Goal: Task Accomplishment & Management: Use online tool/utility

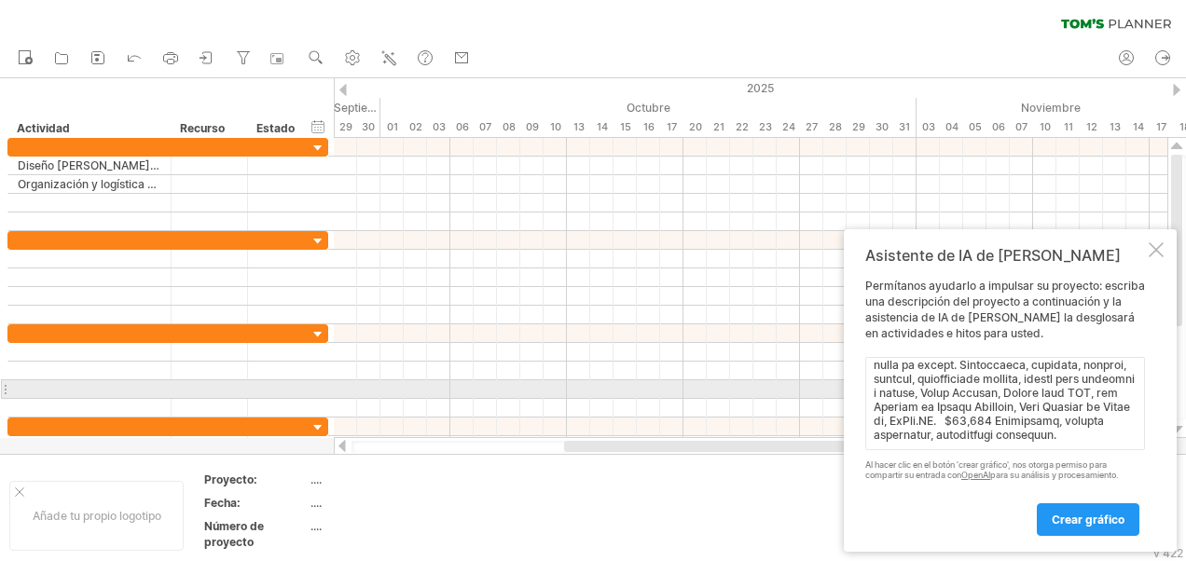
scroll to position [471, 0]
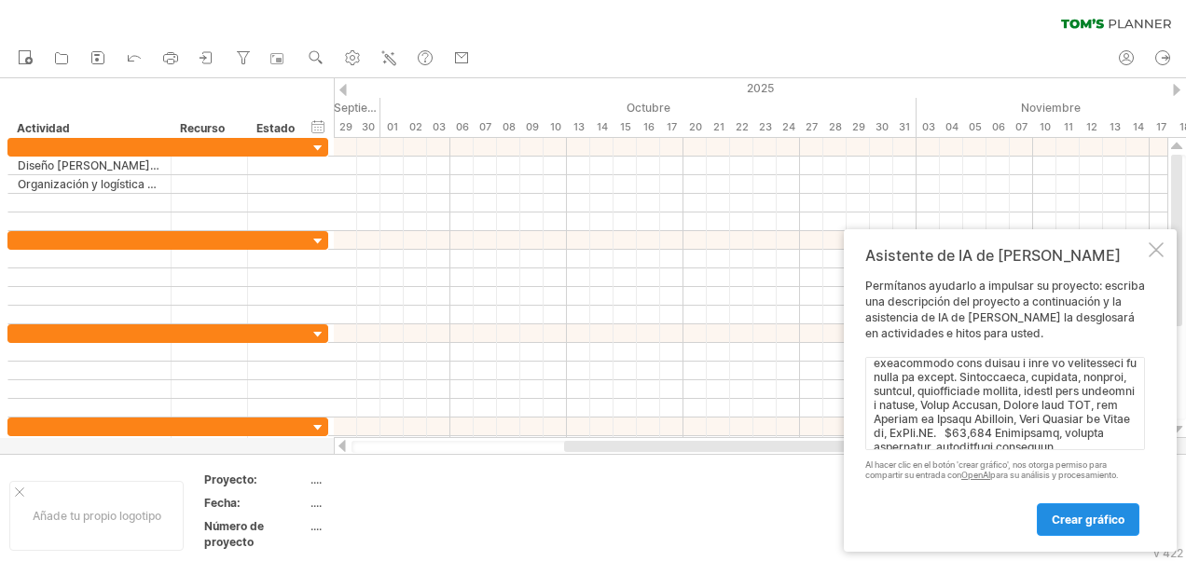
type textarea "Loremipsu Dolors Ametcons adipiscing Elitsedd eiusmodtempo Incididu utlaboreetd…"
click at [1079, 515] on span "Crear gráfico" at bounding box center [1088, 520] width 73 height 14
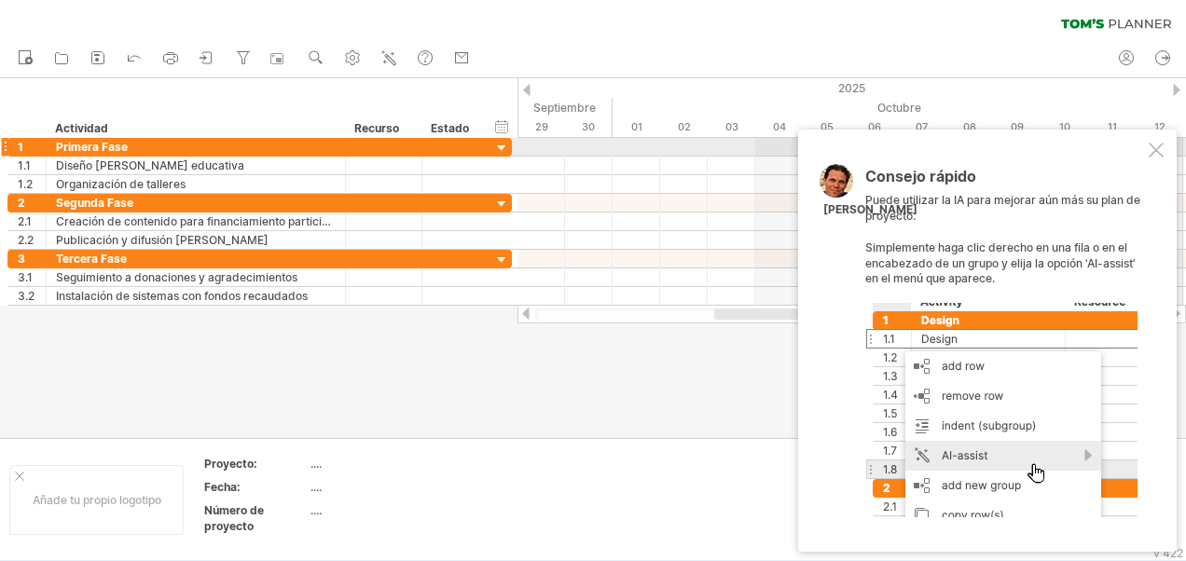
click at [1159, 147] on div at bounding box center [1156, 150] width 15 height 15
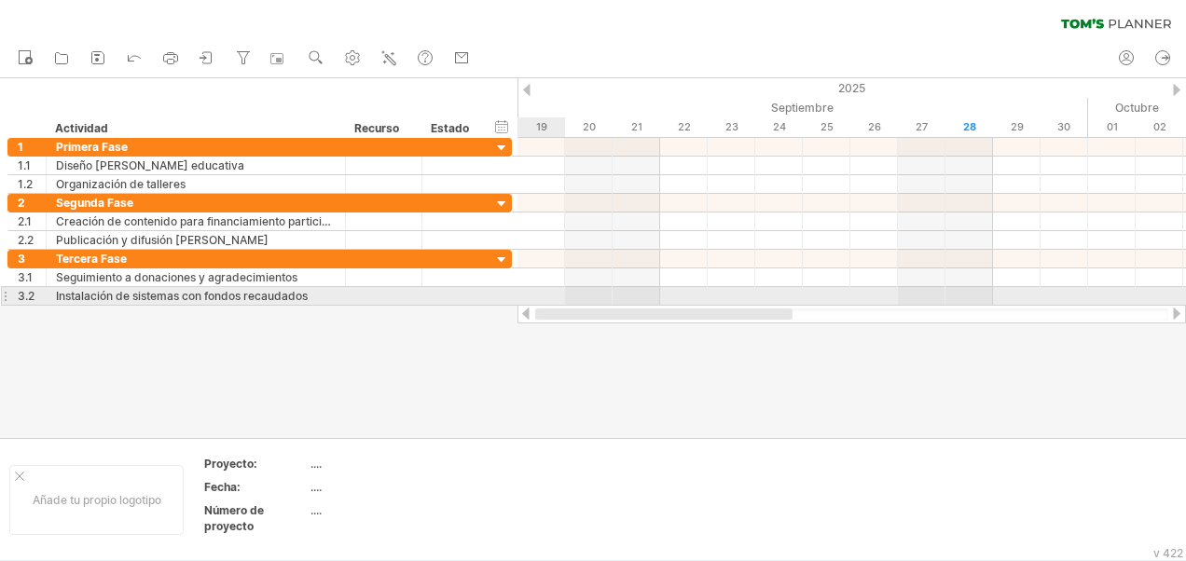
drag, startPoint x: 737, startPoint y: 313, endPoint x: 539, endPoint y: 302, distance: 198.0
click at [539, 302] on div "Trying to reach [DOMAIN_NAME] Connected again... 0% clear filter Nuevo" at bounding box center [593, 280] width 1186 height 561
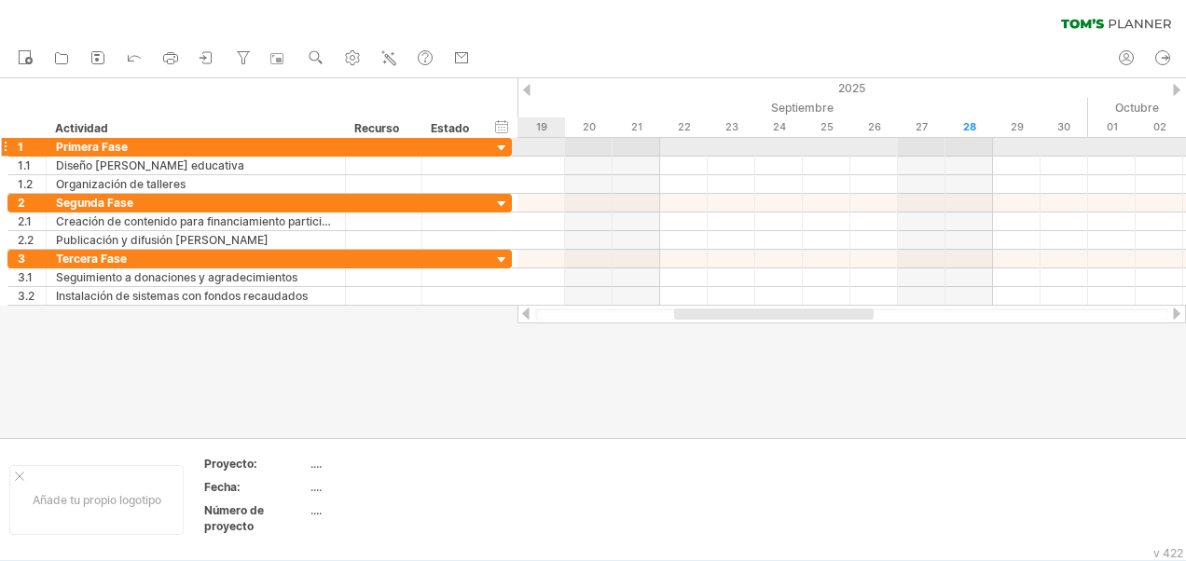
click at [505, 147] on div at bounding box center [502, 149] width 18 height 18
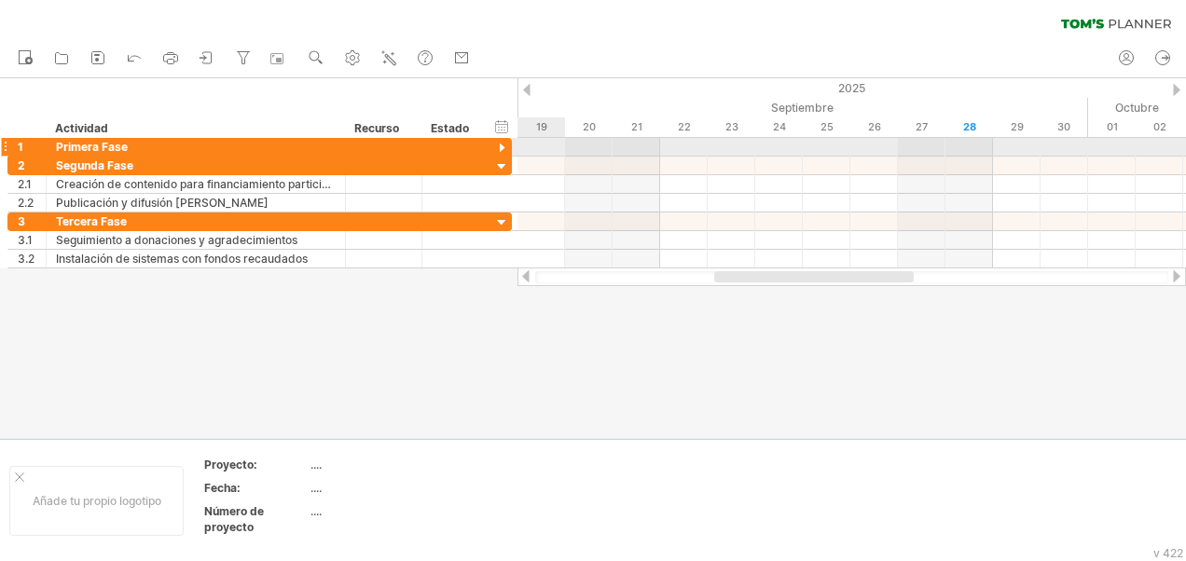
click at [505, 147] on div at bounding box center [502, 149] width 18 height 18
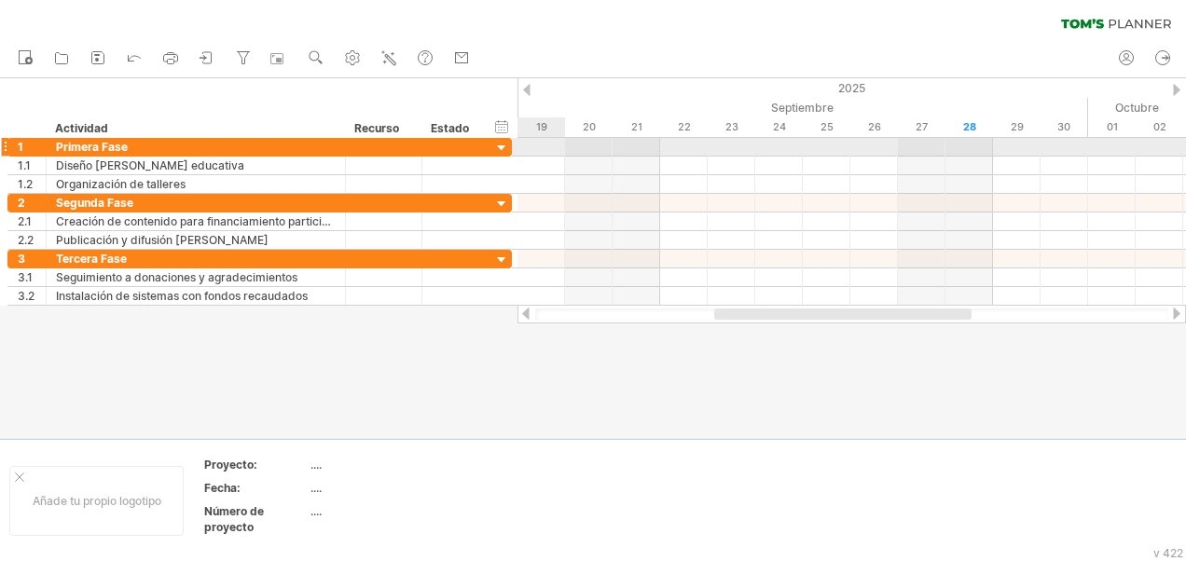
click at [554, 149] on div at bounding box center [852, 147] width 669 height 19
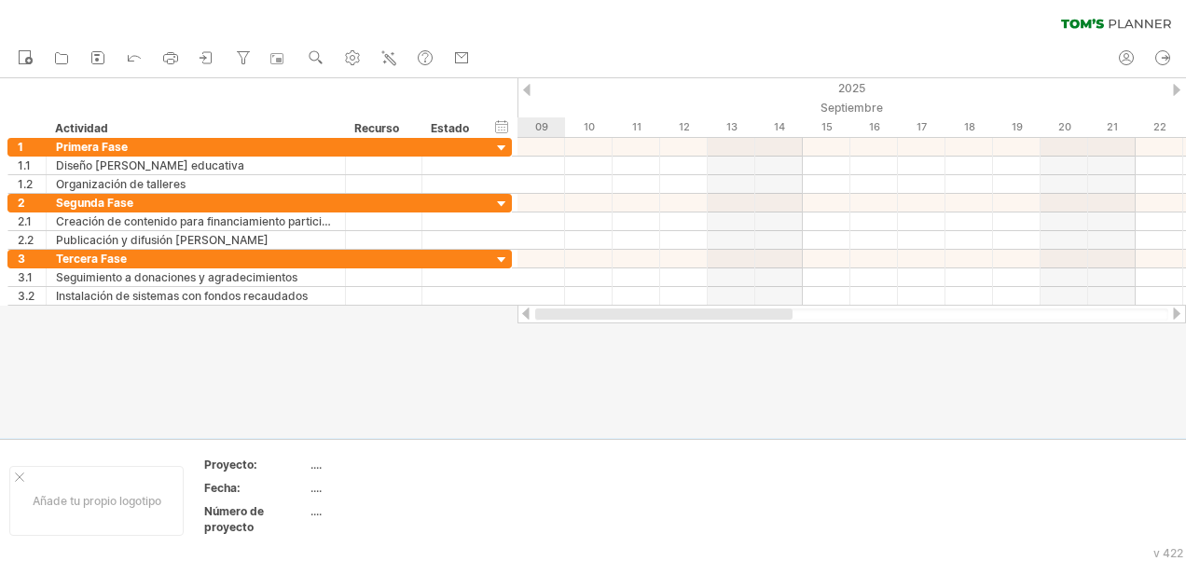
drag, startPoint x: 736, startPoint y: 310, endPoint x: 544, endPoint y: 328, distance: 193.0
click at [545, 328] on div "Trying to reach [DOMAIN_NAME] Connected again... 0% clear filter Nuevo" at bounding box center [593, 280] width 1186 height 561
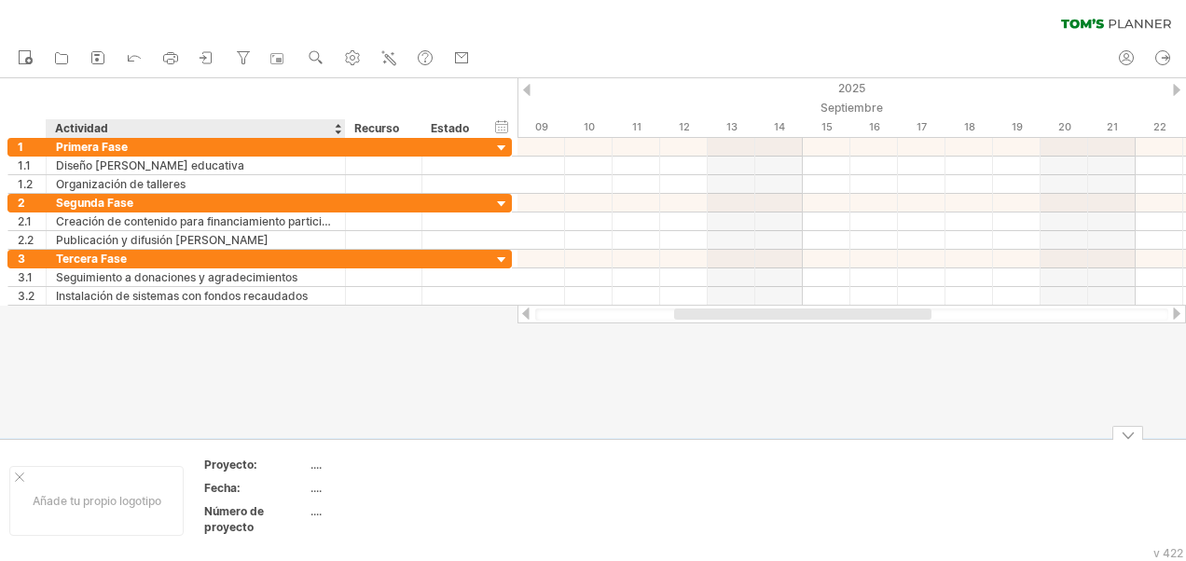
click at [319, 470] on div "...." at bounding box center [389, 465] width 157 height 16
type input "**********"
click at [314, 483] on div "...." at bounding box center [389, 488] width 157 height 16
click at [321, 491] on div "...." at bounding box center [389, 488] width 157 height 16
click at [321, 491] on input "text" at bounding box center [385, 488] width 149 height 16
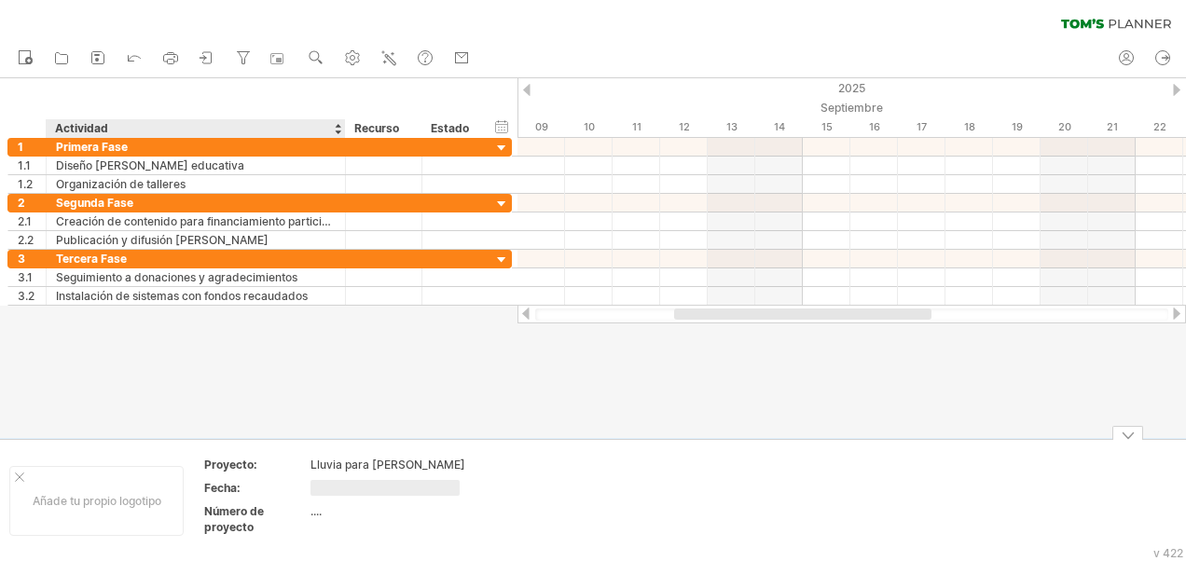
type input "********"
click at [315, 513] on div "...." at bounding box center [389, 512] width 157 height 16
type input "*"
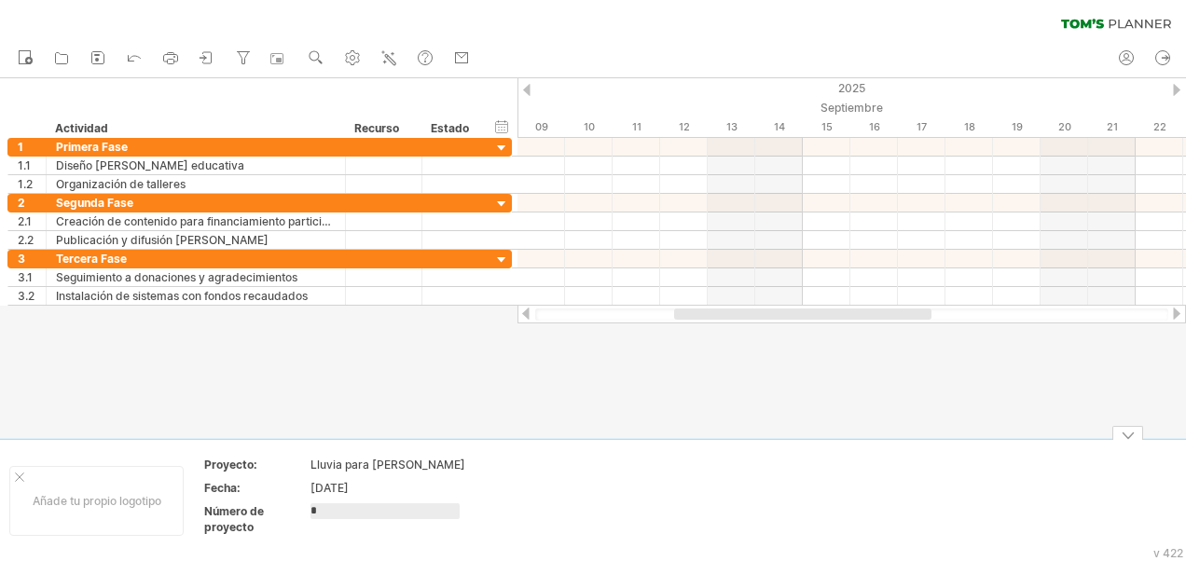
click at [589, 489] on td at bounding box center [553, 501] width 147 height 88
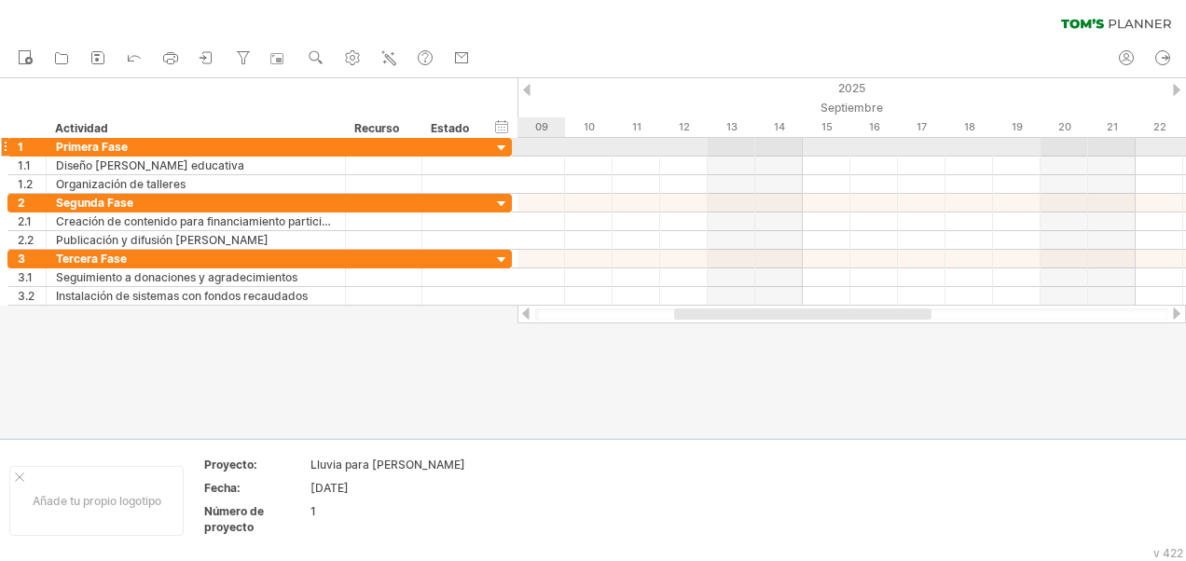
click at [532, 147] on div at bounding box center [852, 147] width 669 height 19
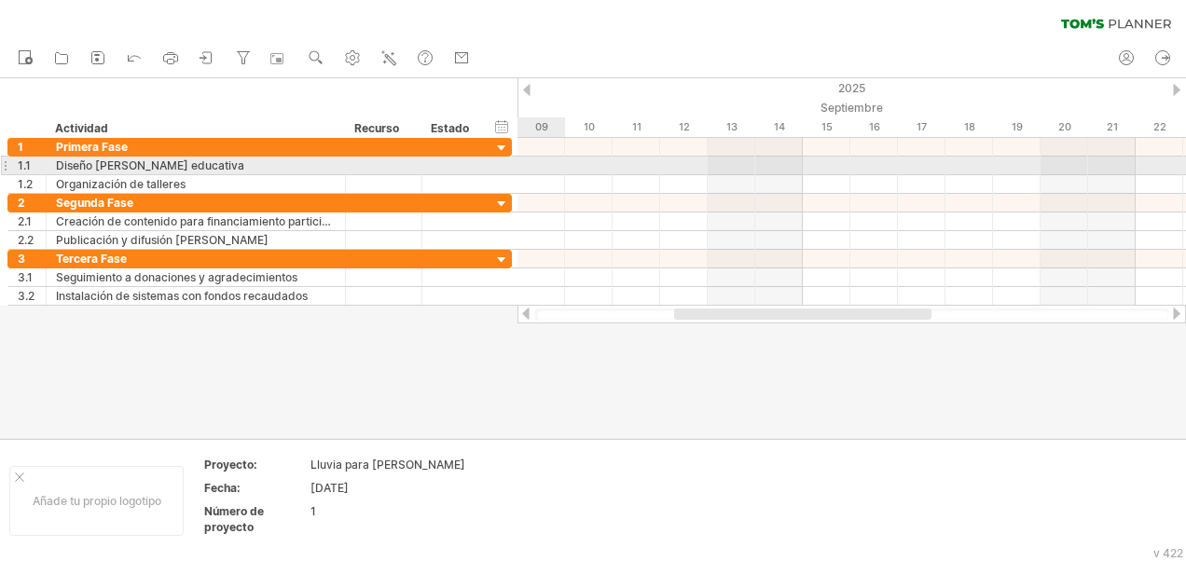
click at [533, 162] on div at bounding box center [852, 166] width 669 height 19
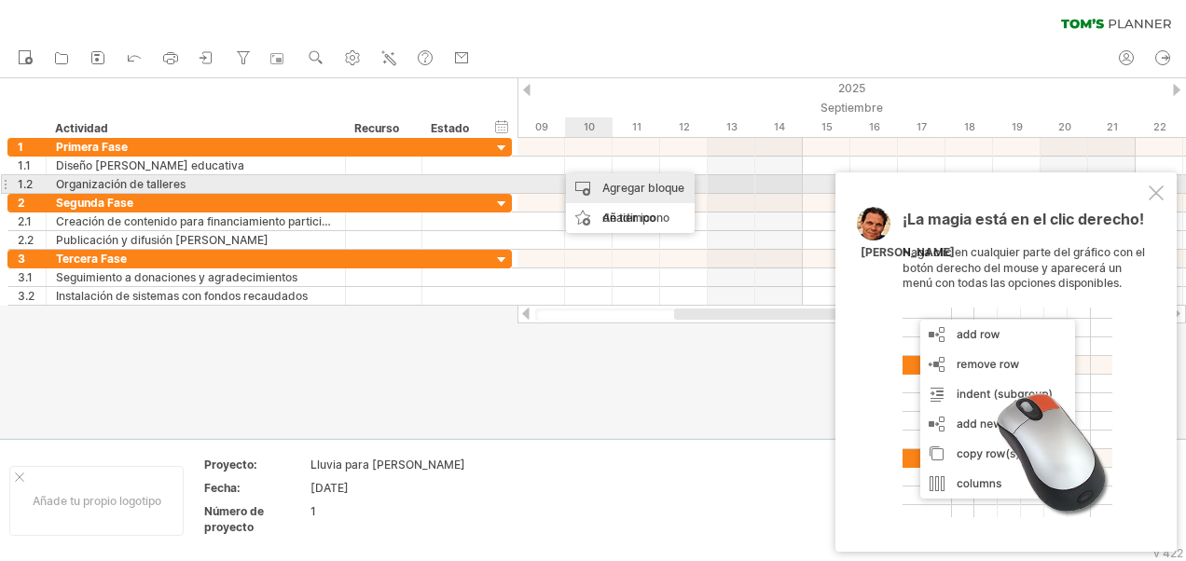
click at [643, 183] on div "Agregar bloque de tiempo" at bounding box center [630, 203] width 129 height 60
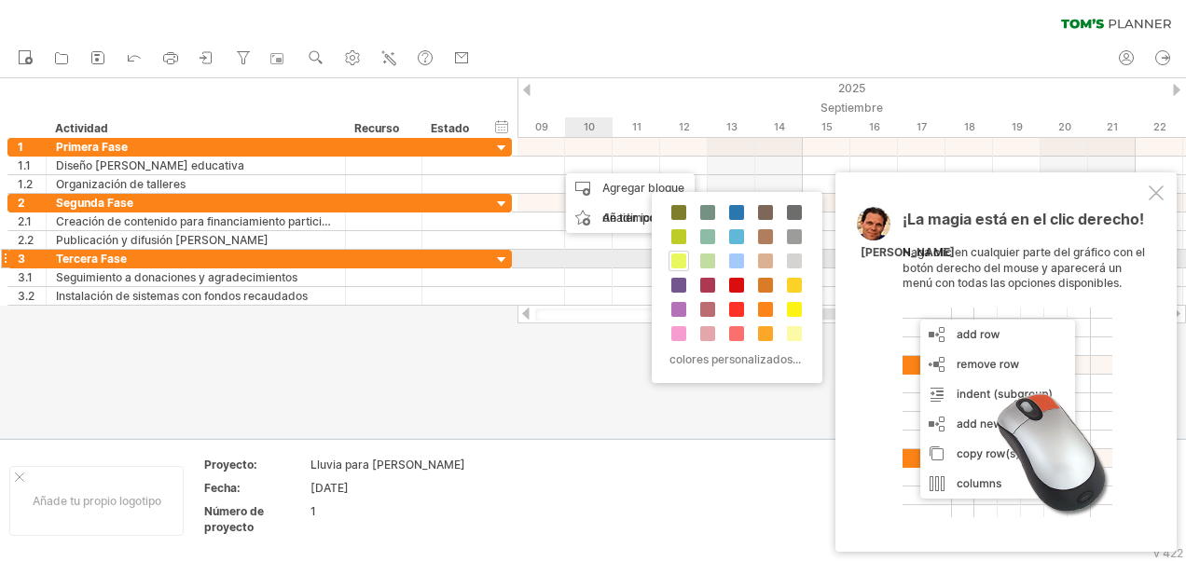
click at [675, 255] on span at bounding box center [678, 261] width 15 height 15
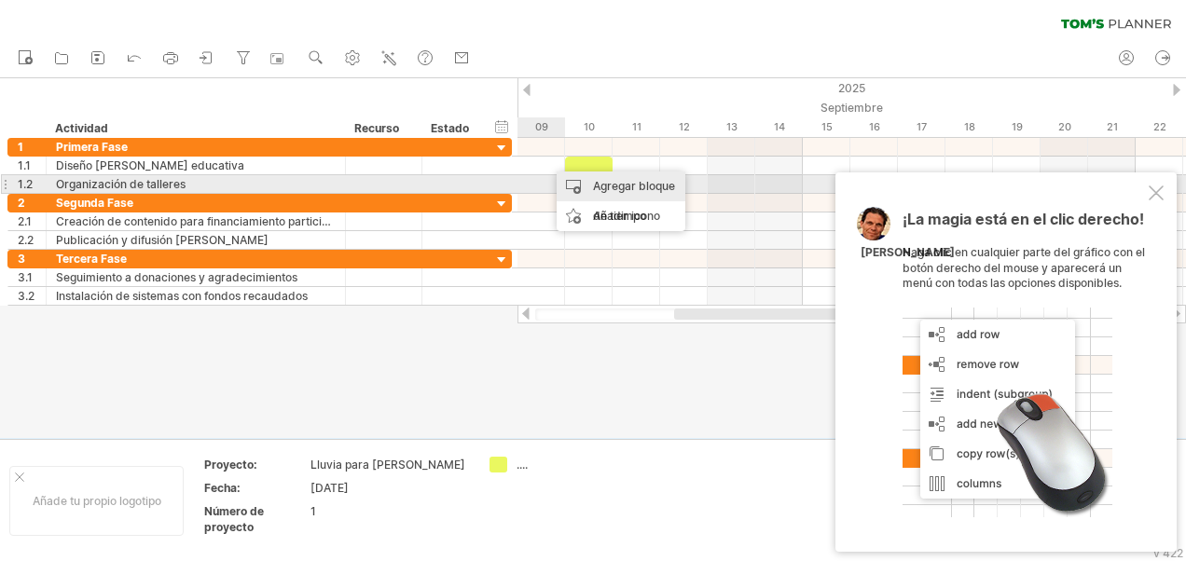
click at [610, 188] on div "Agregar bloque de tiempo" at bounding box center [621, 202] width 129 height 60
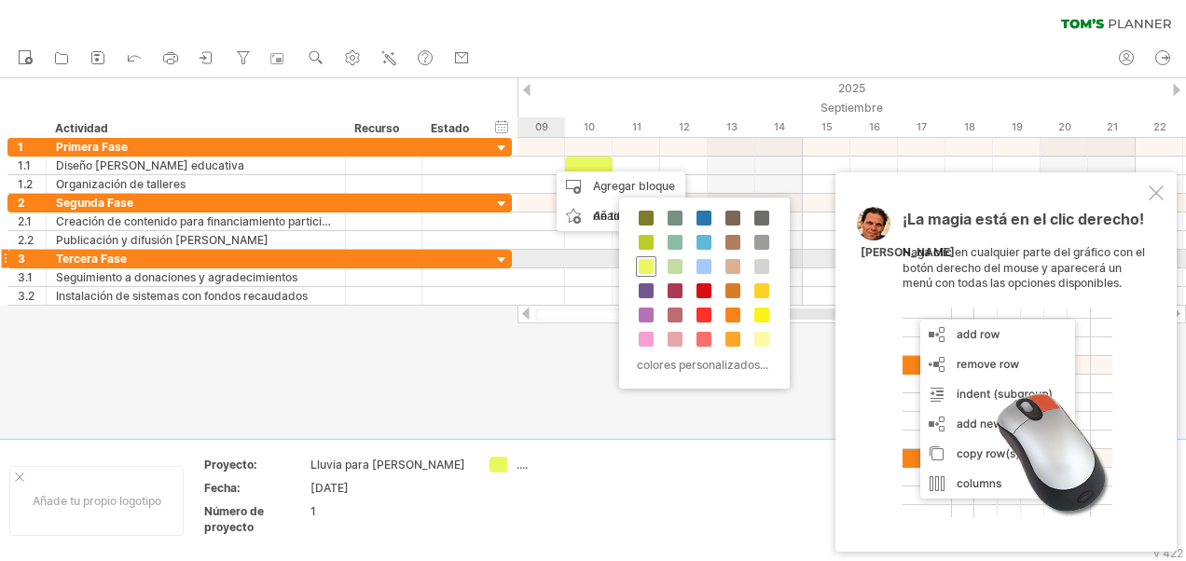
click at [649, 261] on span at bounding box center [646, 266] width 15 height 15
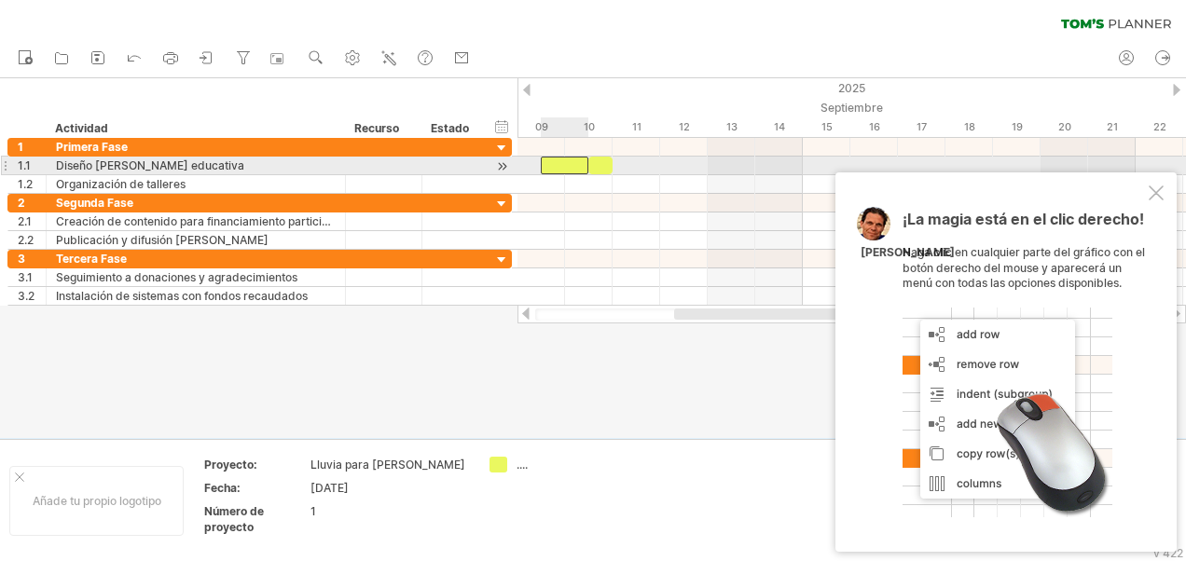
click at [563, 164] on div at bounding box center [565, 166] width 48 height 18
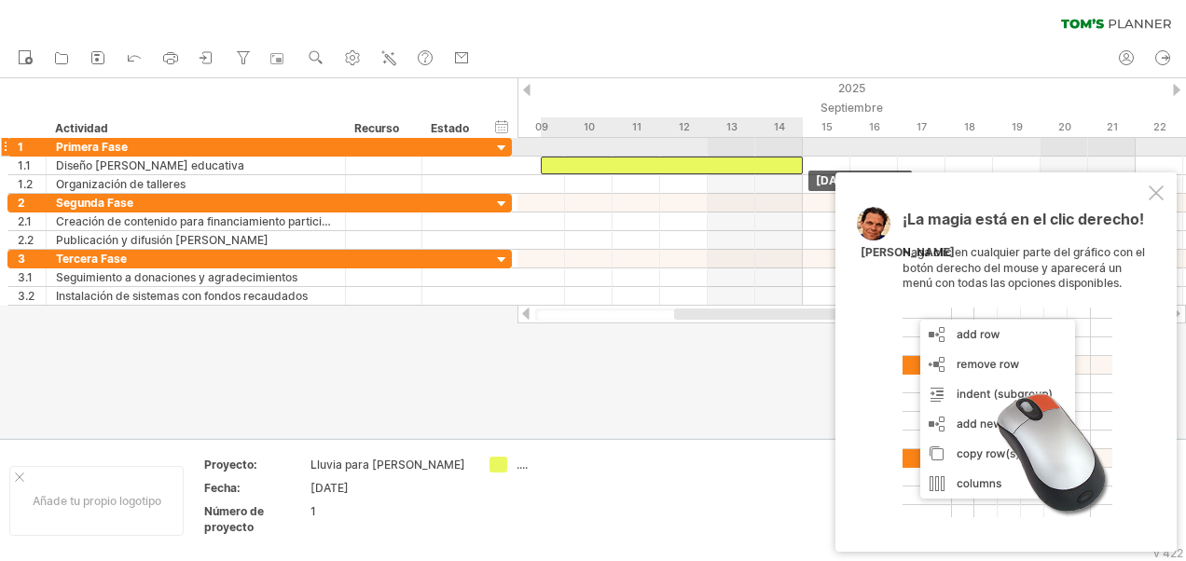
drag, startPoint x: 587, startPoint y: 162, endPoint x: 805, endPoint y: 156, distance: 218.3
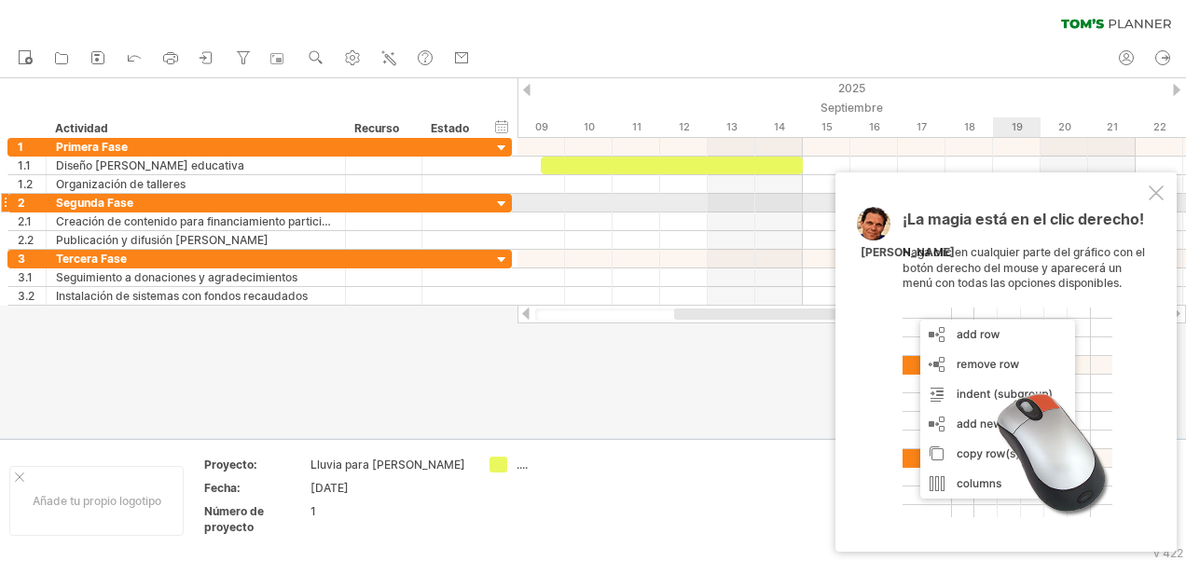
click at [1153, 194] on div at bounding box center [1156, 193] width 15 height 15
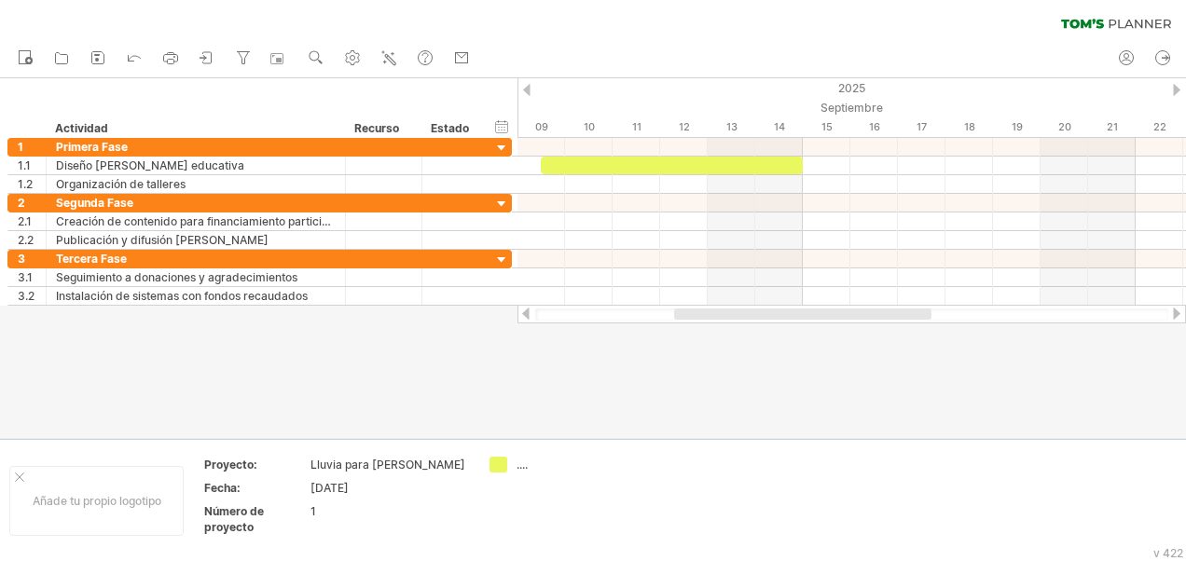
click at [525, 89] on div at bounding box center [526, 90] width 7 height 12
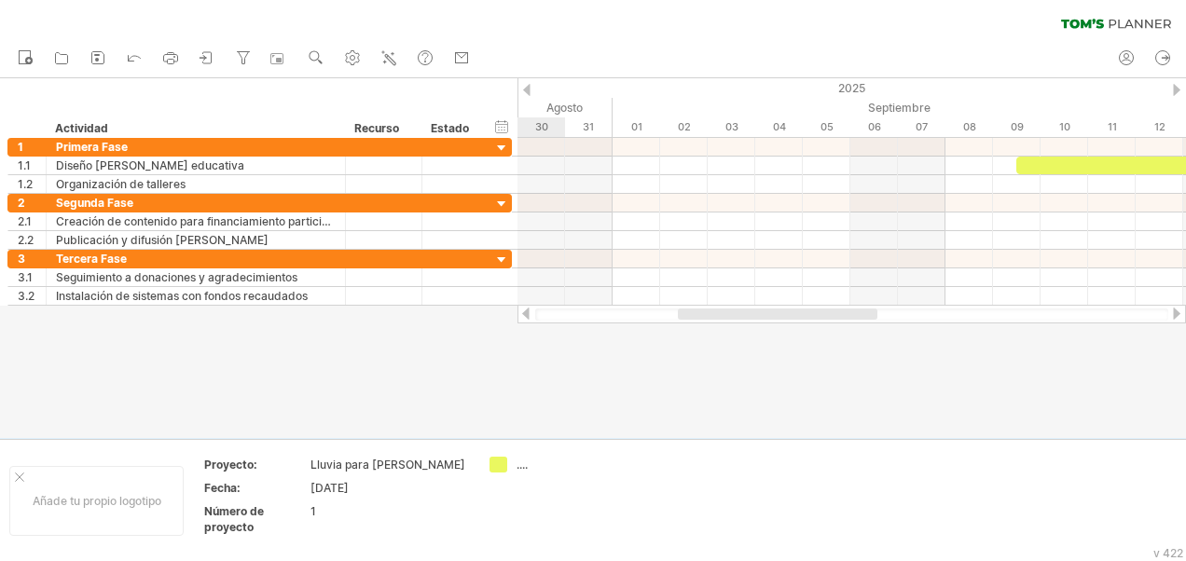
click at [524, 88] on div at bounding box center [526, 90] width 7 height 12
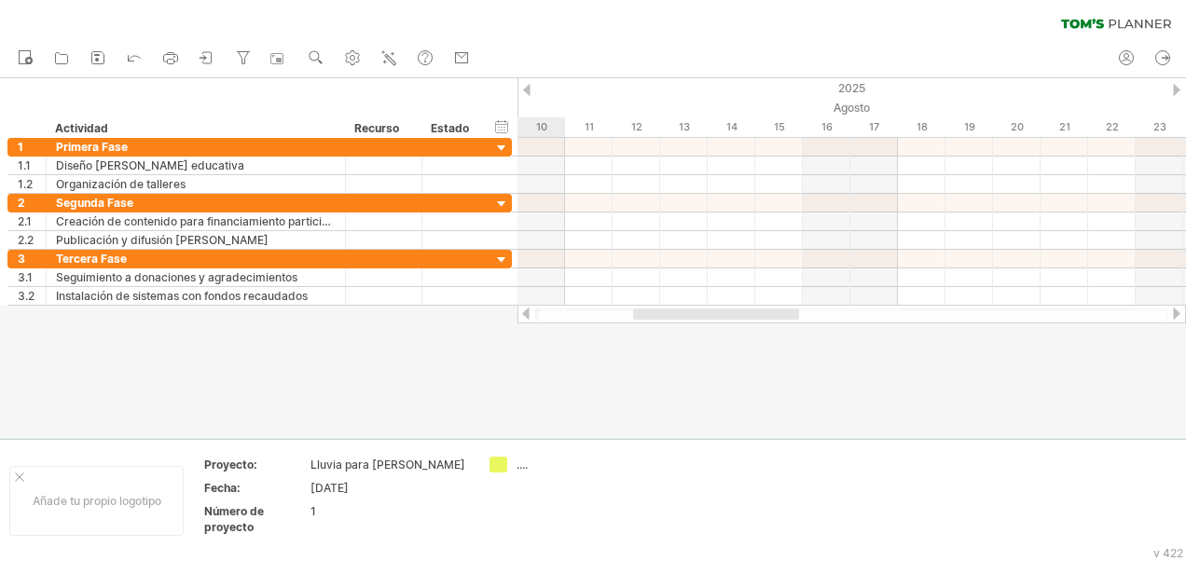
click at [1175, 90] on div at bounding box center [1176, 90] width 7 height 12
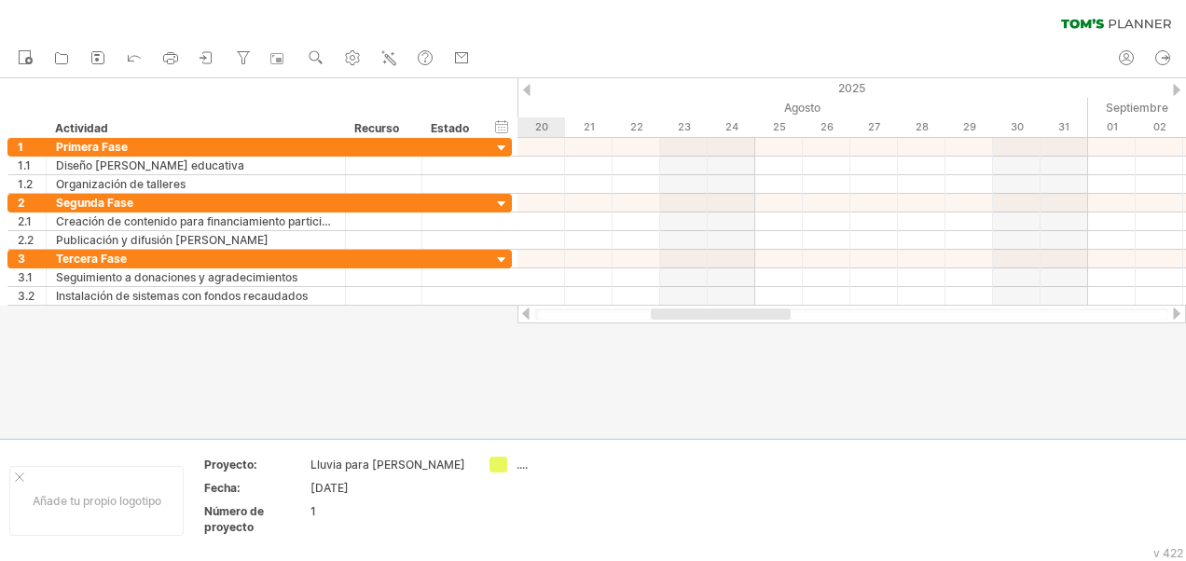
click at [1175, 90] on div at bounding box center [1176, 90] width 7 height 12
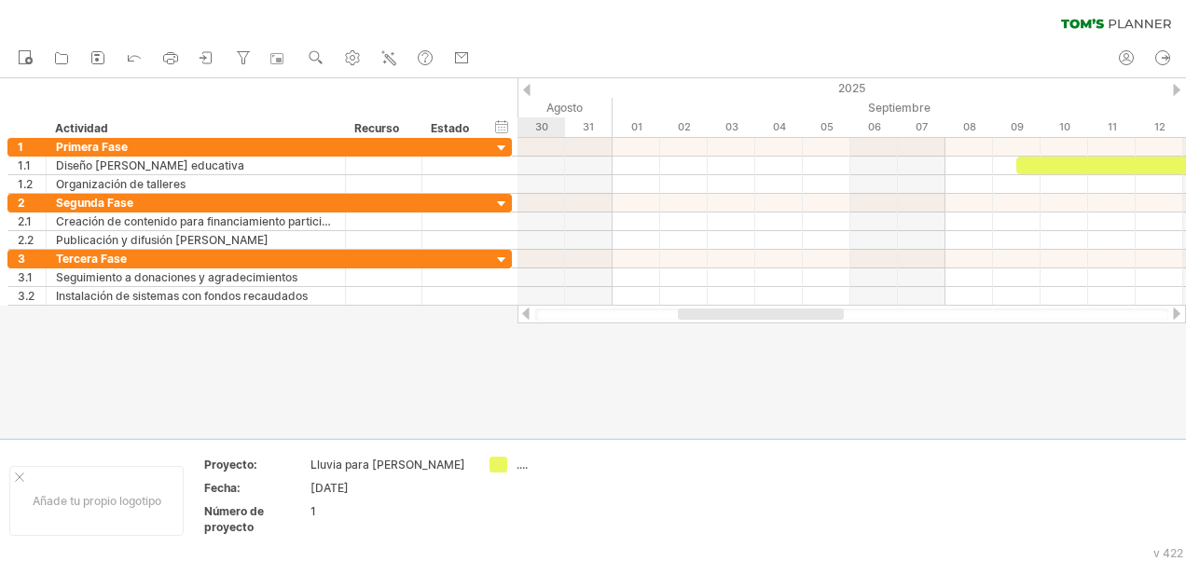
click at [1175, 90] on div at bounding box center [1176, 90] width 7 height 12
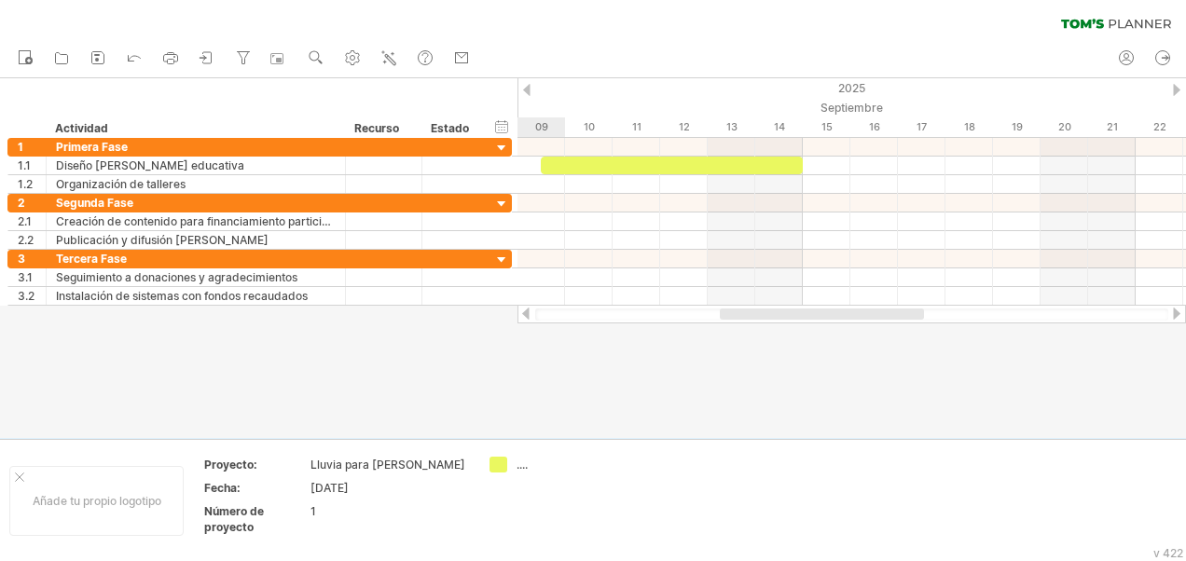
click at [1173, 90] on div at bounding box center [1176, 90] width 7 height 12
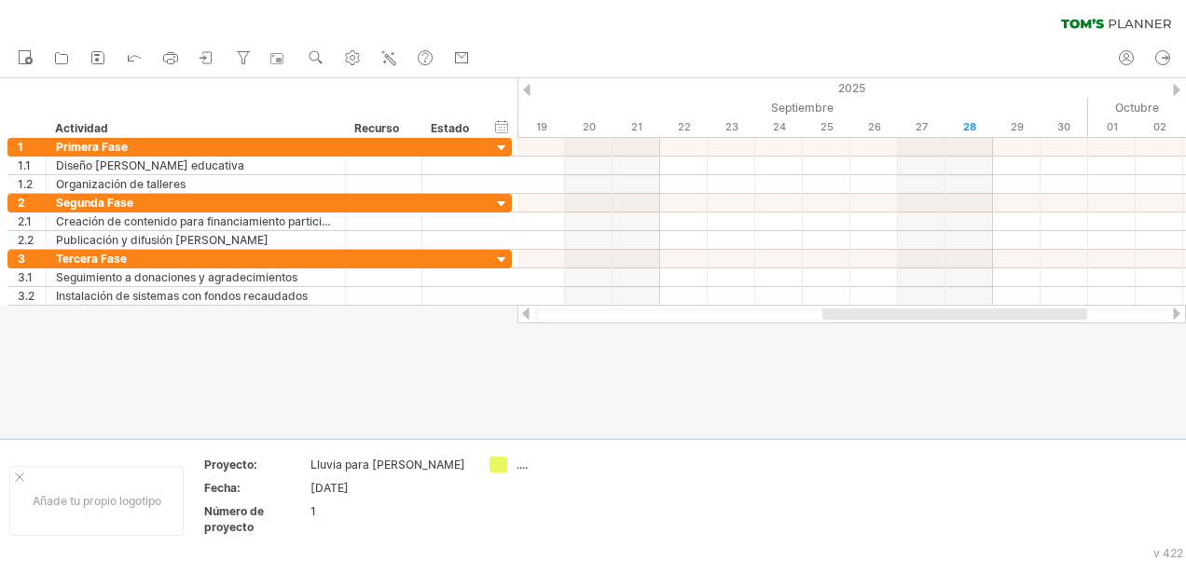
click at [524, 90] on div at bounding box center [526, 90] width 7 height 12
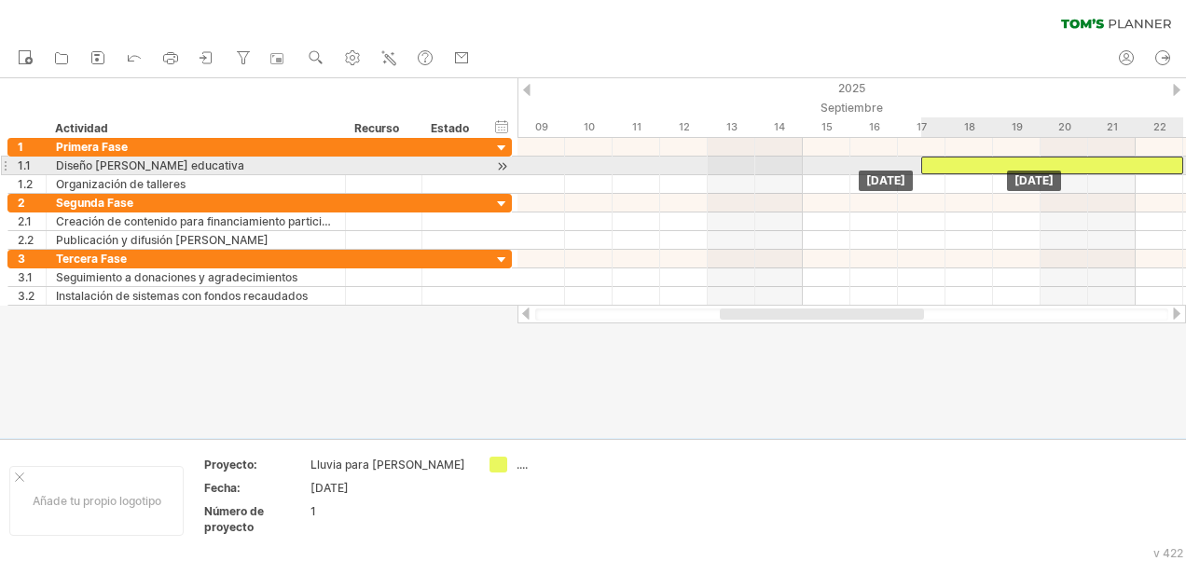
drag, startPoint x: 546, startPoint y: 162, endPoint x: 937, endPoint y: 162, distance: 390.7
click at [937, 162] on div at bounding box center [1052, 166] width 262 height 18
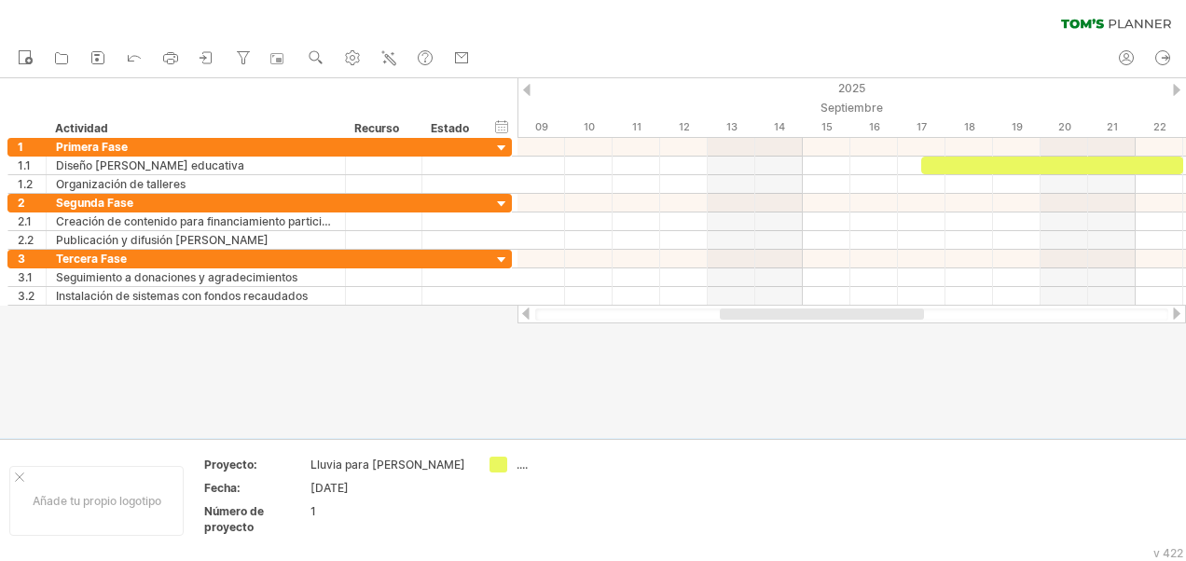
click at [1175, 84] on div at bounding box center [1176, 90] width 7 height 12
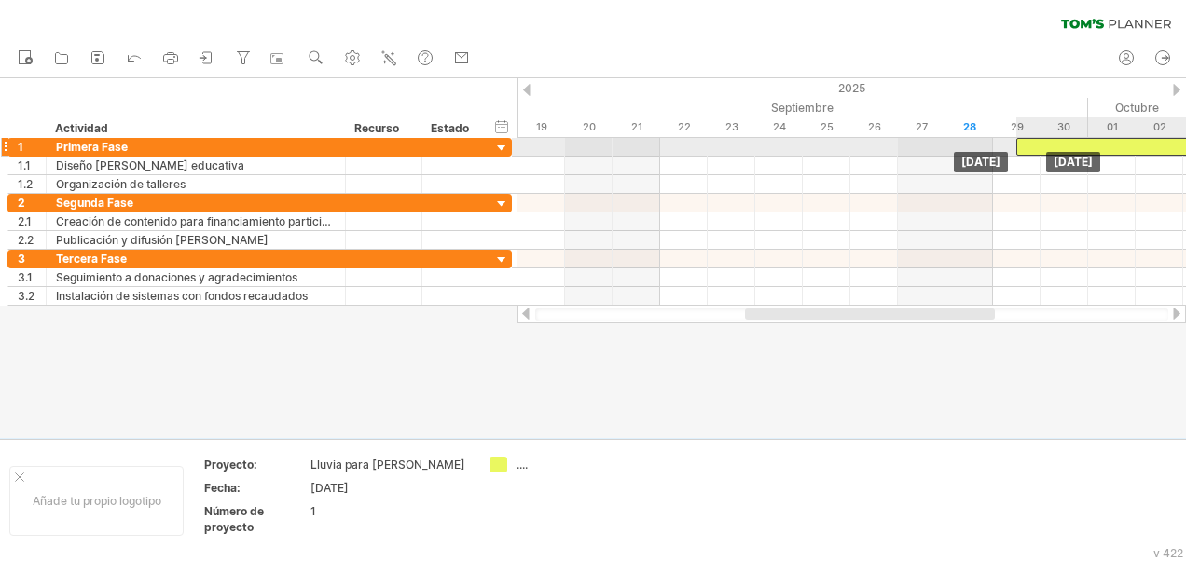
drag, startPoint x: 608, startPoint y: 161, endPoint x: 1189, endPoint y: 151, distance: 581.1
click at [1185, 151] on html "Progreso (100%) Trying to reach [DOMAIN_NAME] Connected again... 0% clear filte…" at bounding box center [593, 282] width 1186 height 565
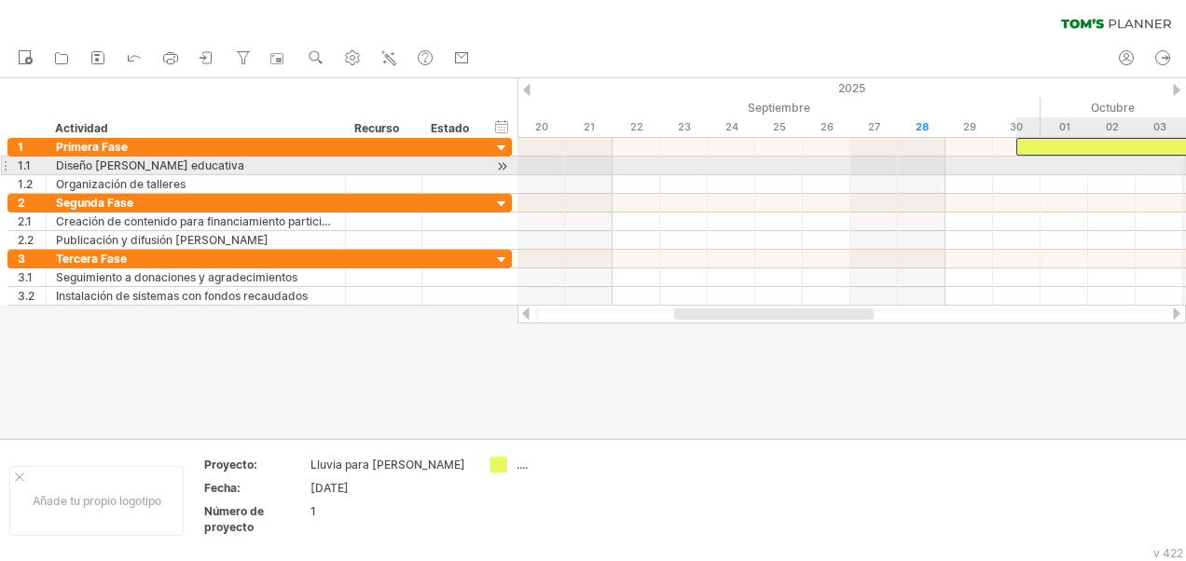
drag, startPoint x: 988, startPoint y: 167, endPoint x: 1187, endPoint y: 157, distance: 198.9
click at [1185, 157] on html "Progreso (100%) Trying to reach [DOMAIN_NAME] Connected again... 0% clear filte…" at bounding box center [593, 282] width 1186 height 565
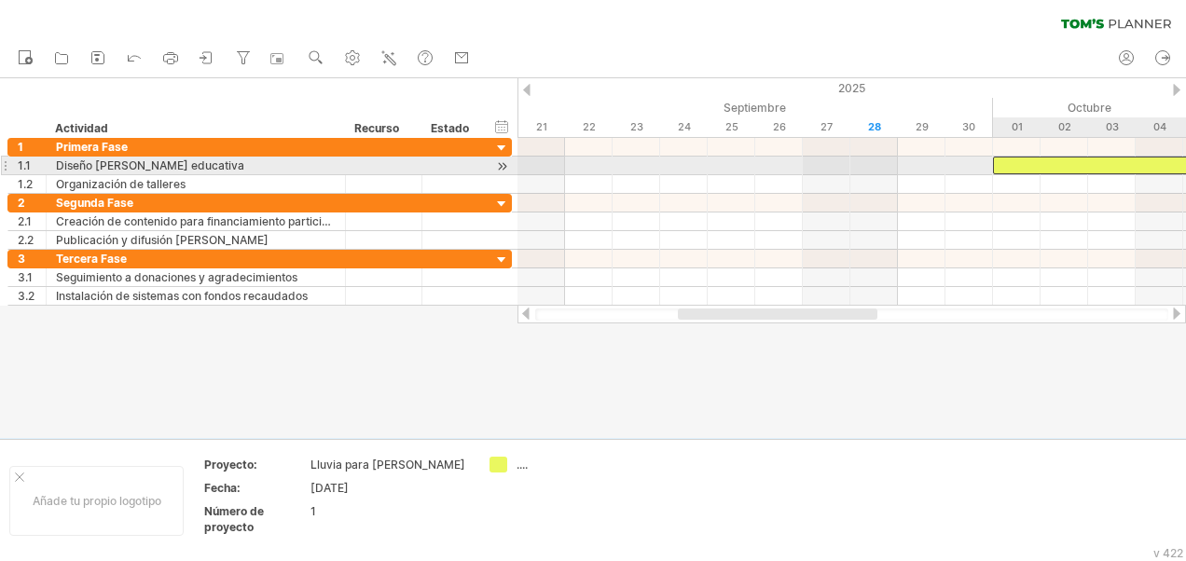
drag, startPoint x: 1050, startPoint y: 171, endPoint x: 1138, endPoint y: 168, distance: 87.7
click at [1138, 168] on div at bounding box center [1124, 166] width 262 height 18
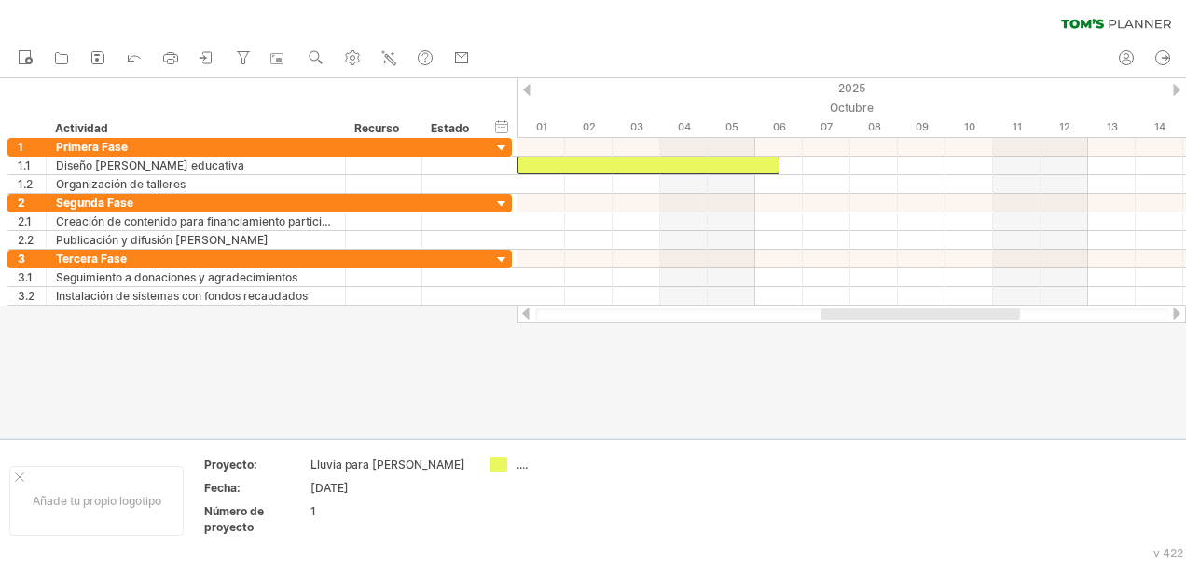
drag, startPoint x: 868, startPoint y: 319, endPoint x: 1011, endPoint y: 326, distance: 142.9
click at [1011, 326] on div "Trying to reach [DOMAIN_NAME] Connected again... 0% clear filter Nuevo" at bounding box center [593, 280] width 1186 height 561
click at [847, 93] on div "2025" at bounding box center [89, 88] width 3614 height 20
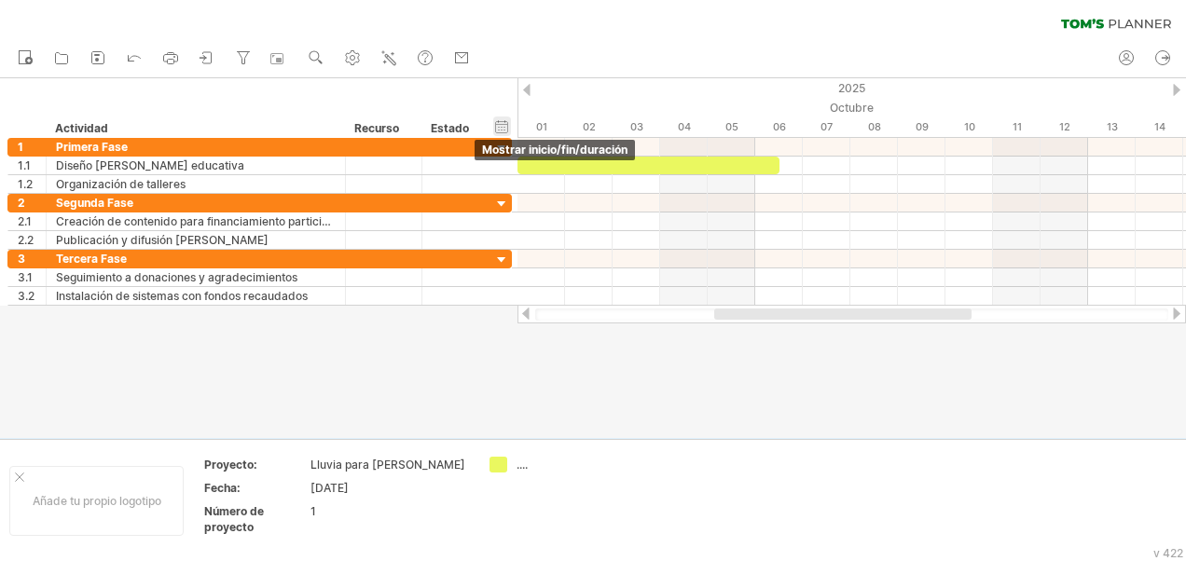
click at [494, 125] on div "hide start/end/duration Mostrar inicio/fin/duración" at bounding box center [502, 127] width 18 height 20
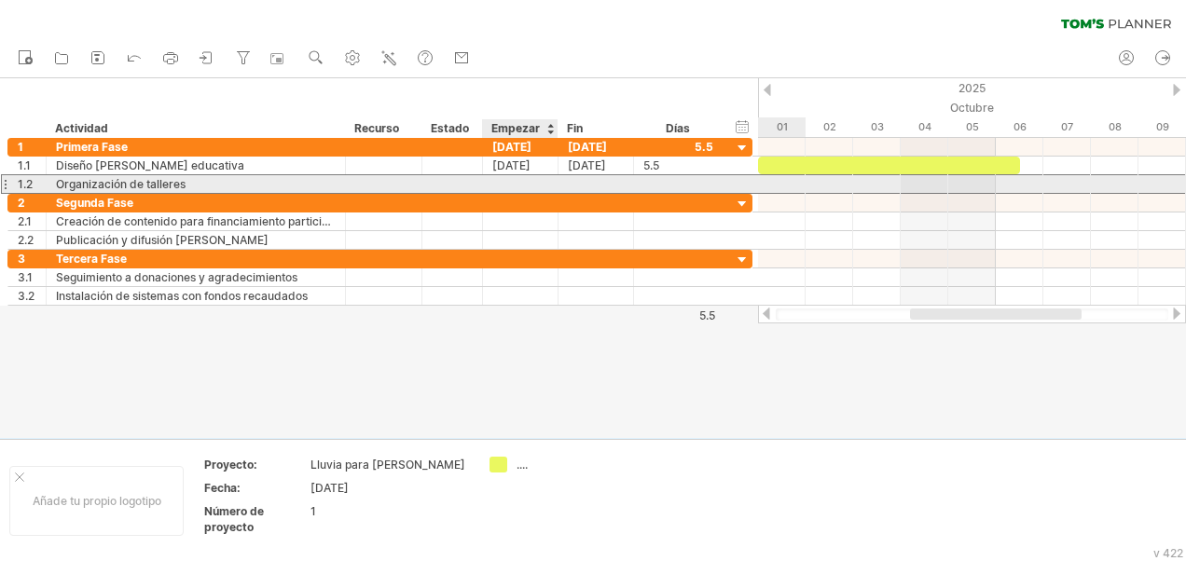
click at [497, 181] on div at bounding box center [521, 184] width 76 height 18
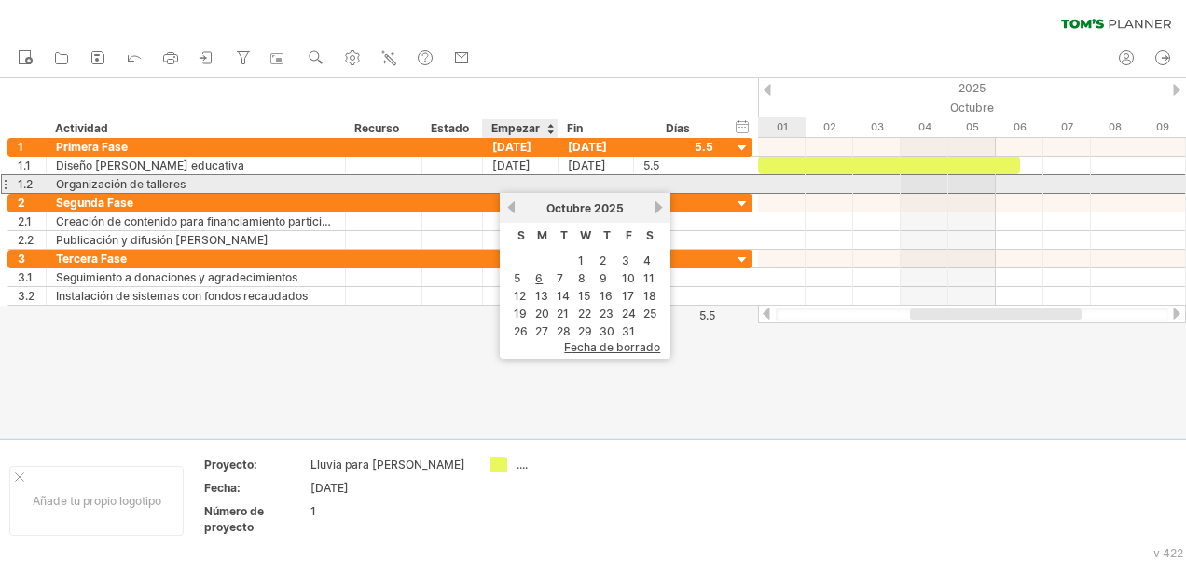
click at [497, 181] on div at bounding box center [521, 184] width 76 height 18
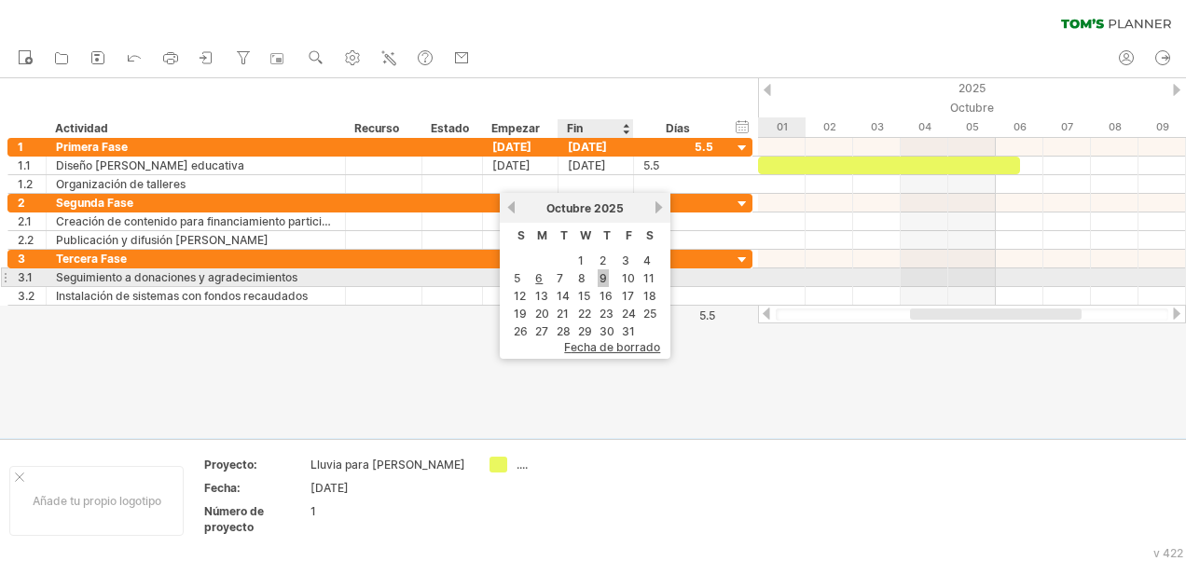
click at [602, 280] on link "9" at bounding box center [603, 279] width 11 height 18
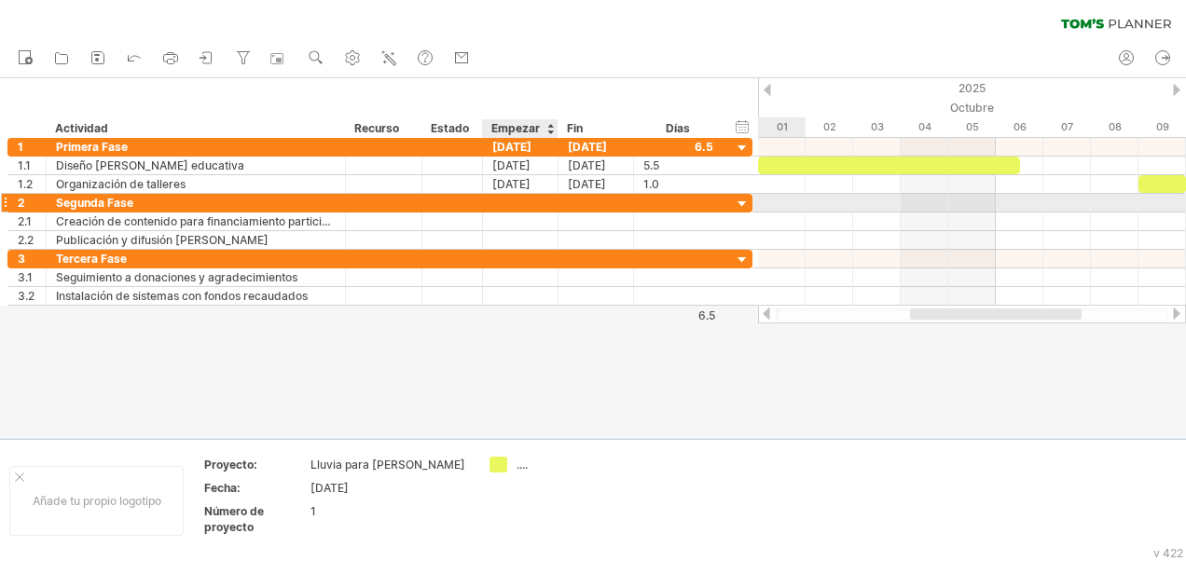
click at [499, 213] on div at bounding box center [521, 222] width 76 height 18
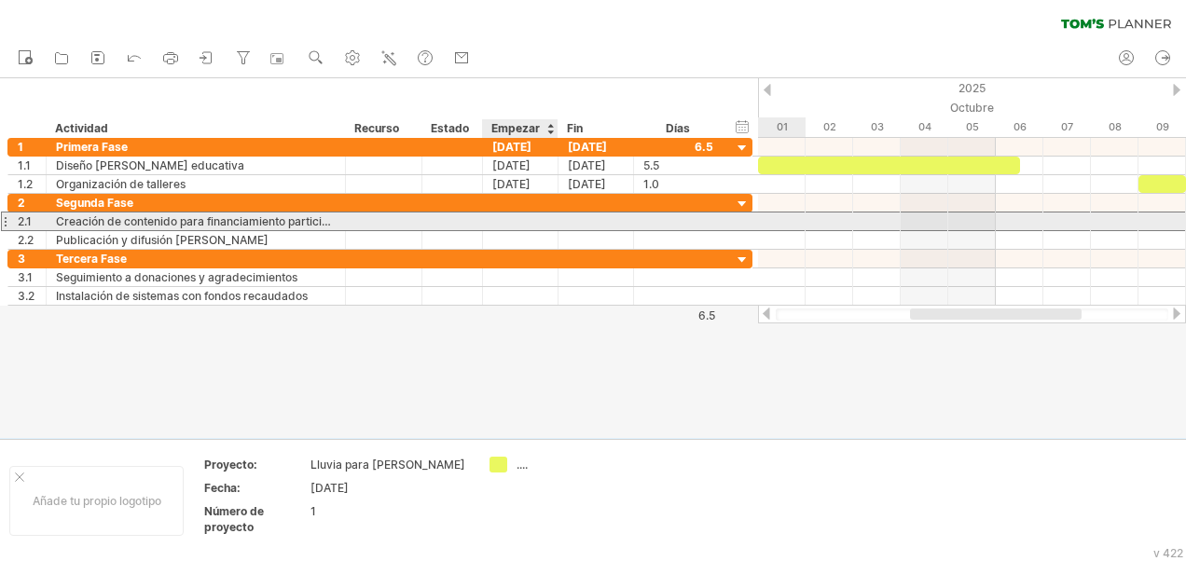
click at [504, 217] on div at bounding box center [521, 222] width 76 height 18
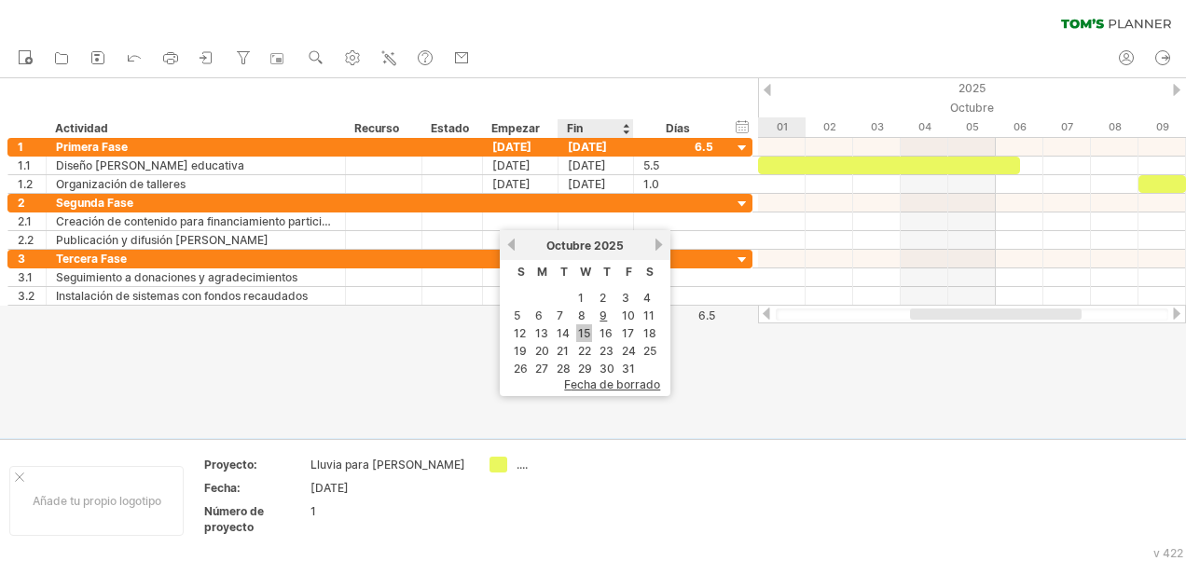
click at [585, 332] on link "15" at bounding box center [584, 334] width 16 height 18
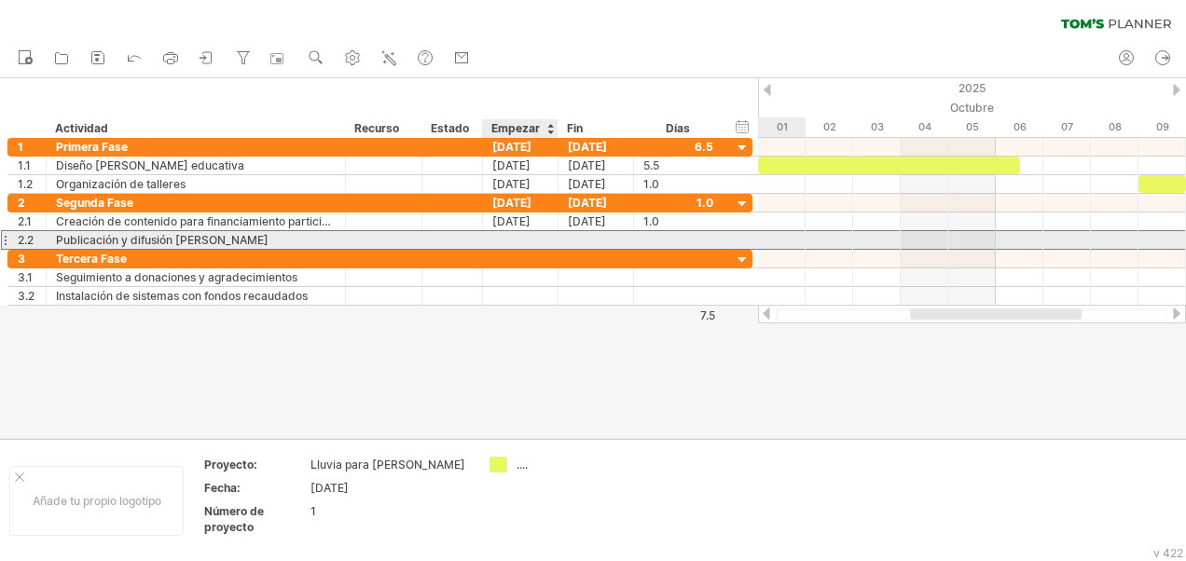
click at [505, 241] on div at bounding box center [521, 240] width 76 height 18
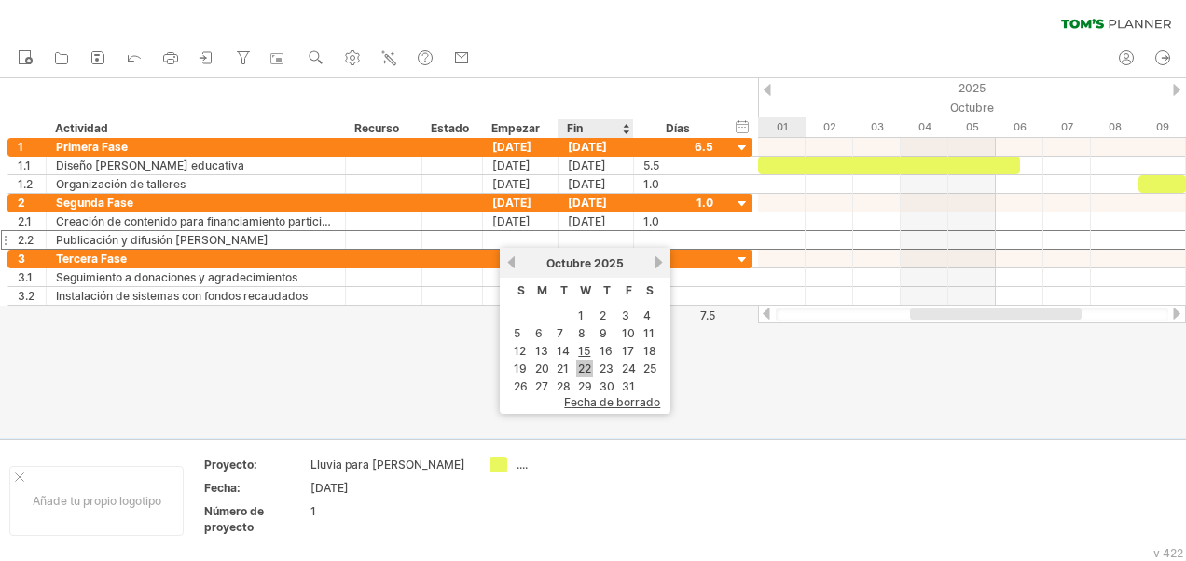
click at [587, 363] on link "22" at bounding box center [584, 369] width 17 height 18
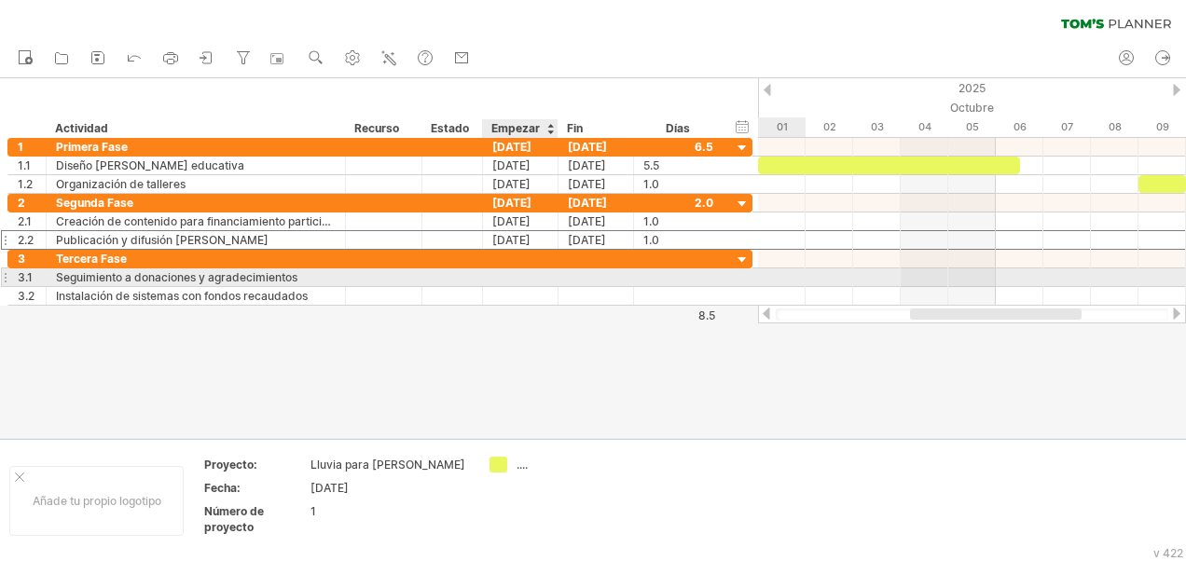
click at [494, 274] on div at bounding box center [521, 278] width 76 height 18
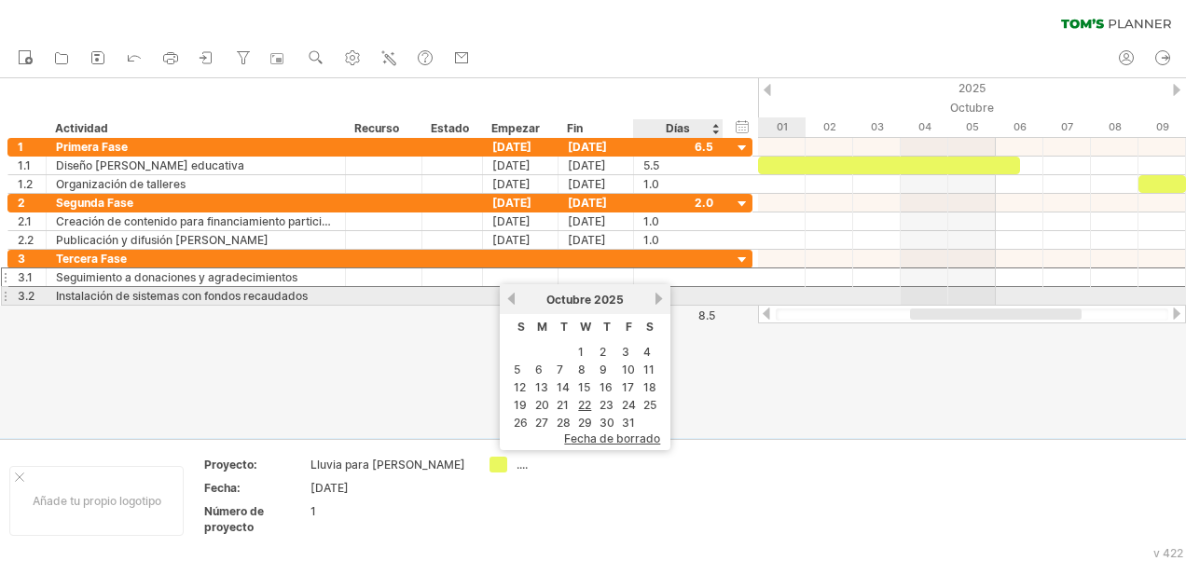
click at [653, 297] on div "[DATE]" at bounding box center [585, 300] width 135 height 14
click at [655, 298] on link "próximo" at bounding box center [659, 299] width 14 height 14
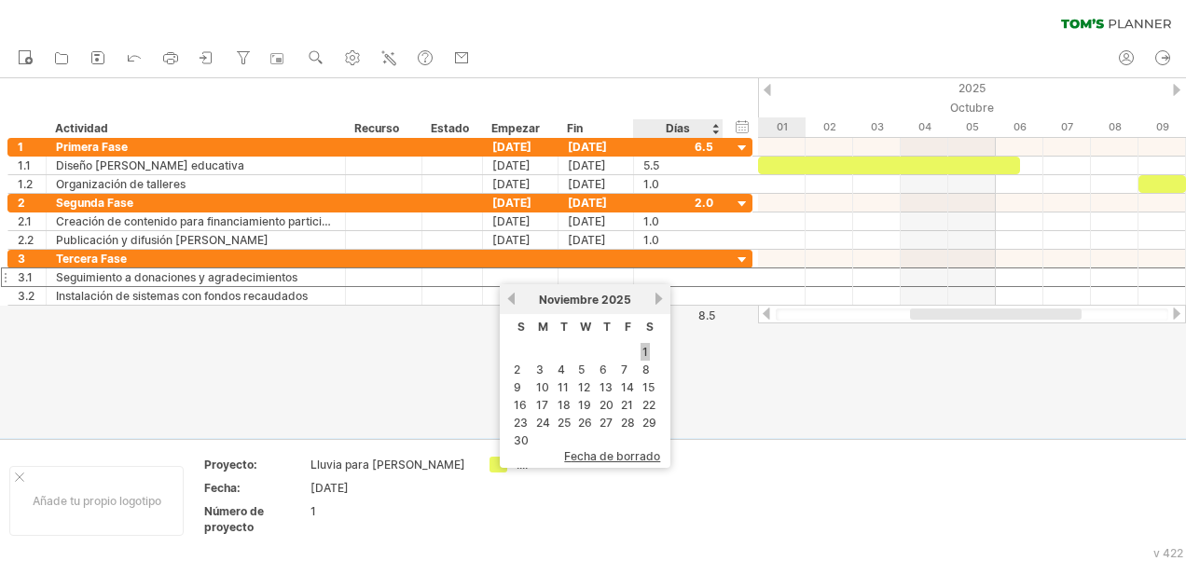
click at [644, 349] on link "1" at bounding box center [645, 352] width 9 height 18
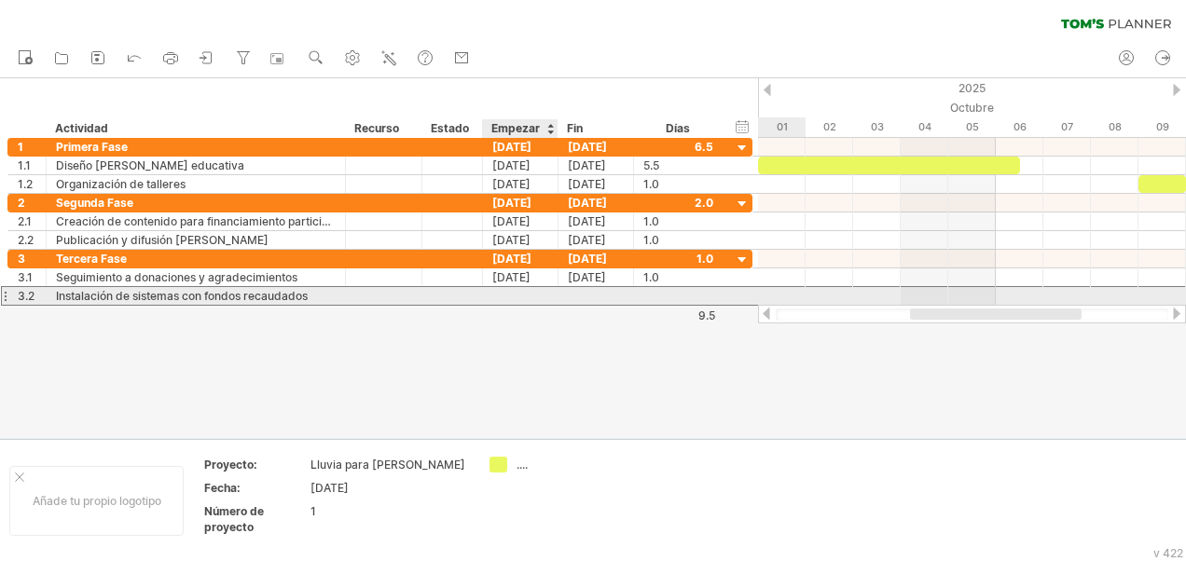
click at [502, 293] on div at bounding box center [521, 296] width 76 height 18
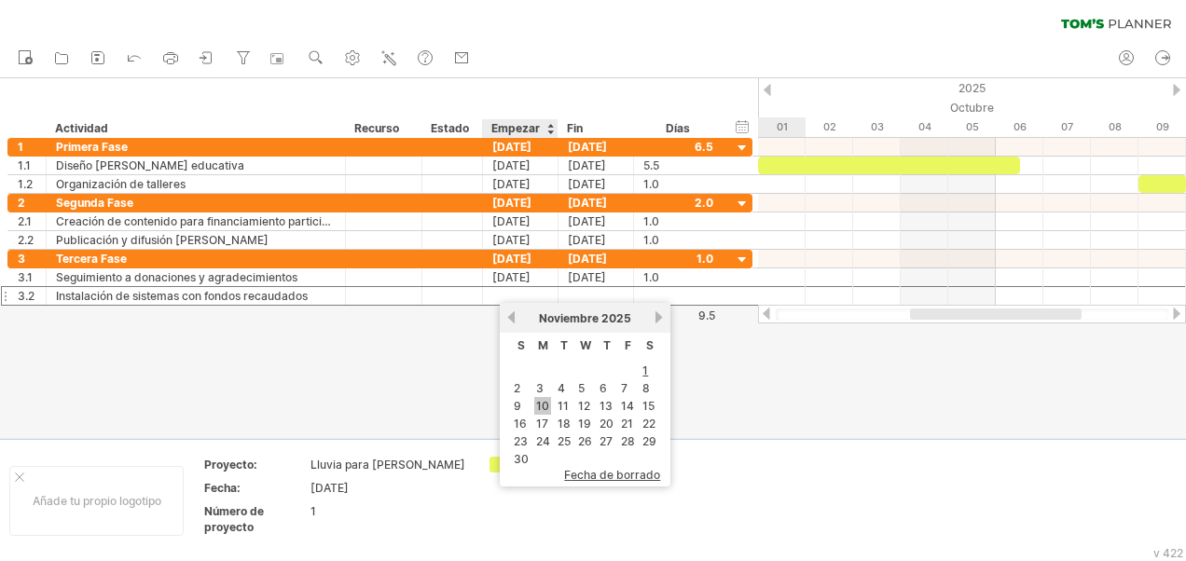
click at [543, 401] on link "10" at bounding box center [542, 406] width 17 height 18
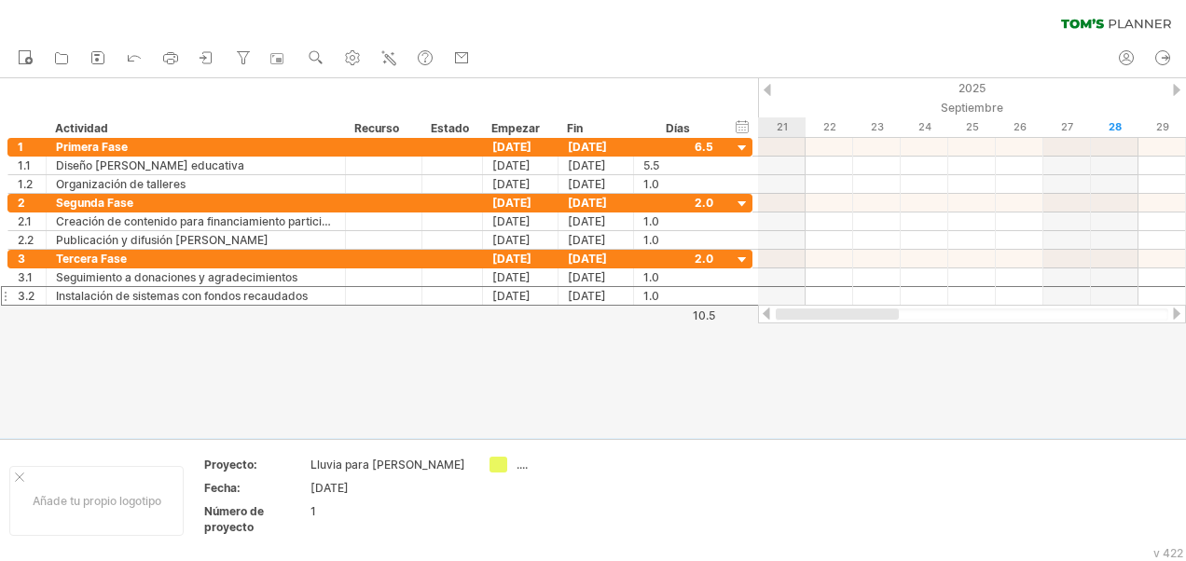
drag, startPoint x: 888, startPoint y: 318, endPoint x: 805, endPoint y: 326, distance: 83.4
click at [805, 326] on div "Trying to reach [DOMAIN_NAME] Connected again... 0% clear filter Nuevo" at bounding box center [593, 280] width 1186 height 561
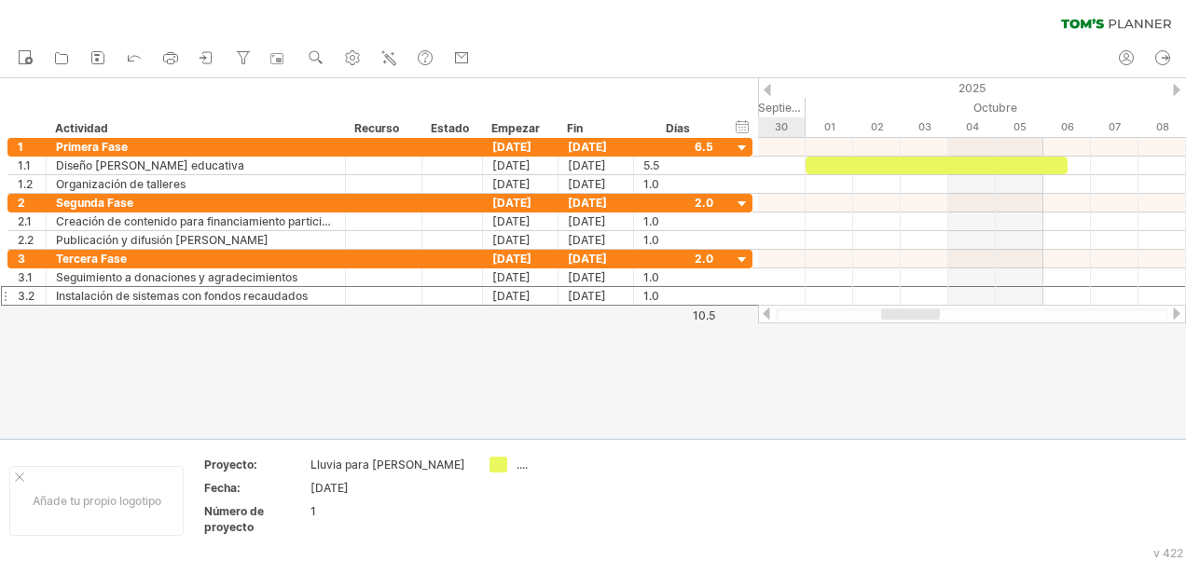
drag, startPoint x: 850, startPoint y: 318, endPoint x: 901, endPoint y: 328, distance: 52.3
click at [901, 328] on div "Trying to reach [DOMAIN_NAME] Connected again... 0% clear filter Nuevo" at bounding box center [593, 280] width 1186 height 561
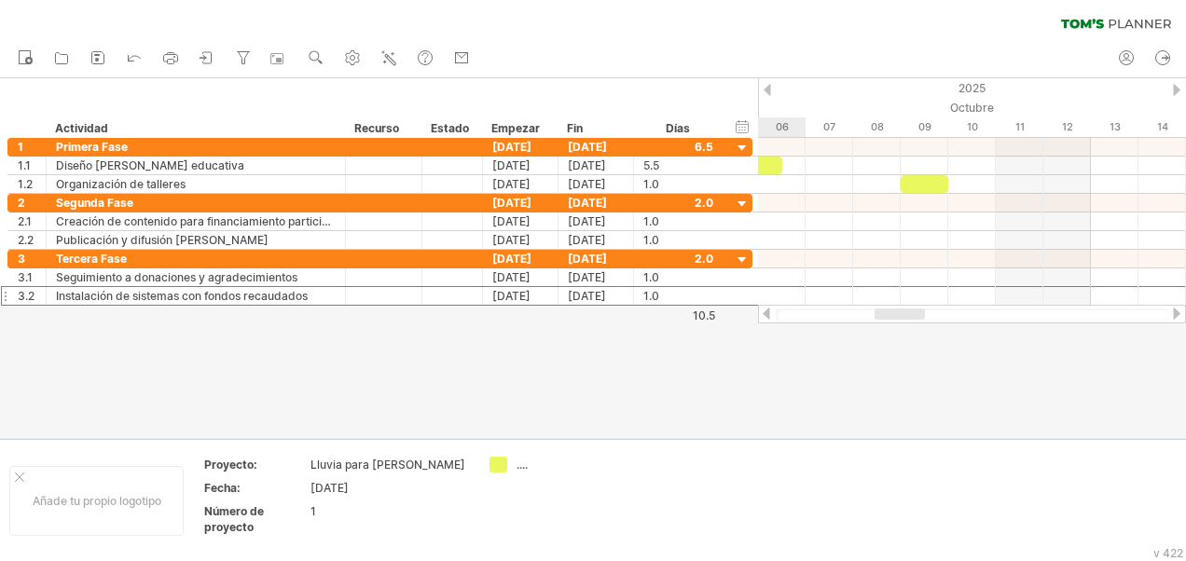
drag, startPoint x: 878, startPoint y: 318, endPoint x: 914, endPoint y: 315, distance: 36.5
click at [914, 315] on div at bounding box center [900, 314] width 50 height 11
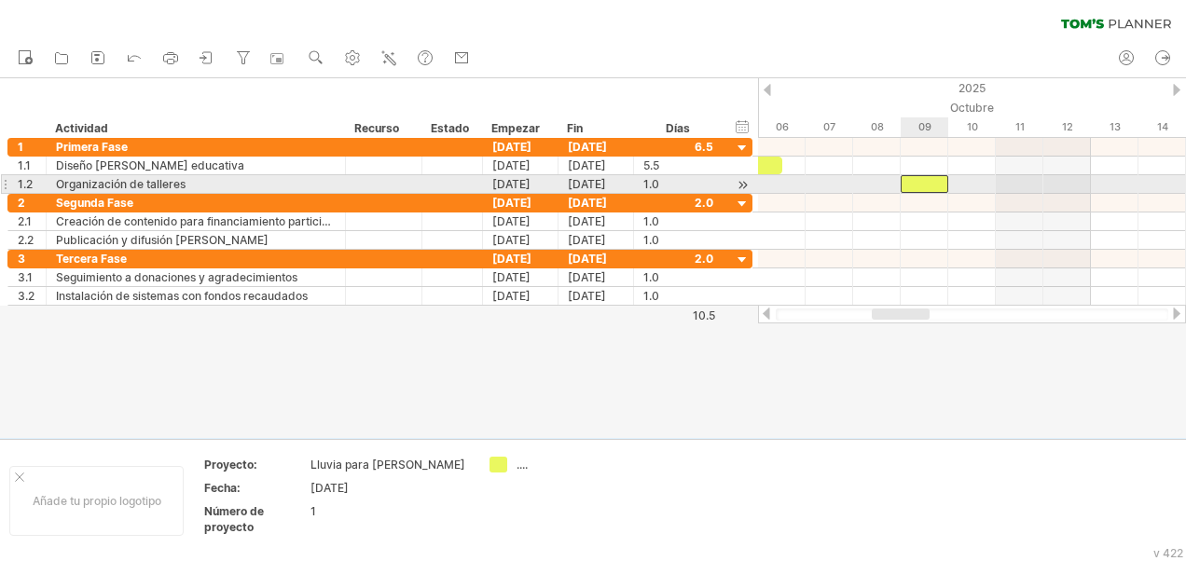
click at [917, 180] on div at bounding box center [925, 184] width 48 height 18
drag, startPoint x: 902, startPoint y: 185, endPoint x: 795, endPoint y: 187, distance: 106.3
click at [795, 187] on div "[DATE] [DATE] - 3.0 días" at bounding box center [972, 222] width 428 height 168
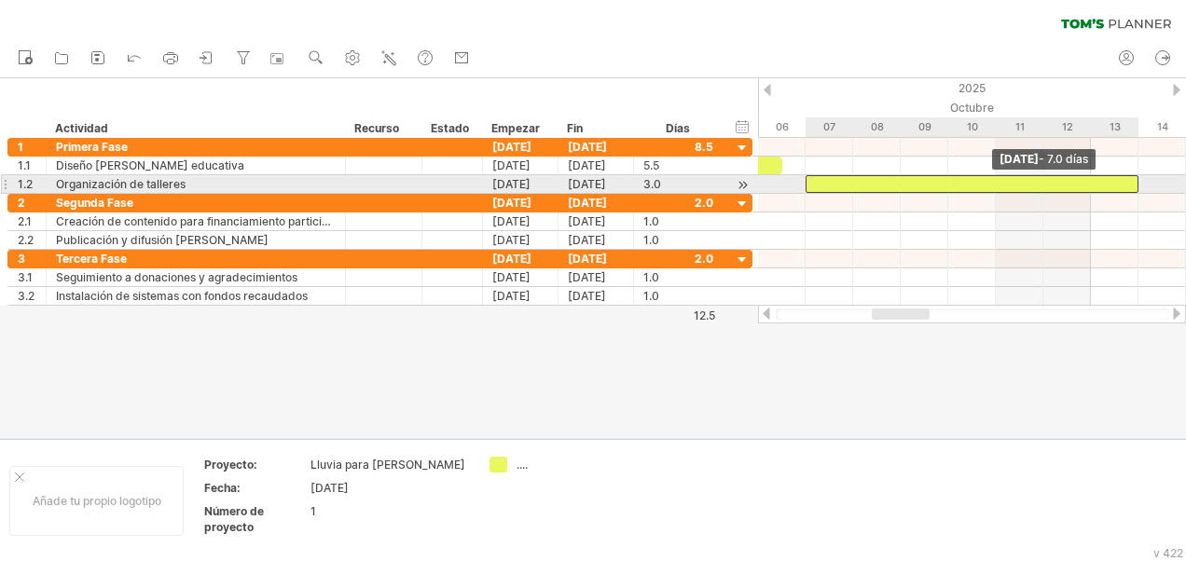
drag, startPoint x: 949, startPoint y: 185, endPoint x: 1151, endPoint y: 192, distance: 201.6
click at [1151, 192] on div "[DATE] - 7.0 días [DATE] - 3.0 días" at bounding box center [972, 222] width 428 height 168
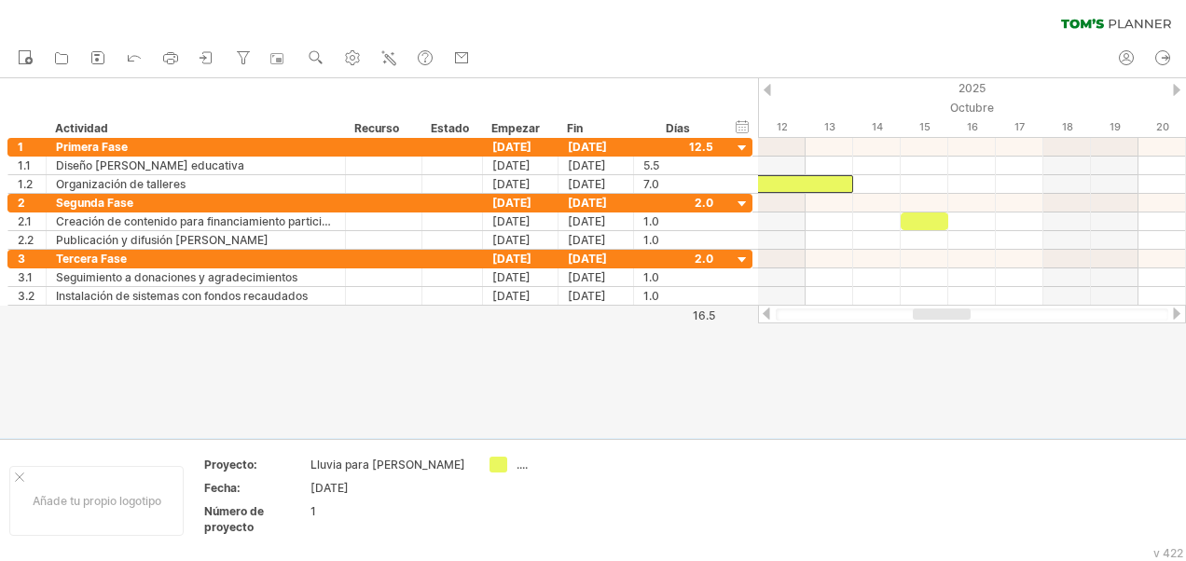
drag, startPoint x: 905, startPoint y: 313, endPoint x: 946, endPoint y: 311, distance: 41.1
click at [946, 311] on div at bounding box center [942, 314] width 58 height 11
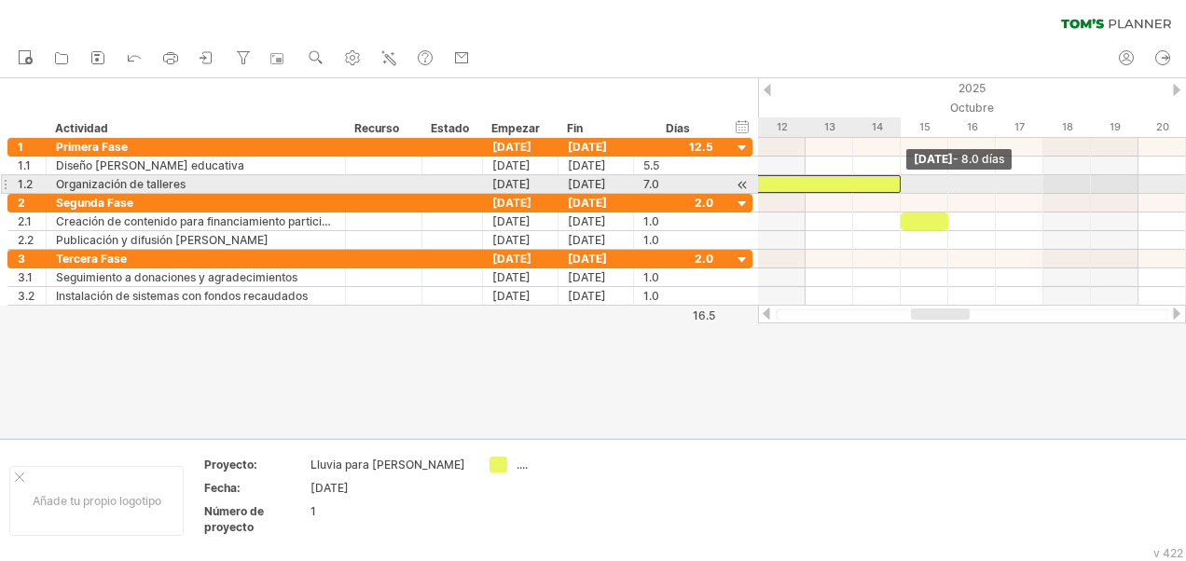
drag, startPoint x: 850, startPoint y: 183, endPoint x: 890, endPoint y: 185, distance: 39.2
click at [890, 185] on div at bounding box center [710, 184] width 380 height 18
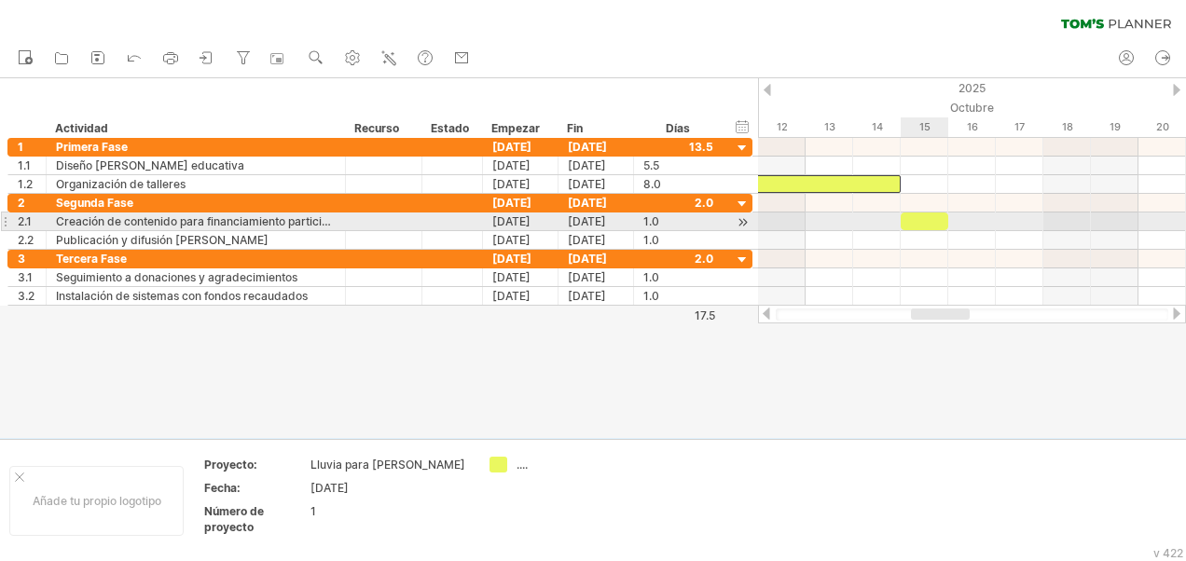
click at [934, 220] on div at bounding box center [925, 222] width 48 height 18
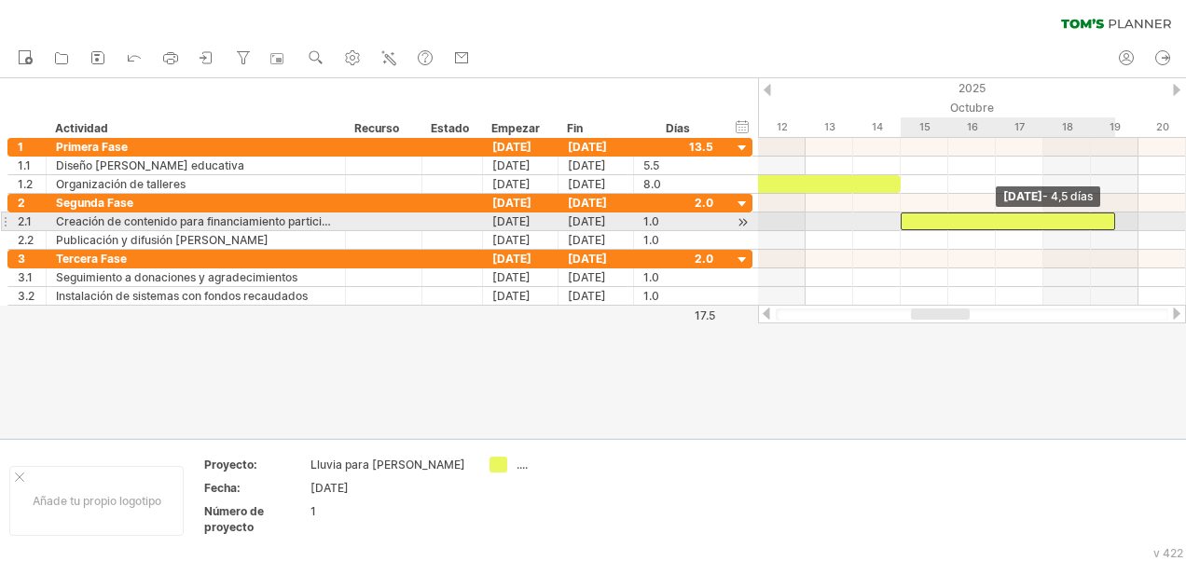
drag, startPoint x: 948, startPoint y: 219, endPoint x: 1106, endPoint y: 231, distance: 158.1
click at [1106, 231] on div "[DATE] - 4,5 días [DATE]" at bounding box center [972, 222] width 428 height 168
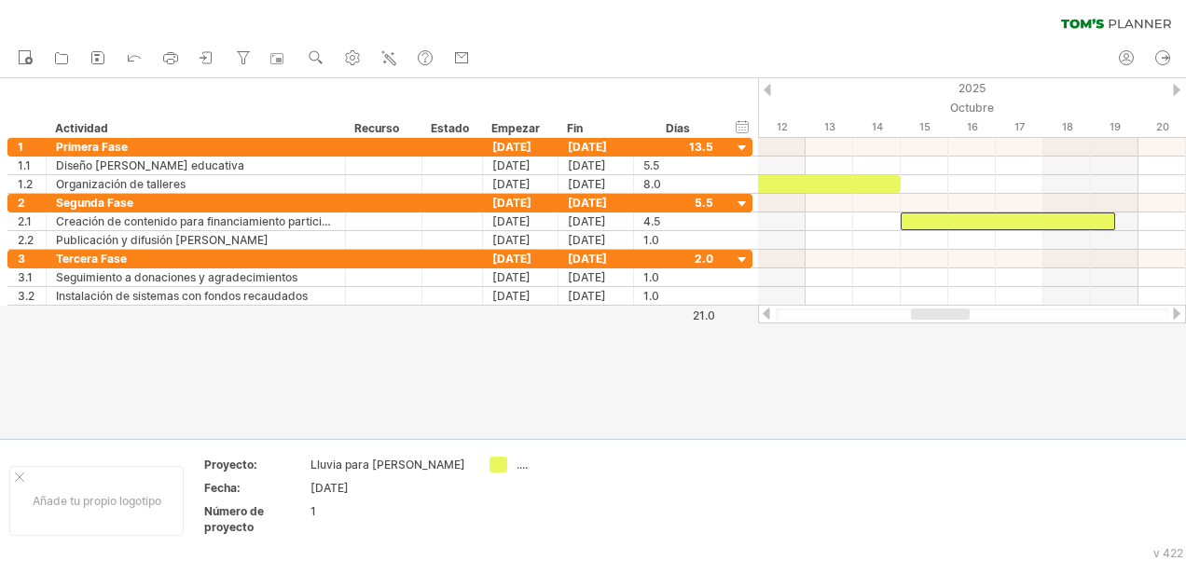
drag, startPoint x: 1061, startPoint y: 311, endPoint x: 1100, endPoint y: 315, distance: 39.4
click at [1086, 314] on div at bounding box center [972, 315] width 393 height 12
click at [1179, 311] on div at bounding box center [1176, 314] width 15 height 12
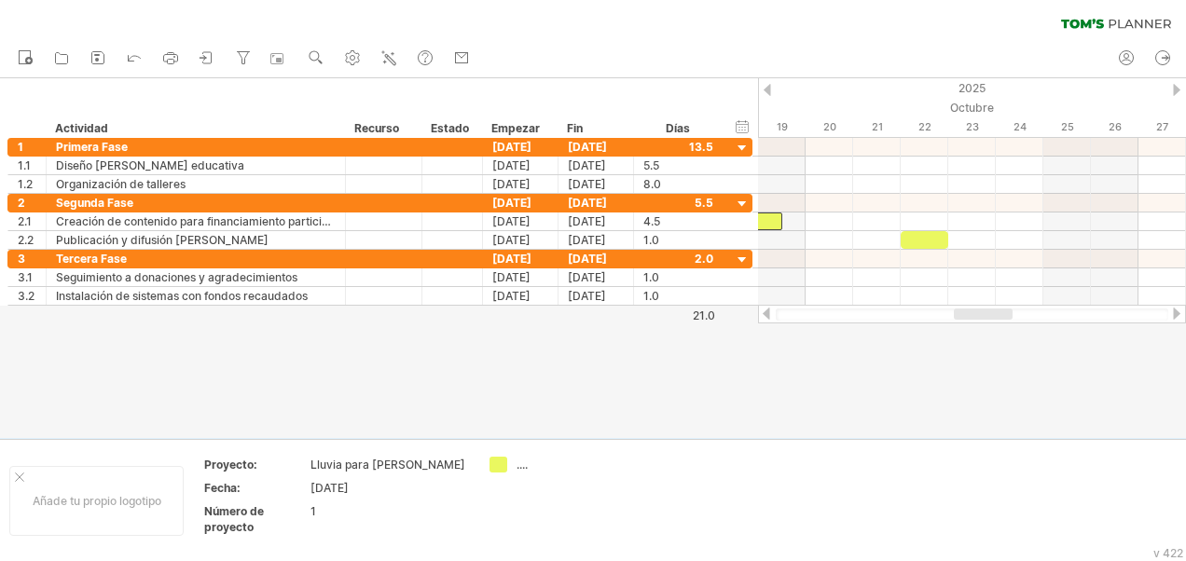
drag, startPoint x: 1005, startPoint y: 311, endPoint x: 984, endPoint y: 317, distance: 22.2
click at [984, 317] on div at bounding box center [983, 314] width 59 height 11
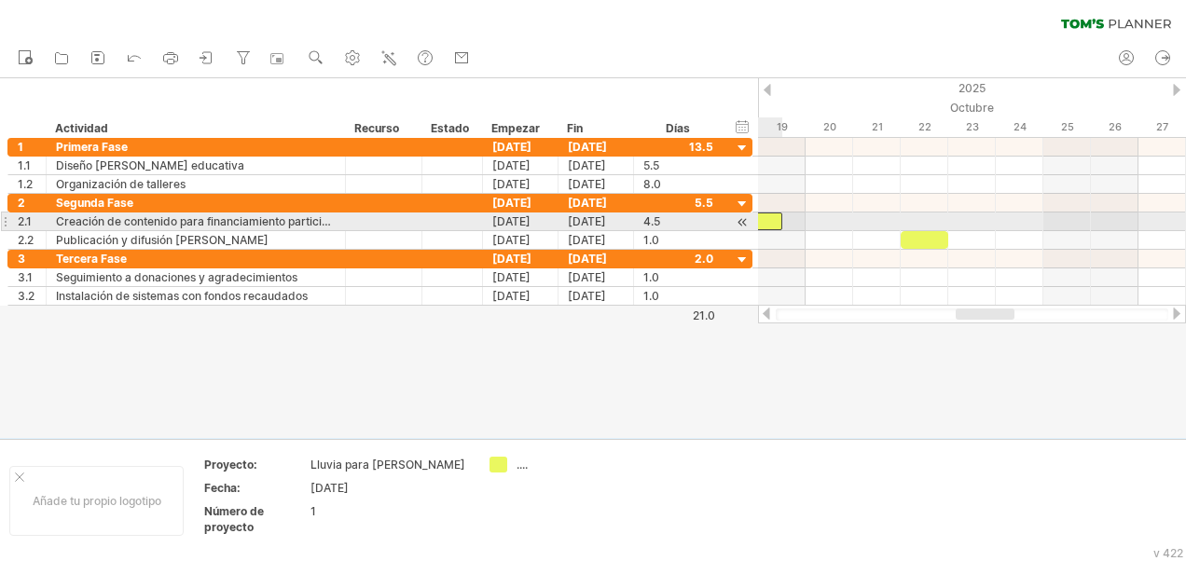
click at [768, 216] on div at bounding box center [675, 222] width 214 height 18
drag, startPoint x: 796, startPoint y: 220, endPoint x: 907, endPoint y: 216, distance: 111.0
click at [907, 216] on div at bounding box center [972, 222] width 428 height 19
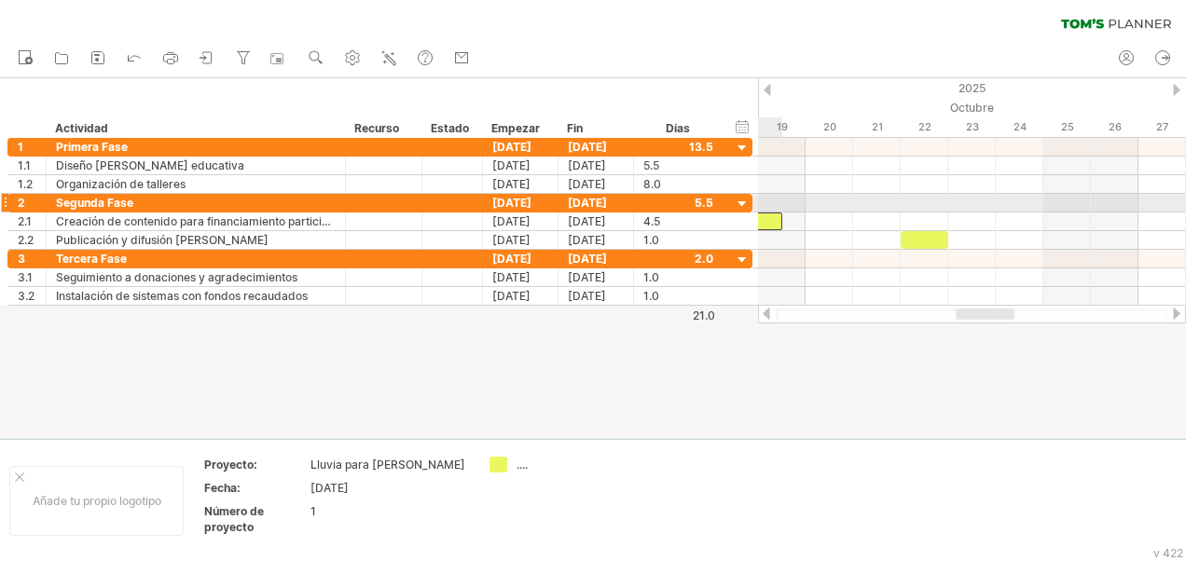
click at [772, 213] on div at bounding box center [675, 222] width 214 height 18
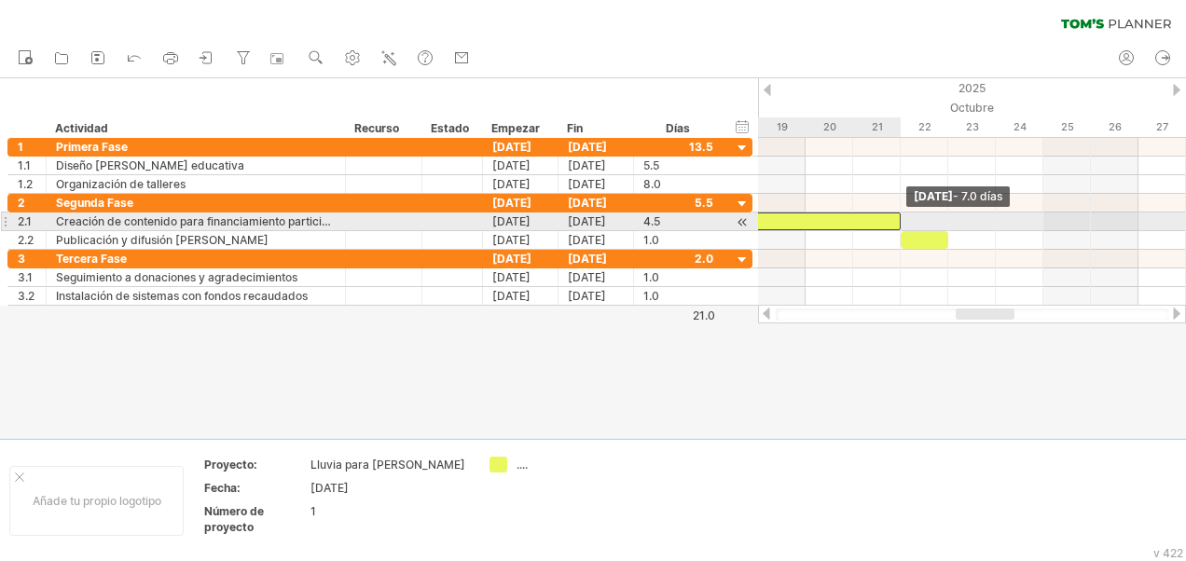
drag, startPoint x: 778, startPoint y: 219, endPoint x: 882, endPoint y: 219, distance: 104.4
click at [888, 216] on div at bounding box center [734, 222] width 333 height 18
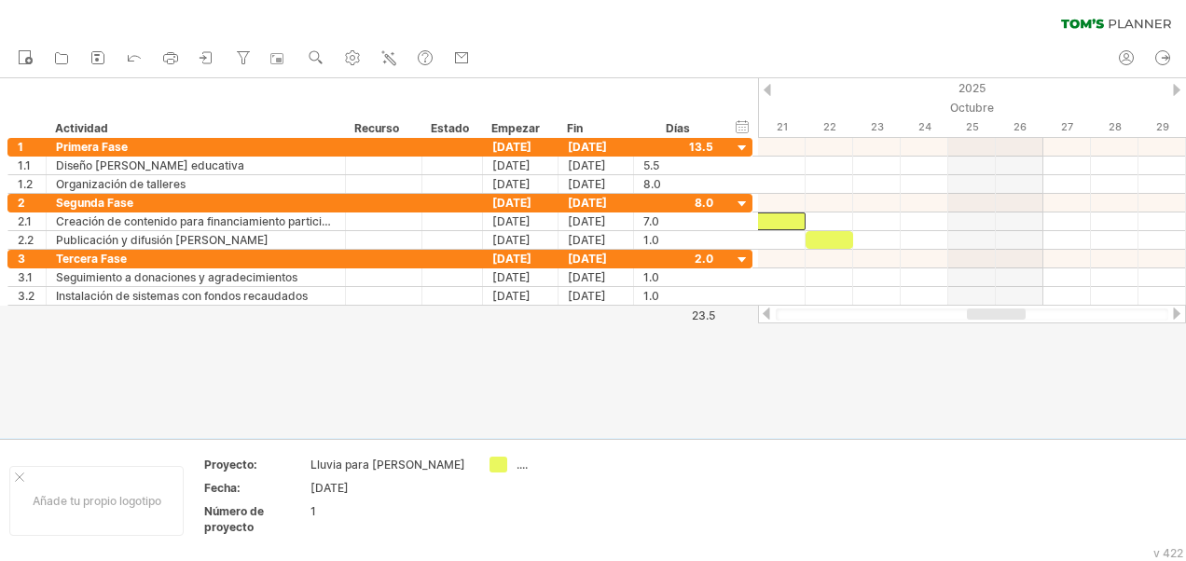
drag, startPoint x: 974, startPoint y: 318, endPoint x: 985, endPoint y: 317, distance: 11.2
click at [985, 317] on div at bounding box center [996, 314] width 59 height 11
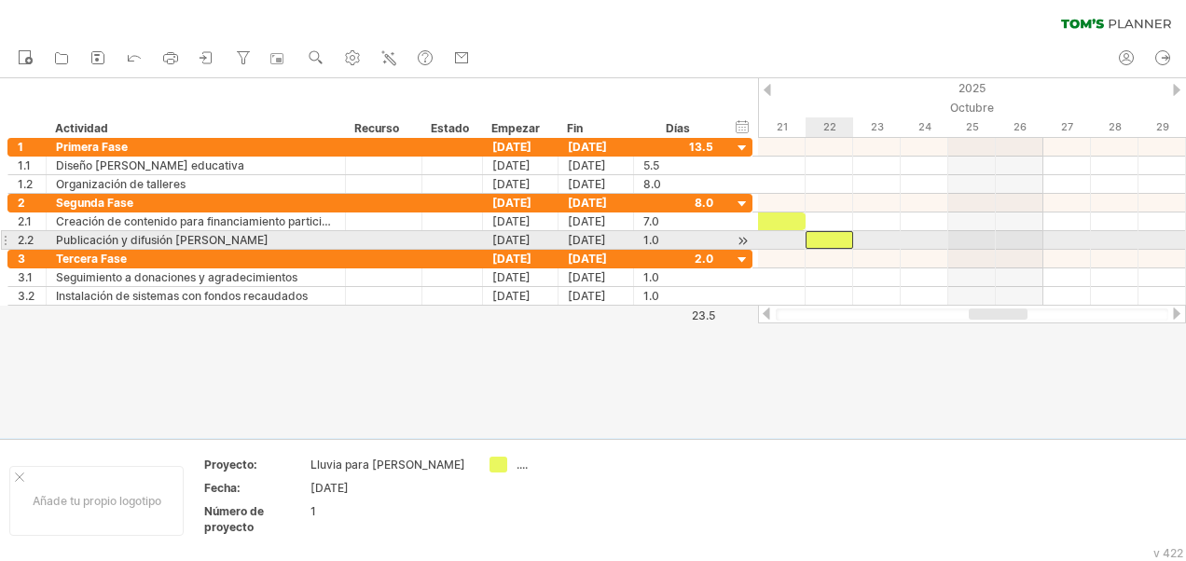
click at [838, 237] on div at bounding box center [830, 240] width 48 height 18
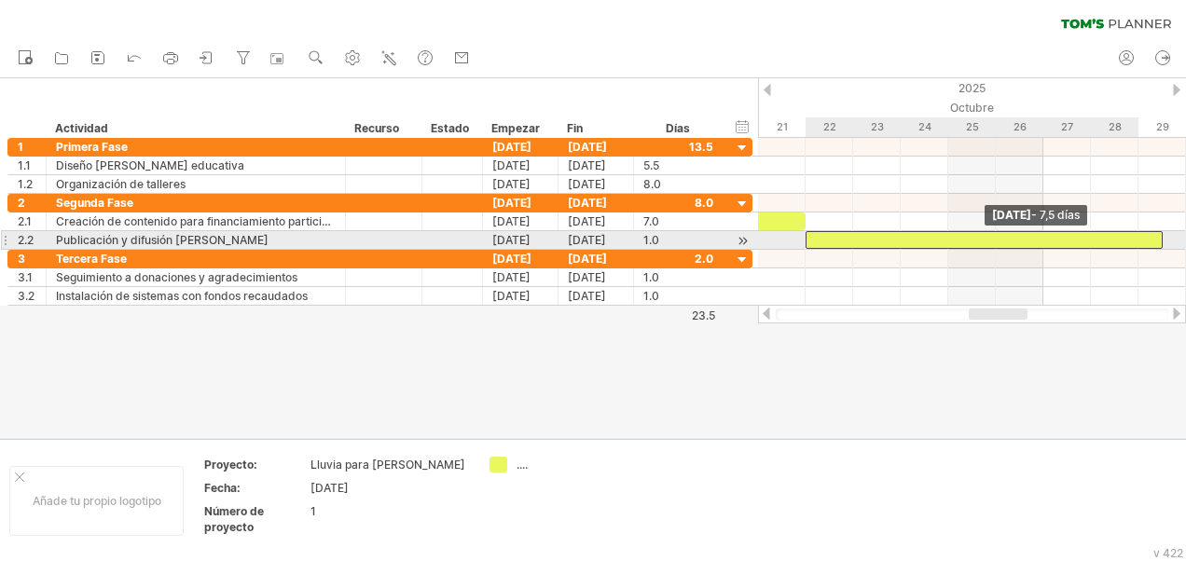
drag, startPoint x: 850, startPoint y: 236, endPoint x: 1113, endPoint y: 241, distance: 263.9
click at [1146, 235] on div "[DATE] - 7,5 días [DATE]" at bounding box center [972, 222] width 428 height 168
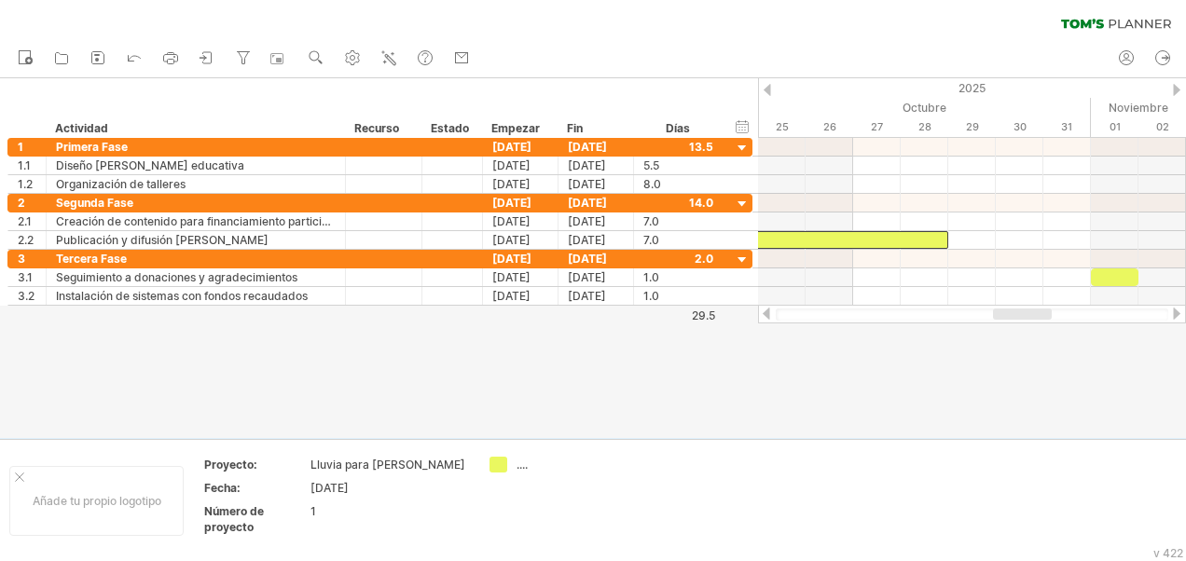
drag, startPoint x: 1016, startPoint y: 311, endPoint x: 1043, endPoint y: 311, distance: 27.1
click at [1043, 311] on div at bounding box center [1022, 314] width 59 height 11
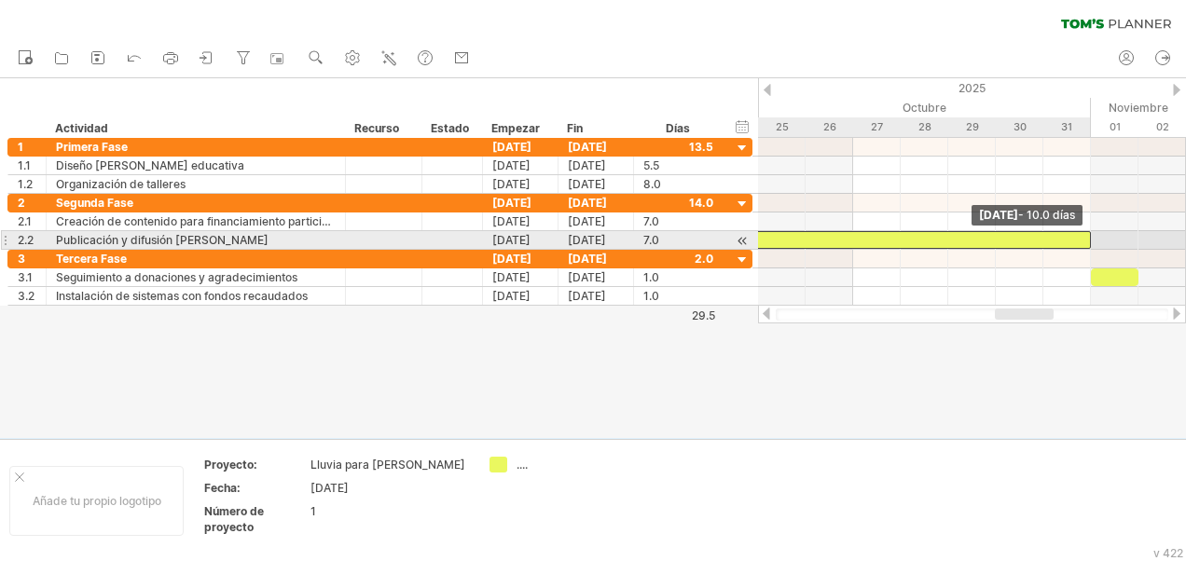
drag, startPoint x: 946, startPoint y: 238, endPoint x: 1070, endPoint y: 239, distance: 124.0
click at [1078, 236] on div at bounding box center [853, 240] width 476 height 18
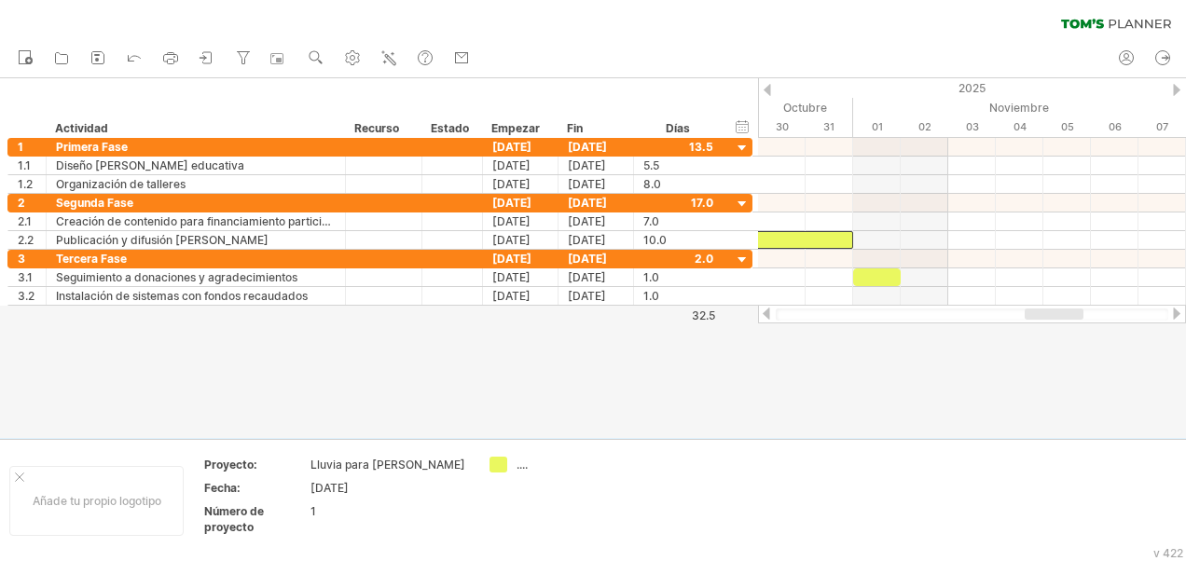
drag, startPoint x: 1048, startPoint y: 314, endPoint x: 1072, endPoint y: 311, distance: 24.4
click at [1075, 311] on div at bounding box center [1054, 314] width 59 height 11
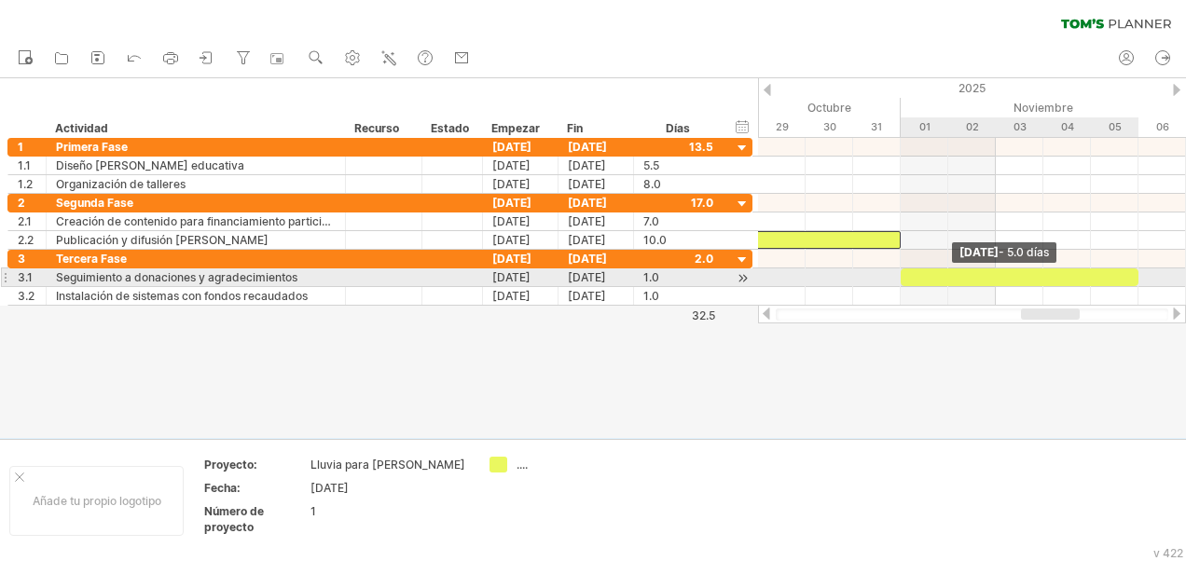
drag, startPoint x: 947, startPoint y: 271, endPoint x: 1141, endPoint y: 270, distance: 194.0
click at [1141, 270] on span at bounding box center [1138, 278] width 7 height 18
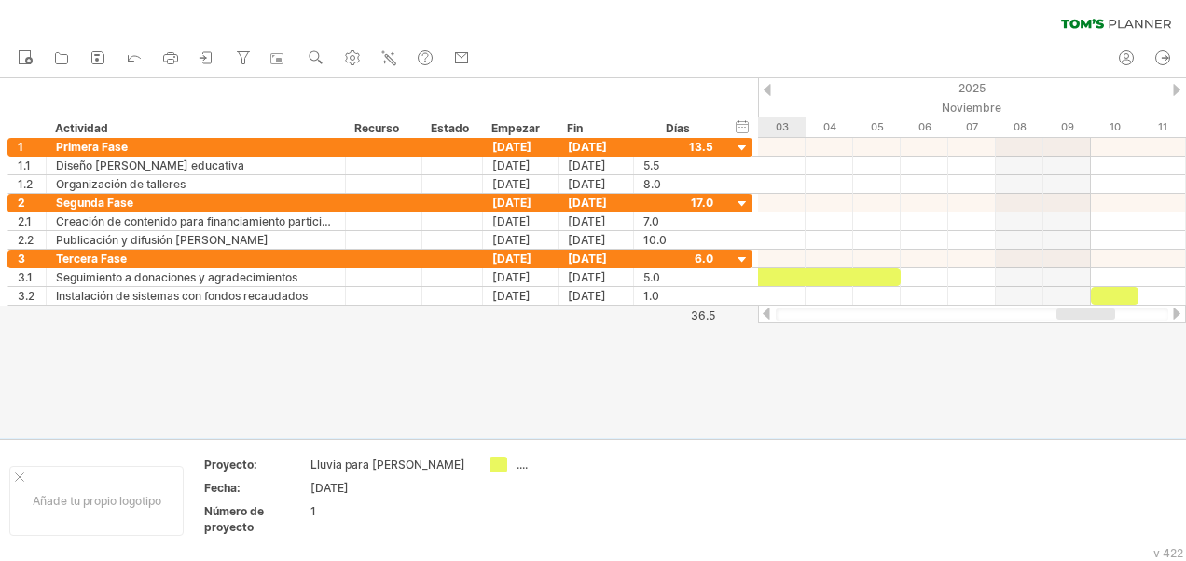
drag, startPoint x: 1071, startPoint y: 316, endPoint x: 1107, endPoint y: 316, distance: 35.4
click at [1107, 316] on div at bounding box center [1086, 314] width 59 height 11
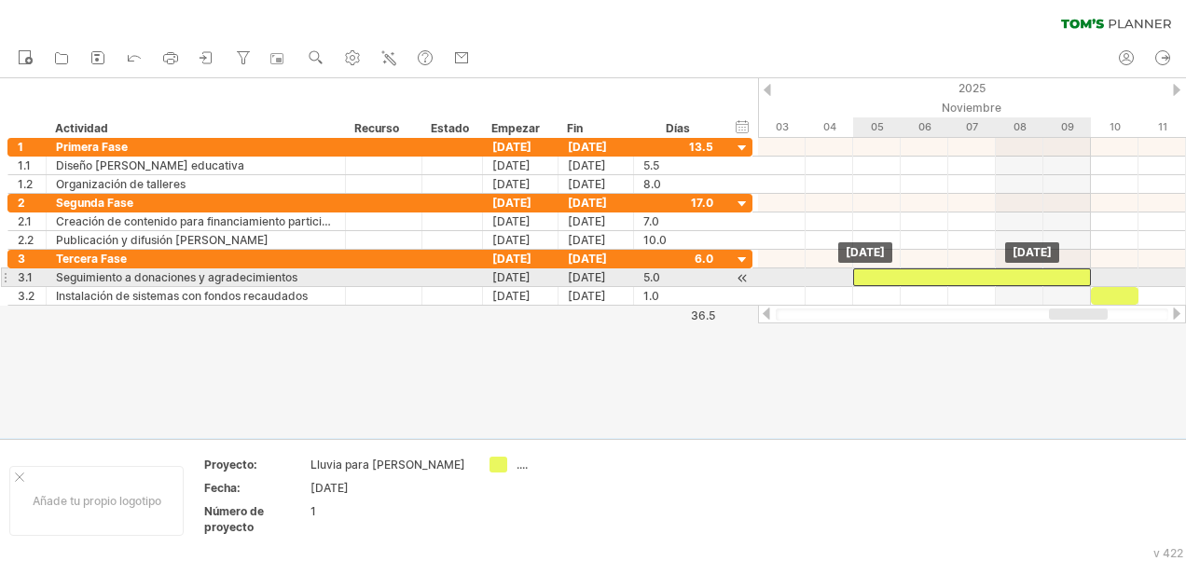
drag, startPoint x: 890, startPoint y: 274, endPoint x: 1082, endPoint y: 279, distance: 192.2
click at [1082, 279] on div at bounding box center [972, 278] width 238 height 18
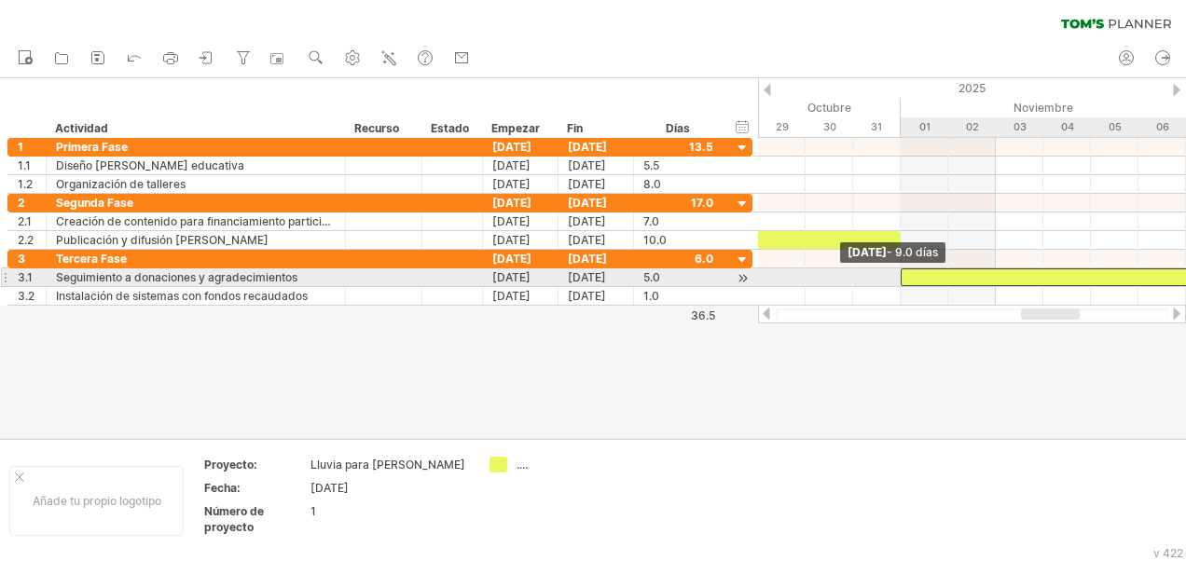
drag, startPoint x: 855, startPoint y: 273, endPoint x: 897, endPoint y: 280, distance: 42.5
click at [897, 280] on span at bounding box center [900, 278] width 7 height 18
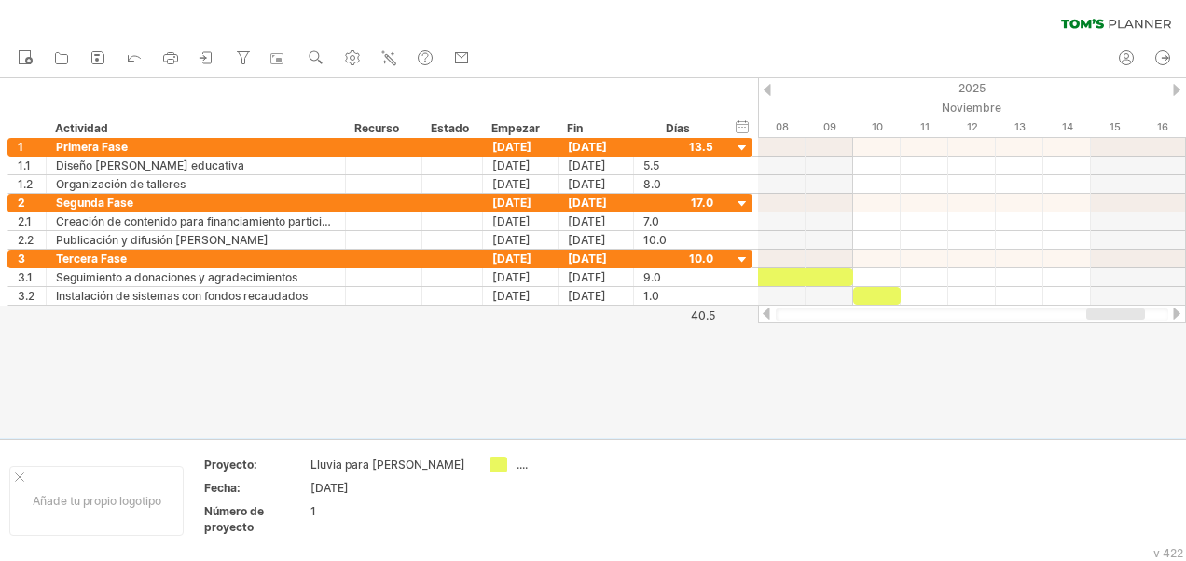
drag, startPoint x: 1037, startPoint y: 314, endPoint x: 1102, endPoint y: 313, distance: 65.3
click at [1102, 313] on div at bounding box center [1115, 314] width 59 height 11
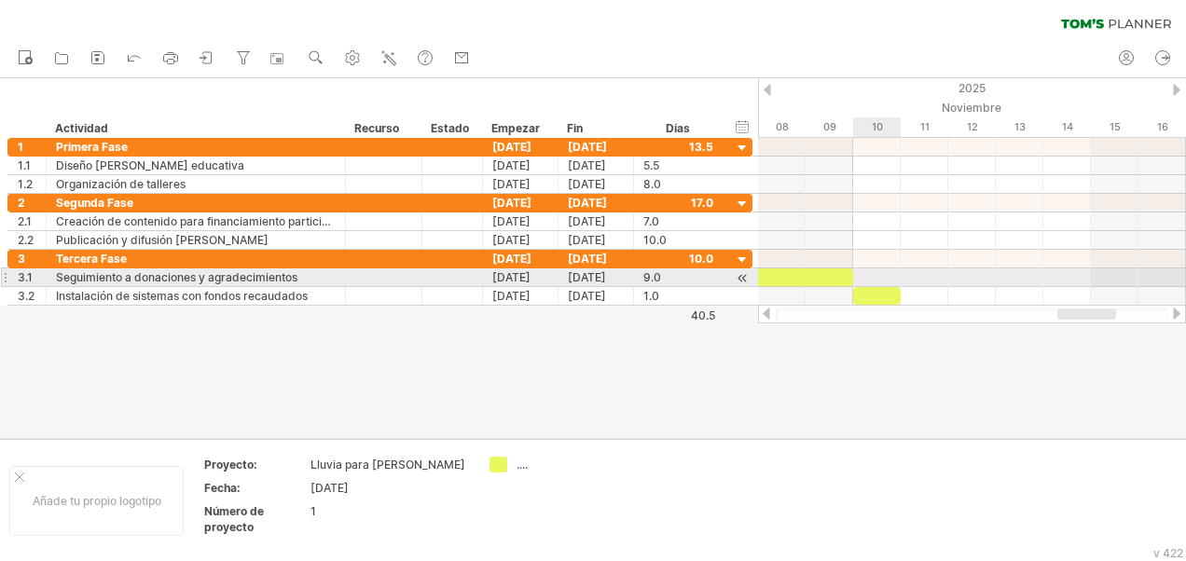
click at [891, 287] on div at bounding box center [877, 296] width 48 height 18
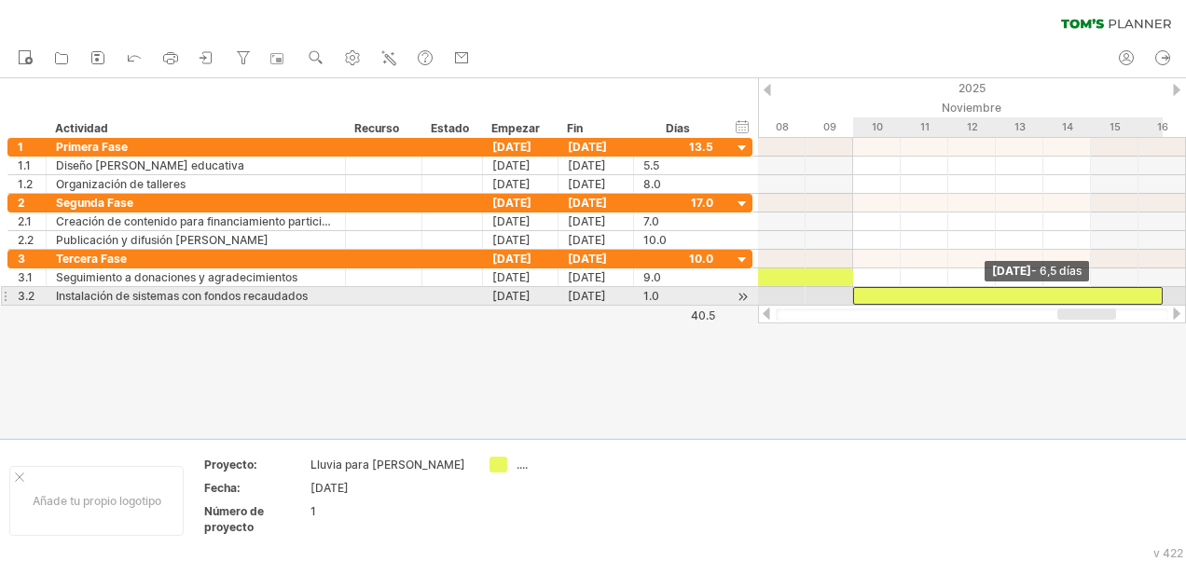
drag, startPoint x: 900, startPoint y: 291, endPoint x: 1154, endPoint y: 287, distance: 253.7
click at [1154, 287] on div at bounding box center [1008, 296] width 310 height 18
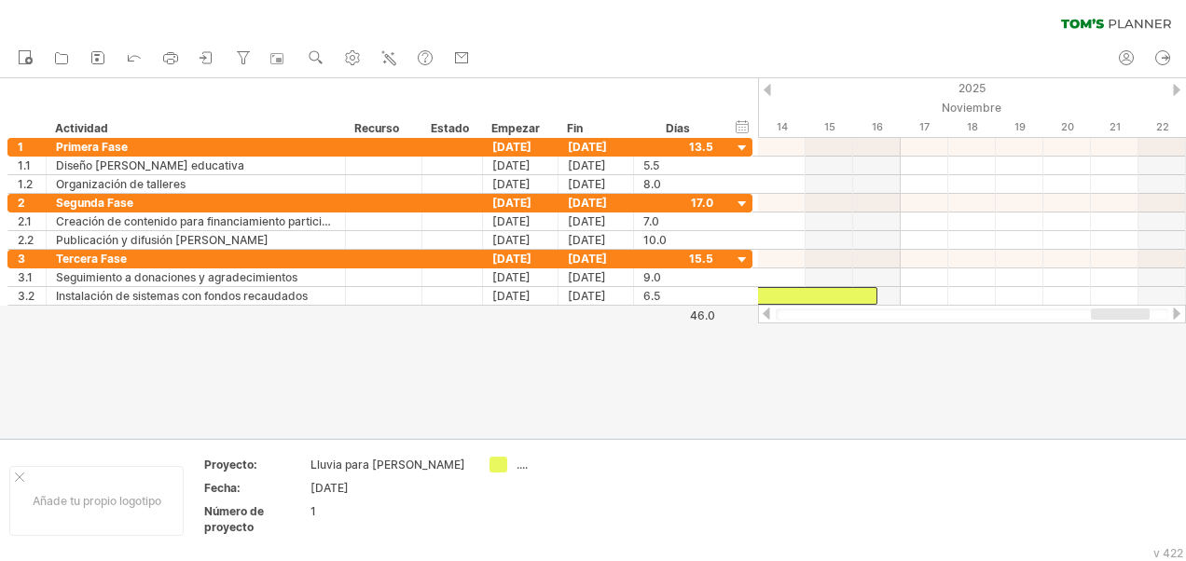
drag, startPoint x: 1097, startPoint y: 317, endPoint x: 1130, endPoint y: 317, distance: 33.6
click at [1130, 317] on div at bounding box center [1120, 314] width 59 height 11
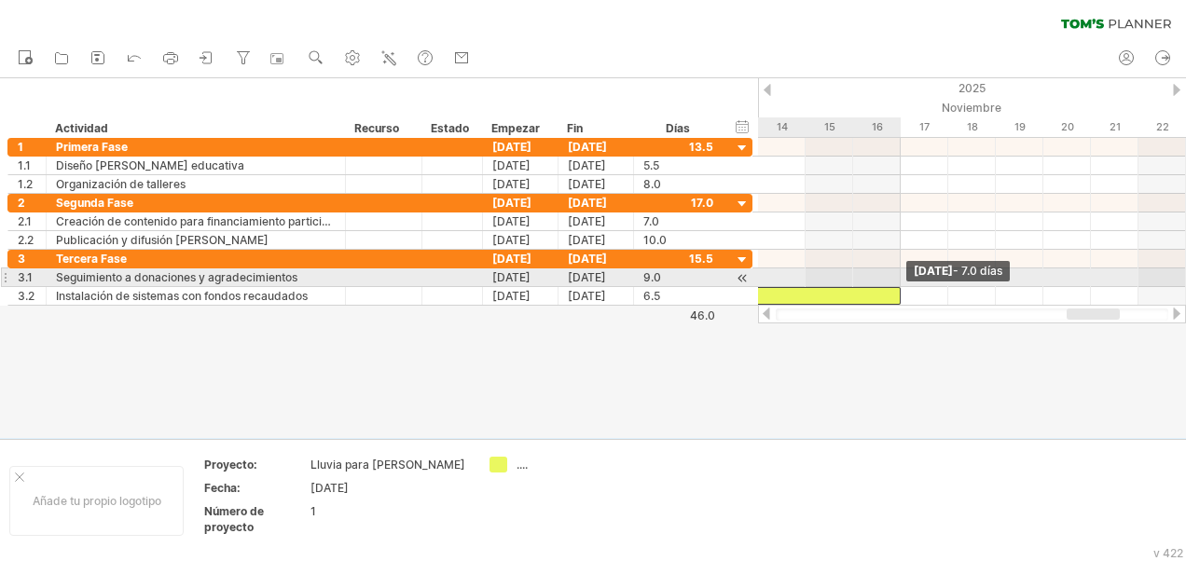
drag, startPoint x: 873, startPoint y: 289, endPoint x: 888, endPoint y: 286, distance: 15.2
click at [888, 287] on div at bounding box center [734, 296] width 333 height 18
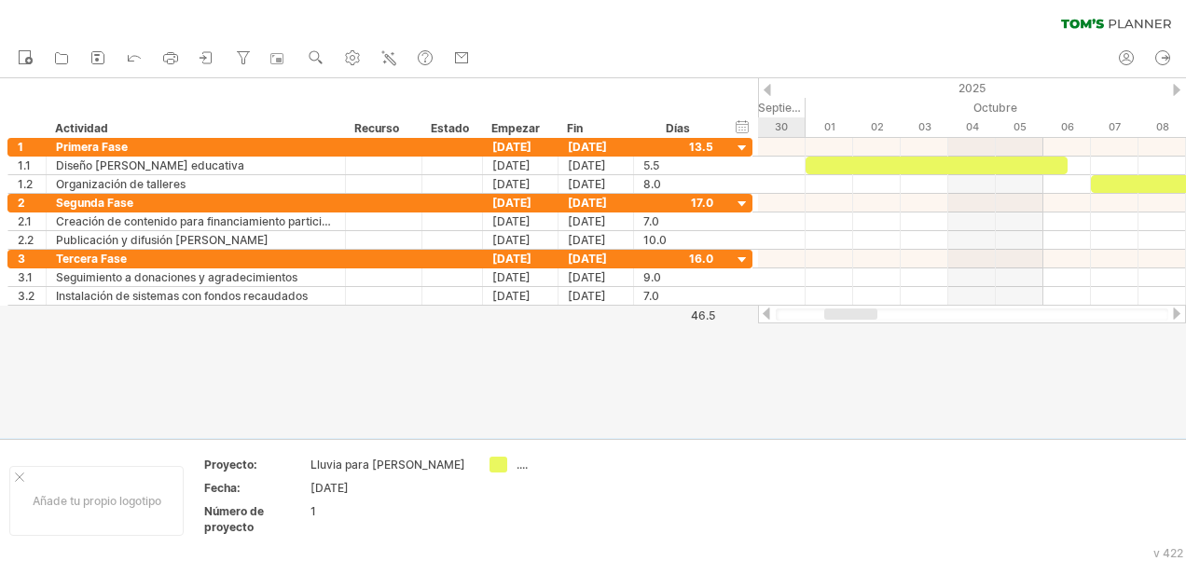
drag, startPoint x: 1079, startPoint y: 315, endPoint x: 836, endPoint y: 329, distance: 242.9
click at [836, 329] on div "Trying to reach [DOMAIN_NAME] Connected again... 0% clear filter Nuevo" at bounding box center [593, 280] width 1186 height 561
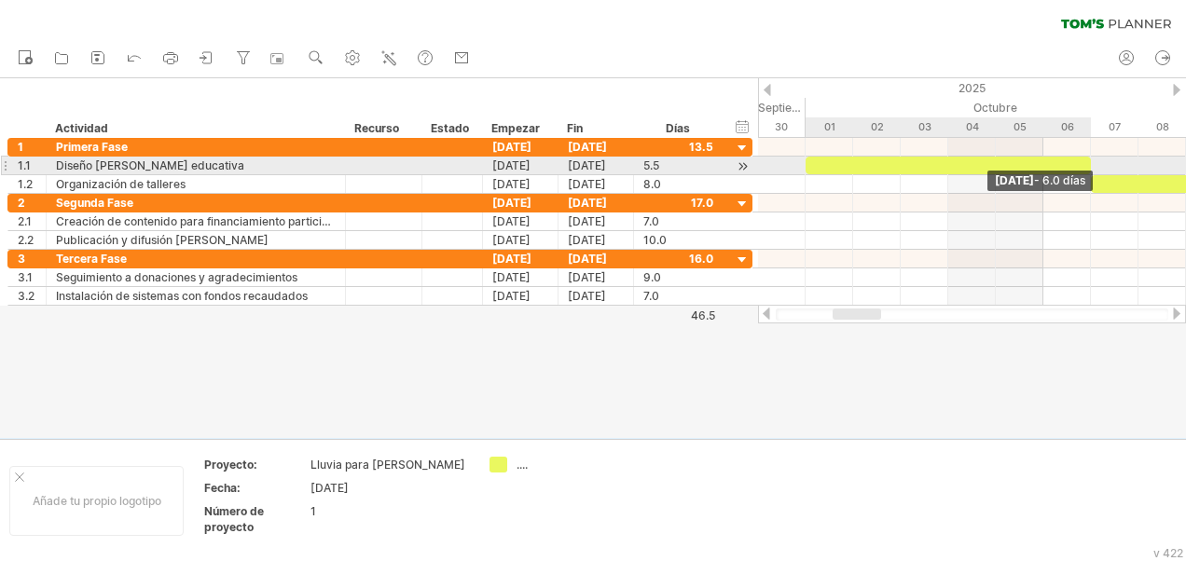
drag, startPoint x: 1065, startPoint y: 166, endPoint x: 1082, endPoint y: 166, distance: 16.8
click at [1082, 166] on div at bounding box center [948, 166] width 285 height 18
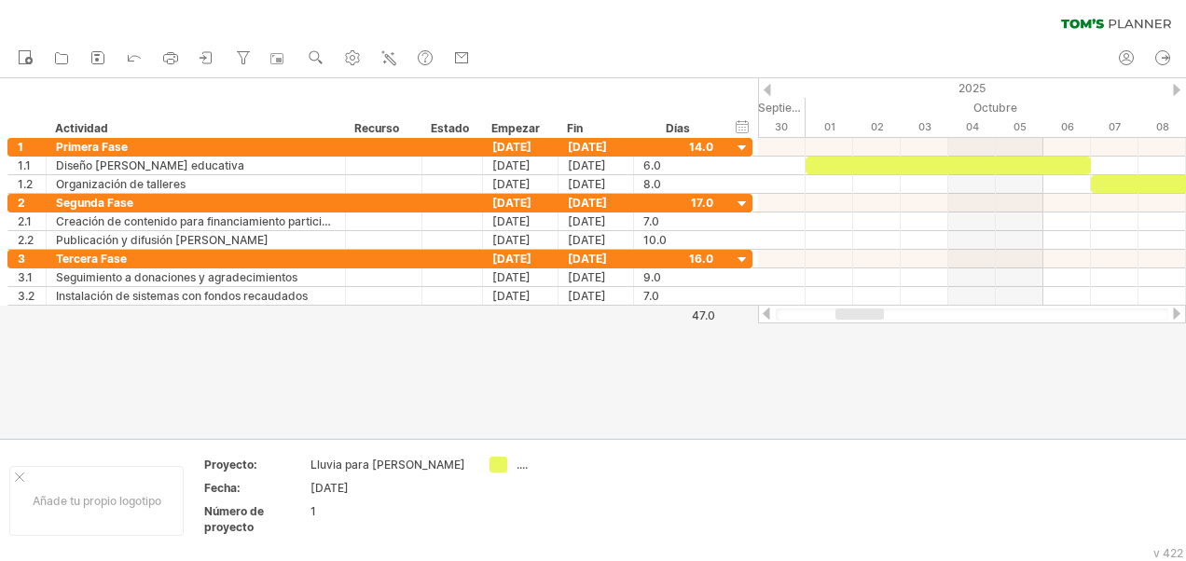
click at [858, 319] on div at bounding box center [860, 314] width 48 height 11
click at [623, 391] on div at bounding box center [593, 258] width 1186 height 360
click at [97, 60] on rect at bounding box center [97, 60] width 4 height 4
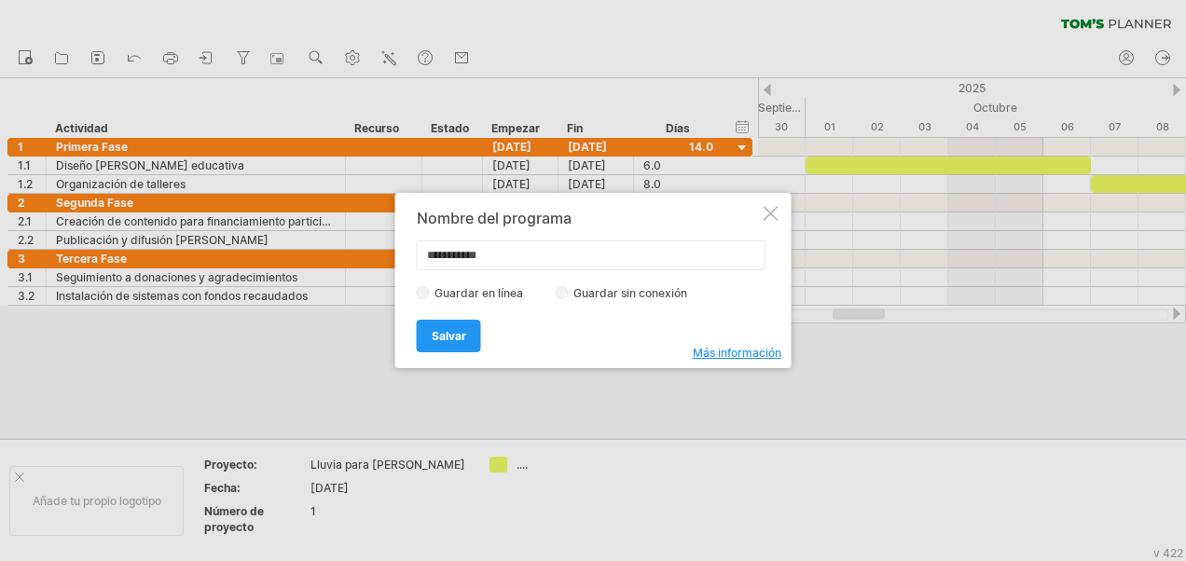
click at [263, 332] on div at bounding box center [593, 280] width 1186 height 561
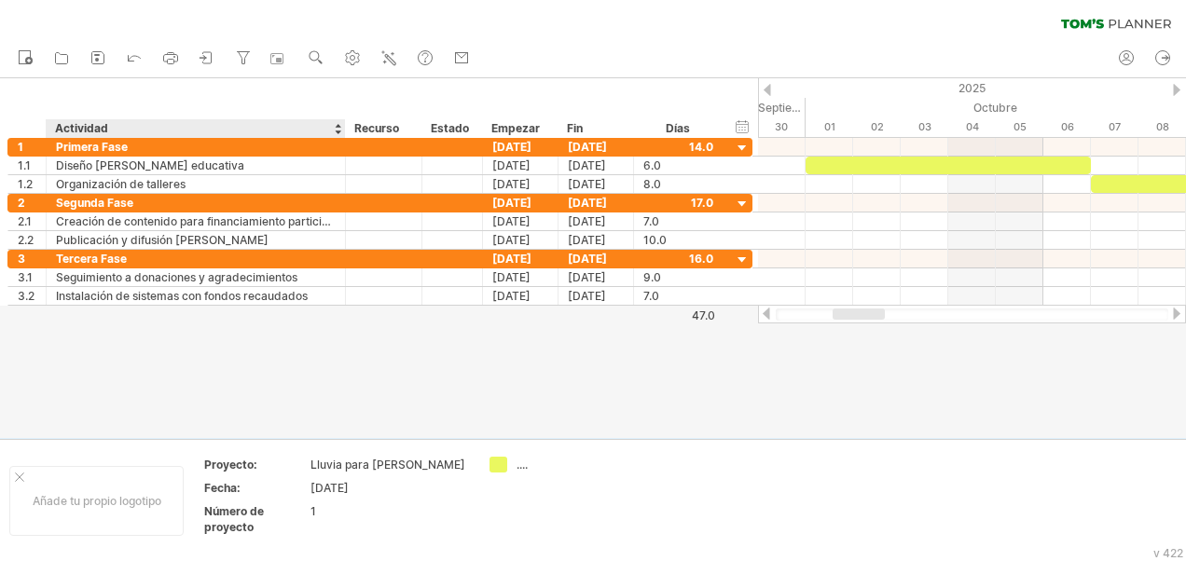
click at [304, 330] on div at bounding box center [593, 258] width 1186 height 360
click at [97, 62] on icon at bounding box center [98, 57] width 19 height 19
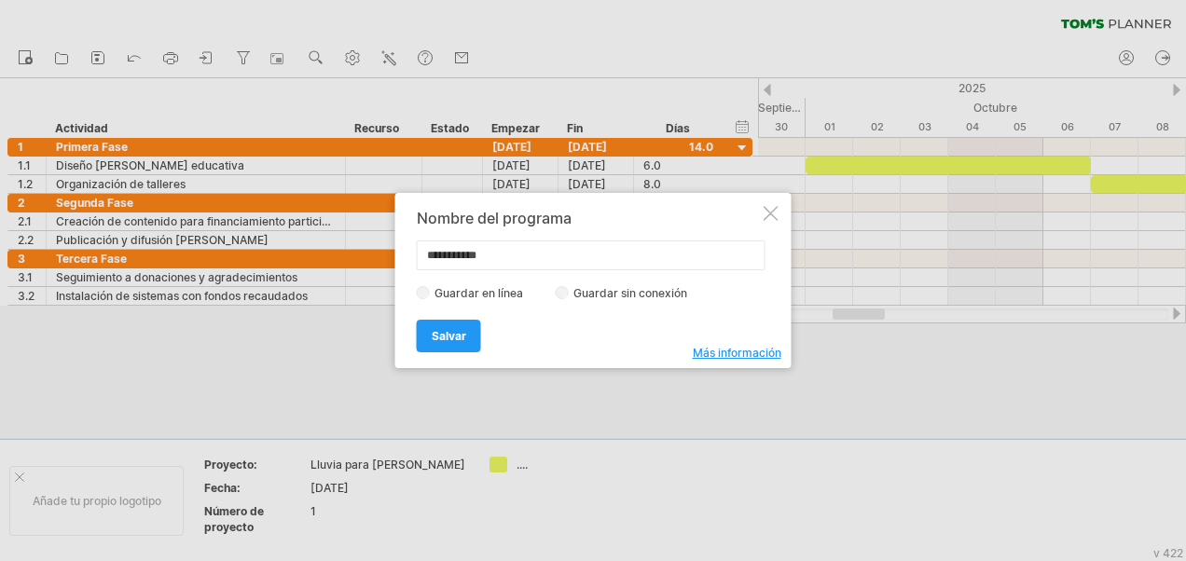
drag, startPoint x: 504, startPoint y: 256, endPoint x: 421, endPoint y: 252, distance: 83.1
click at [421, 252] on input "**********" at bounding box center [591, 256] width 349 height 30
type input "**********"
click at [443, 339] on span "Salvar" at bounding box center [449, 336] width 35 height 14
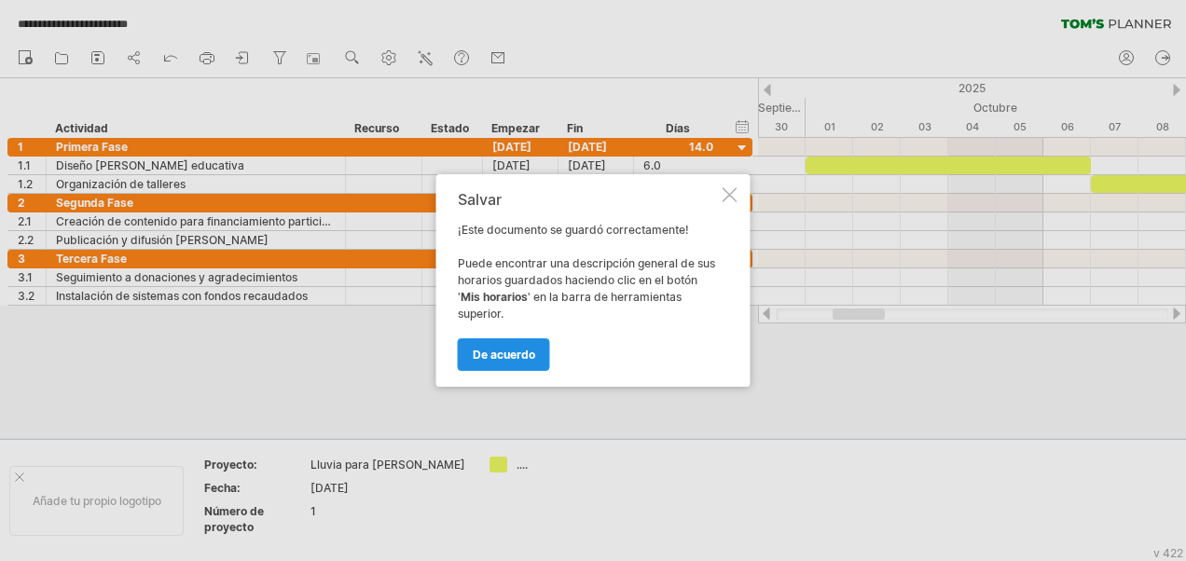
click at [489, 350] on span "De acuerdo" at bounding box center [504, 355] width 62 height 14
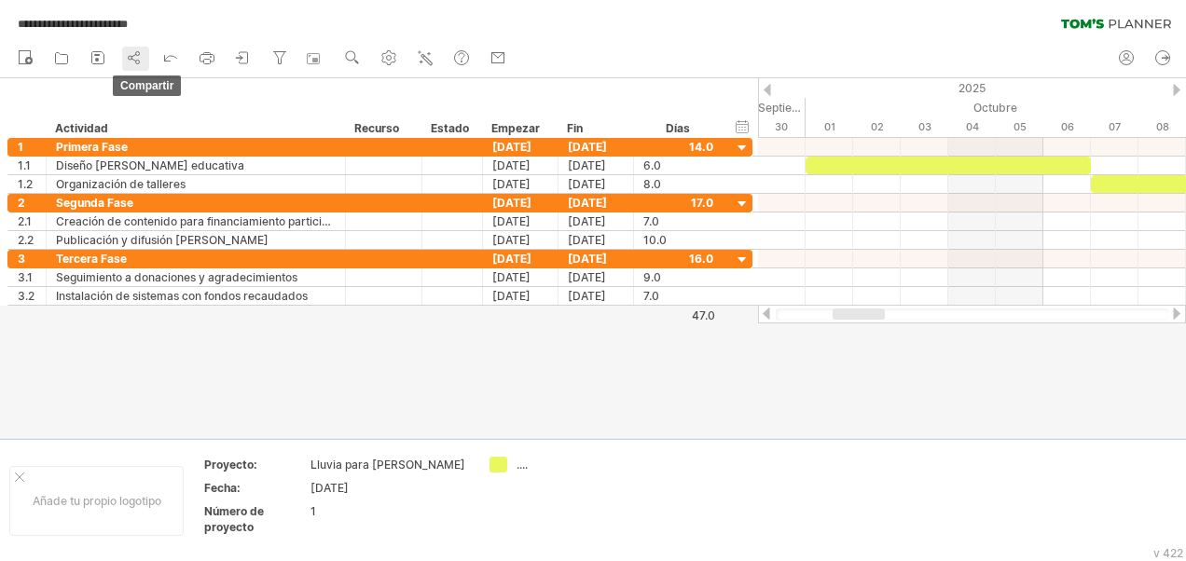
click at [124, 56] on link "Compartir" at bounding box center [135, 59] width 27 height 24
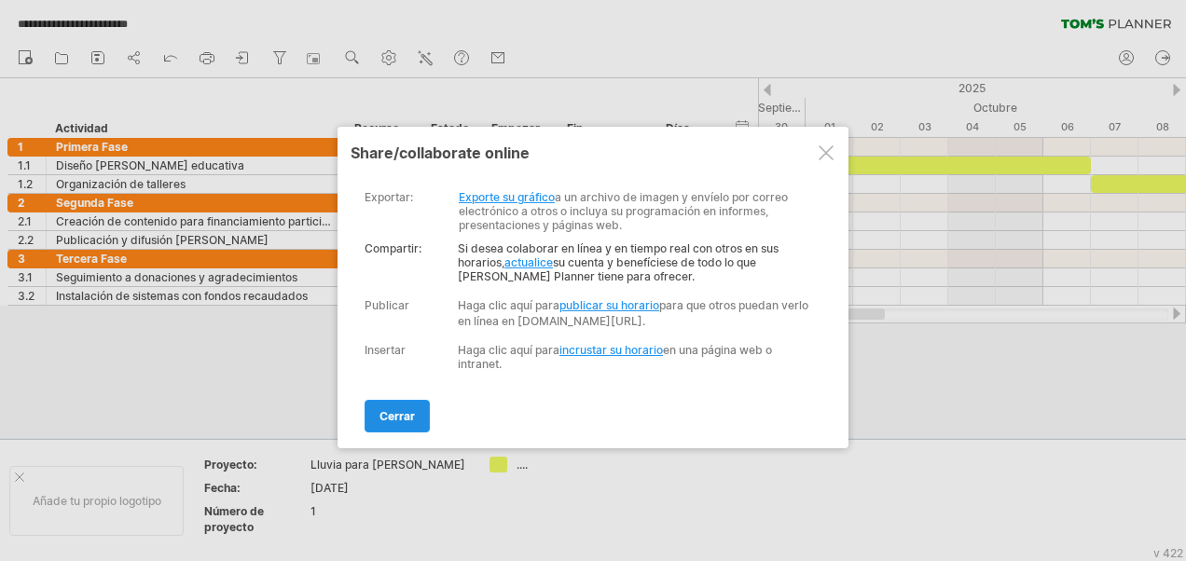
click at [398, 418] on span "cerrar" at bounding box center [397, 416] width 35 height 14
click at [398, 418] on div at bounding box center [593, 258] width 1186 height 360
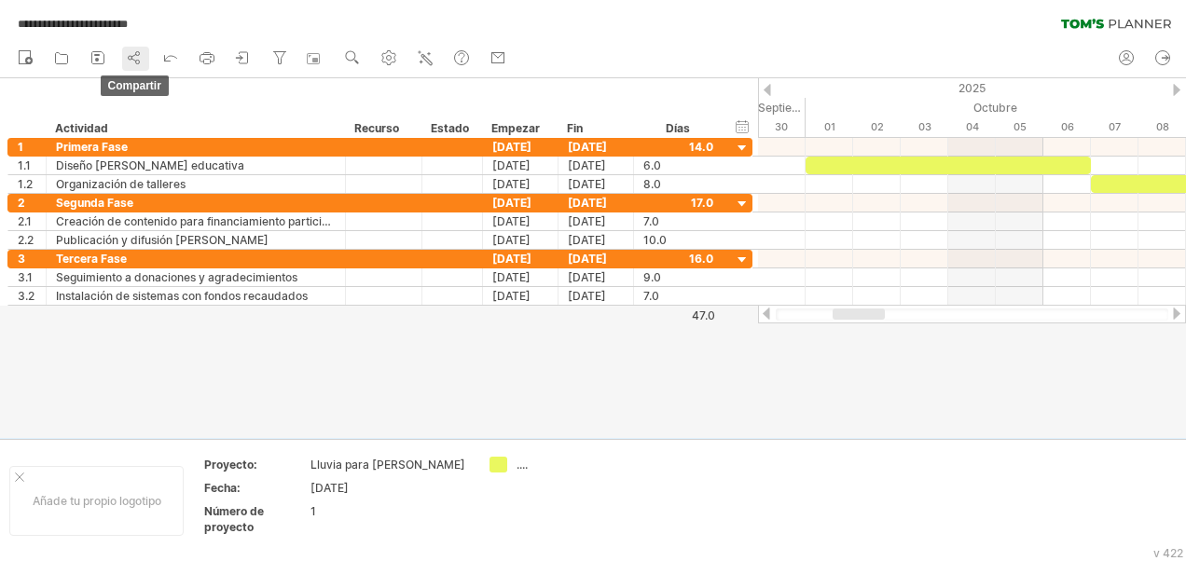
click at [134, 56] on icon at bounding box center [134, 57] width 19 height 19
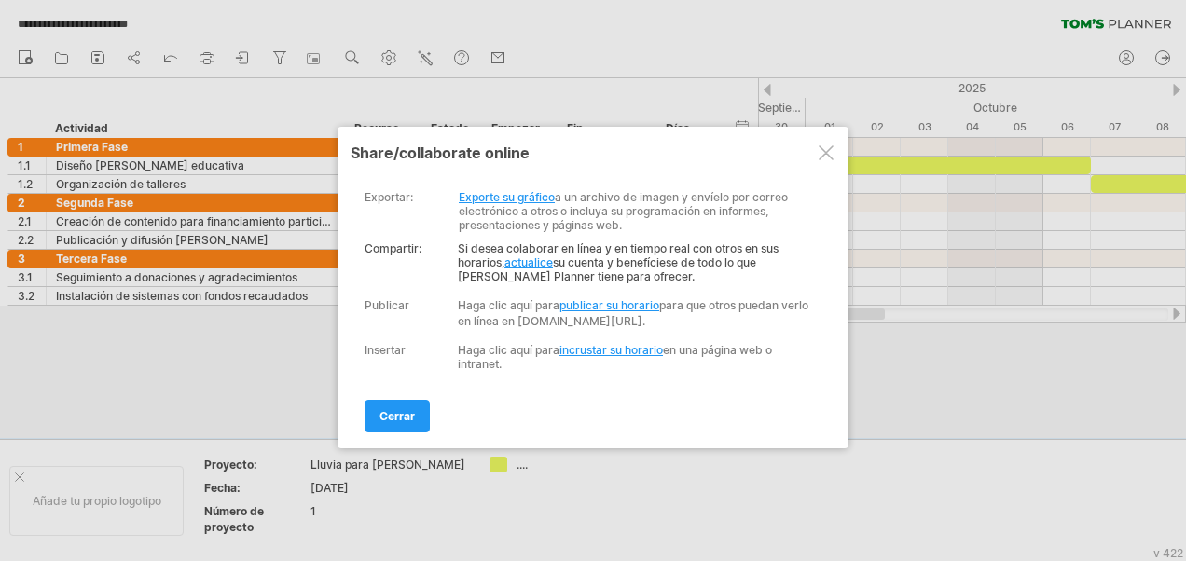
click at [485, 192] on link "Exporte su gráfico" at bounding box center [507, 197] width 96 height 14
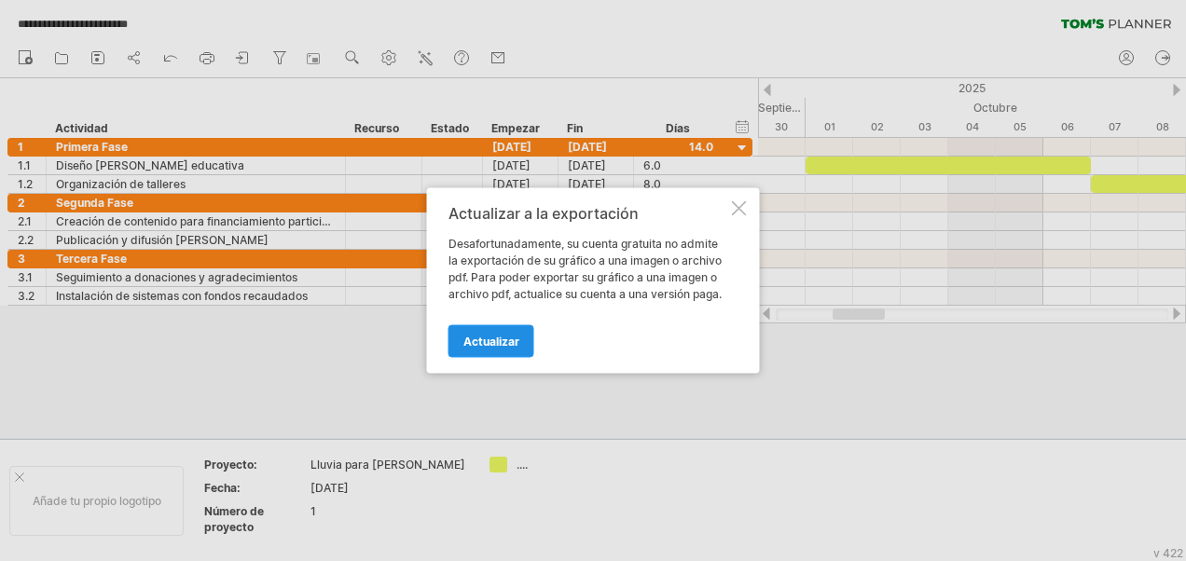
click at [485, 339] on span "Actualizar" at bounding box center [491, 342] width 56 height 14
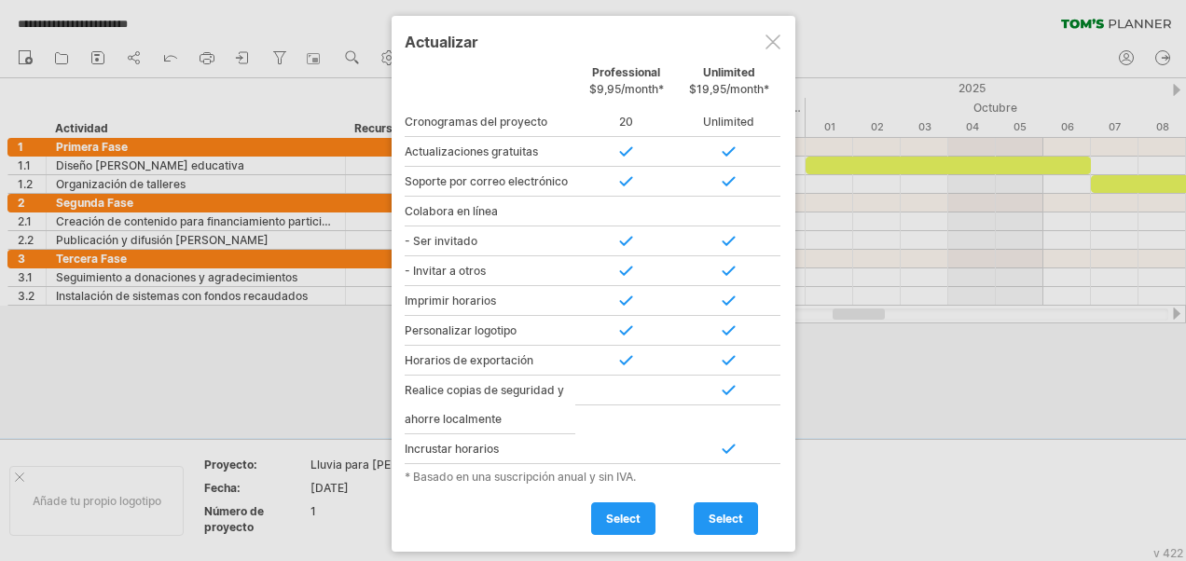
click at [767, 37] on div at bounding box center [773, 42] width 15 height 15
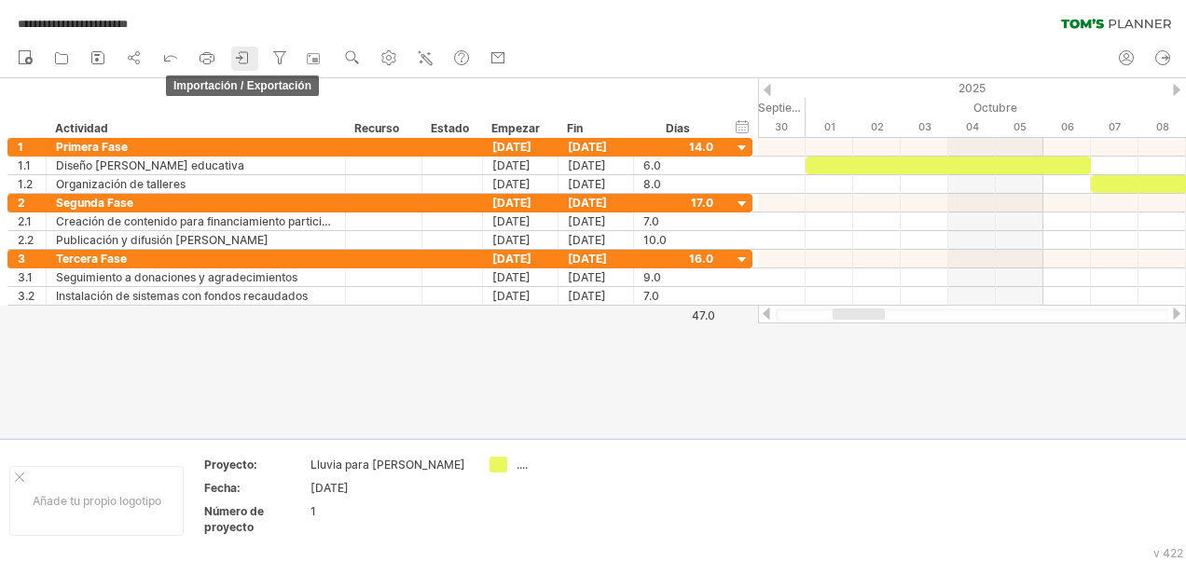
click at [246, 57] on icon at bounding box center [243, 57] width 19 height 19
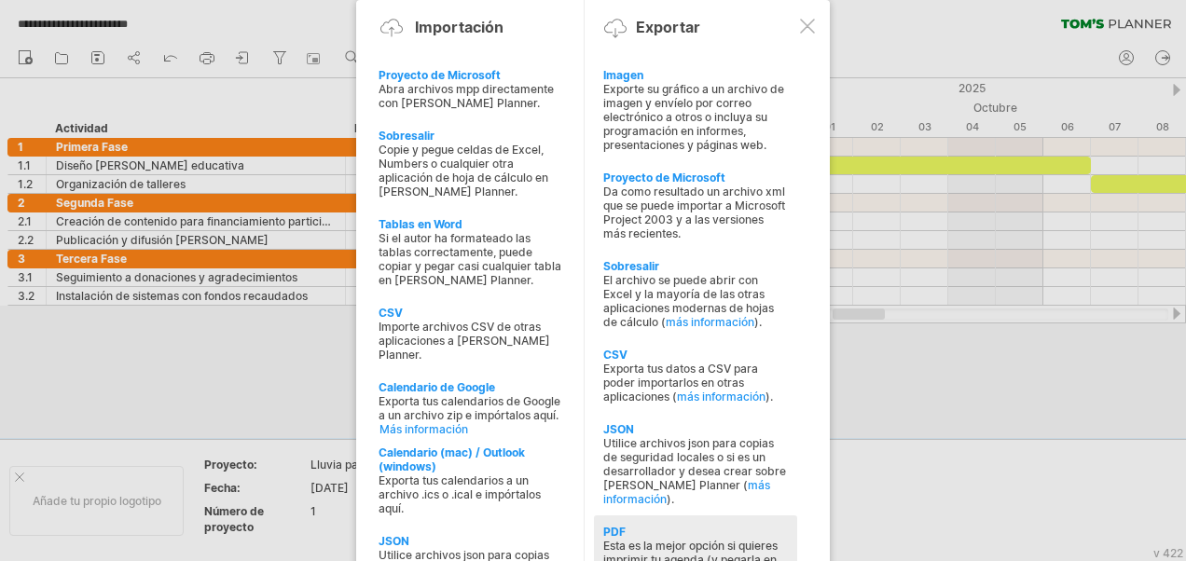
click at [626, 525] on div "PDF" at bounding box center [695, 532] width 185 height 14
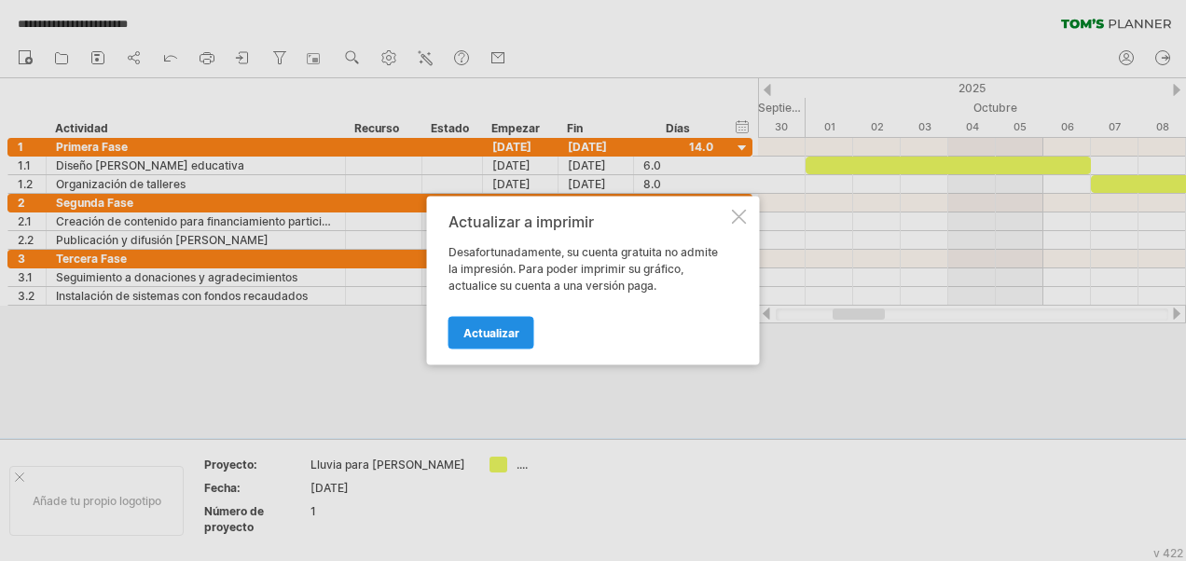
click at [481, 326] on span "Actualizar" at bounding box center [491, 333] width 56 height 14
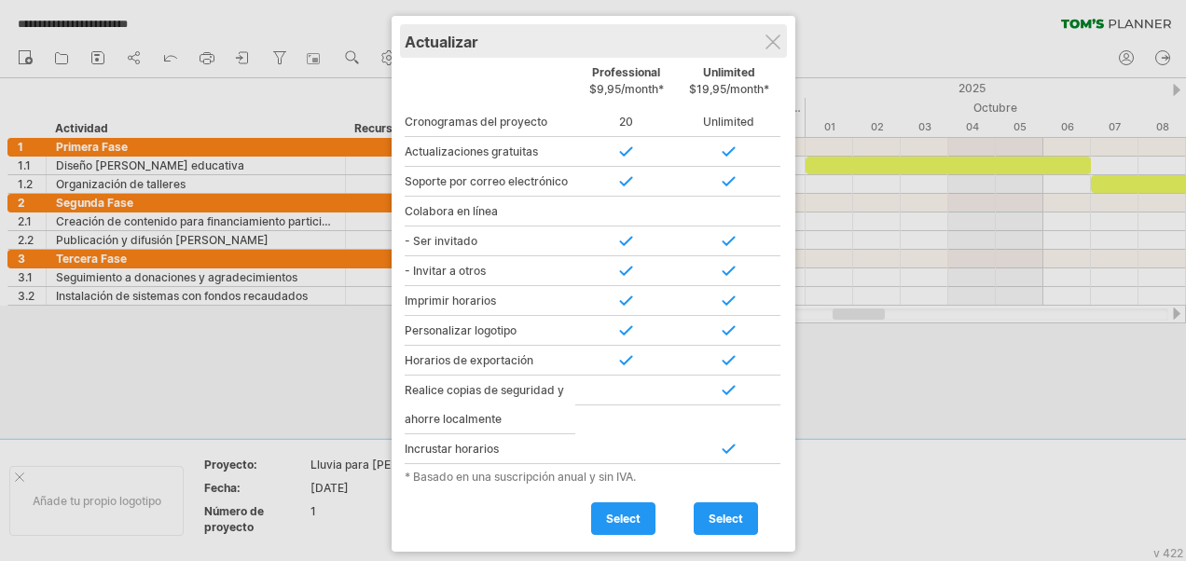
click at [768, 33] on div "Actualizar" at bounding box center [594, 41] width 378 height 34
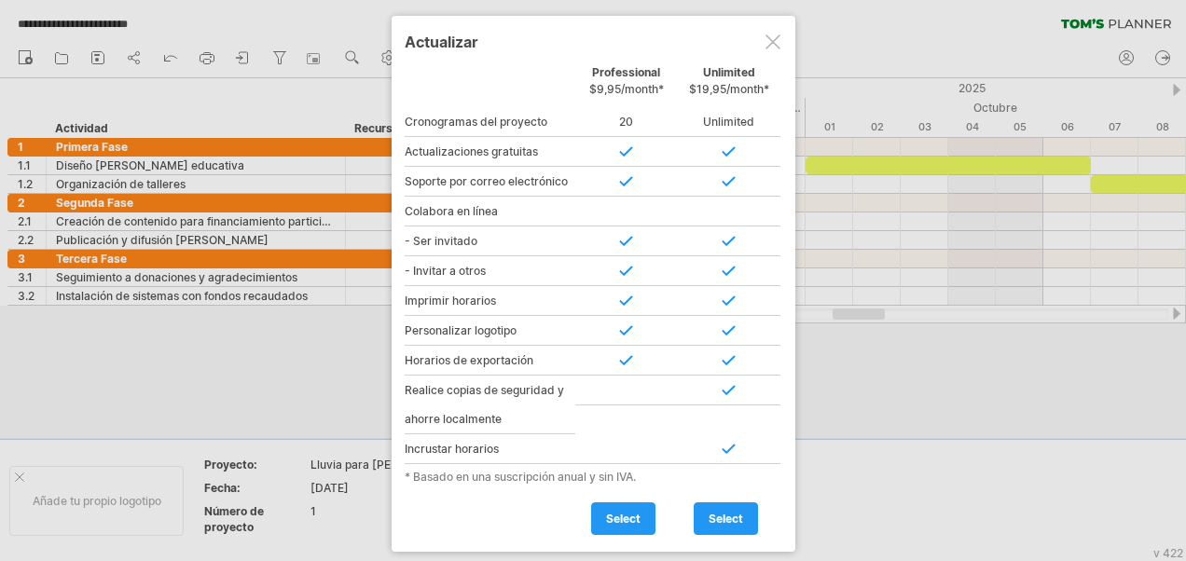
click at [769, 35] on div at bounding box center [773, 42] width 15 height 15
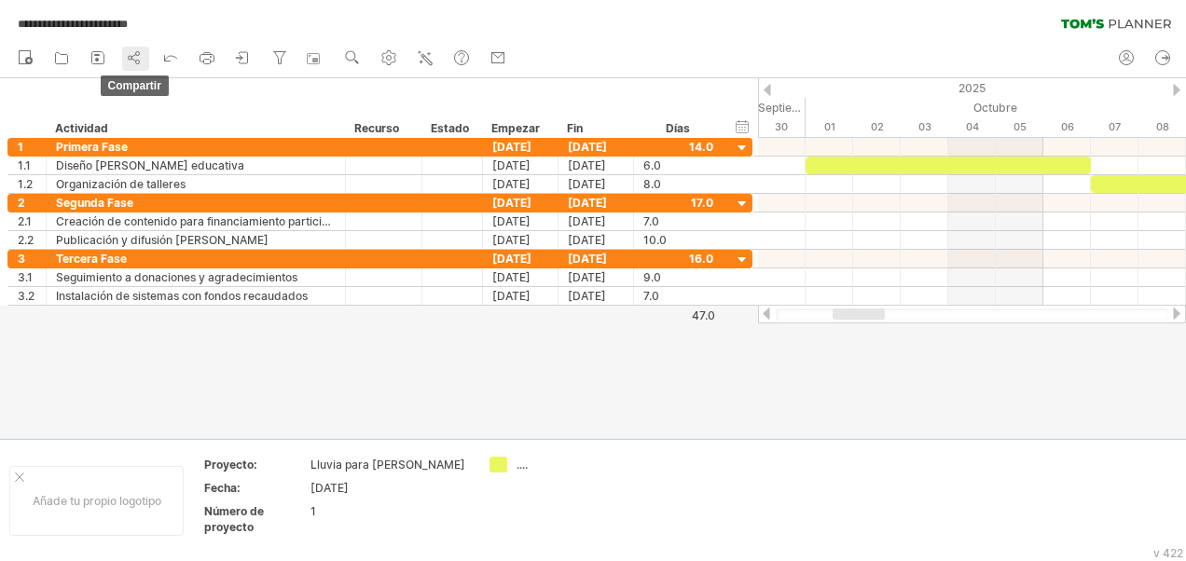
click at [134, 56] on icon at bounding box center [134, 57] width 19 height 19
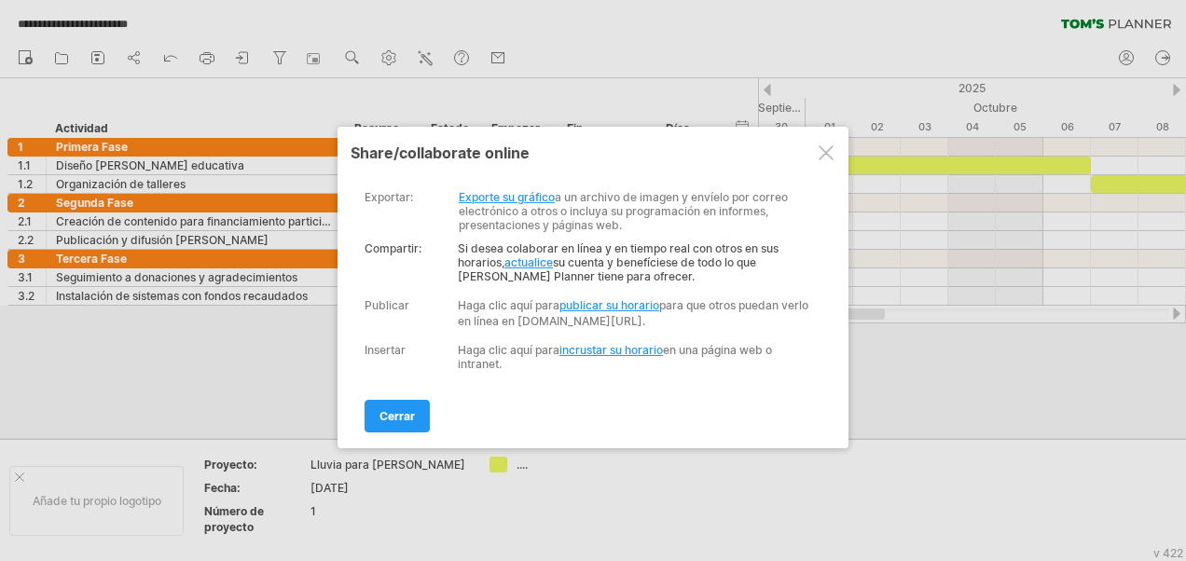
click at [591, 298] on link "publicar su horario" at bounding box center [610, 305] width 100 height 14
select select "**"
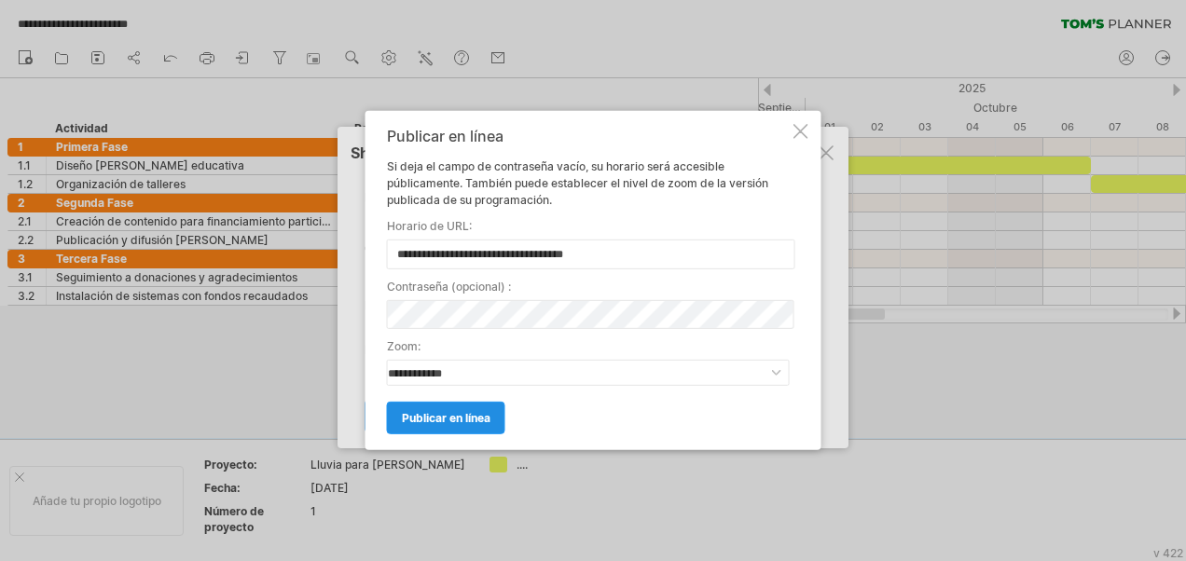
click at [423, 414] on span "Publicar en línea" at bounding box center [446, 418] width 89 height 14
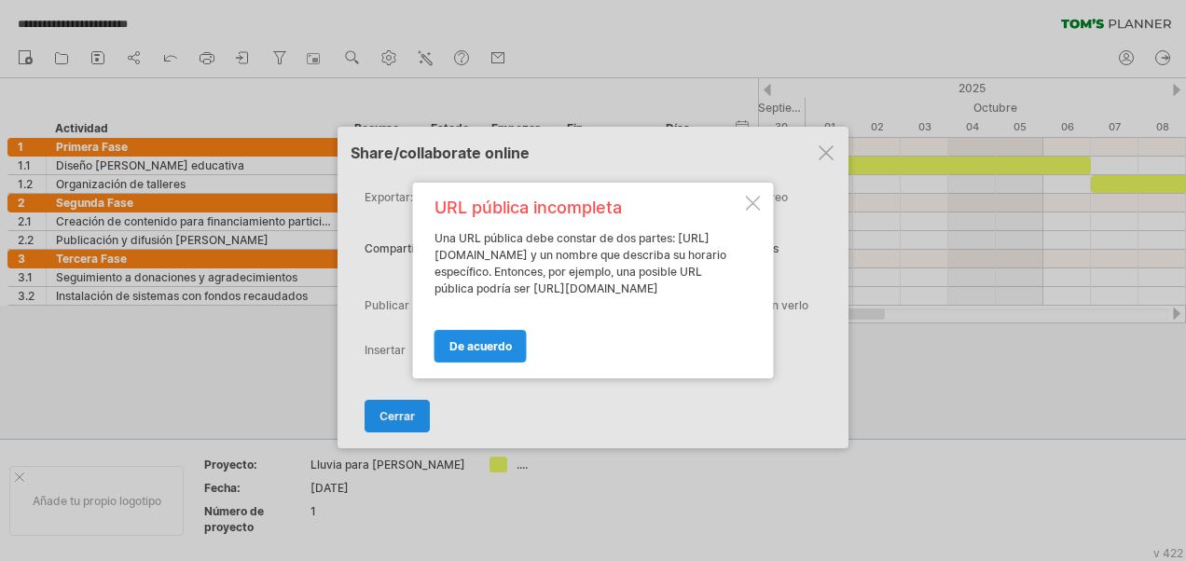
click at [481, 349] on span "De acuerdo" at bounding box center [480, 346] width 62 height 14
click at [481, 349] on div "**********" at bounding box center [589, 273] width 449 height 195
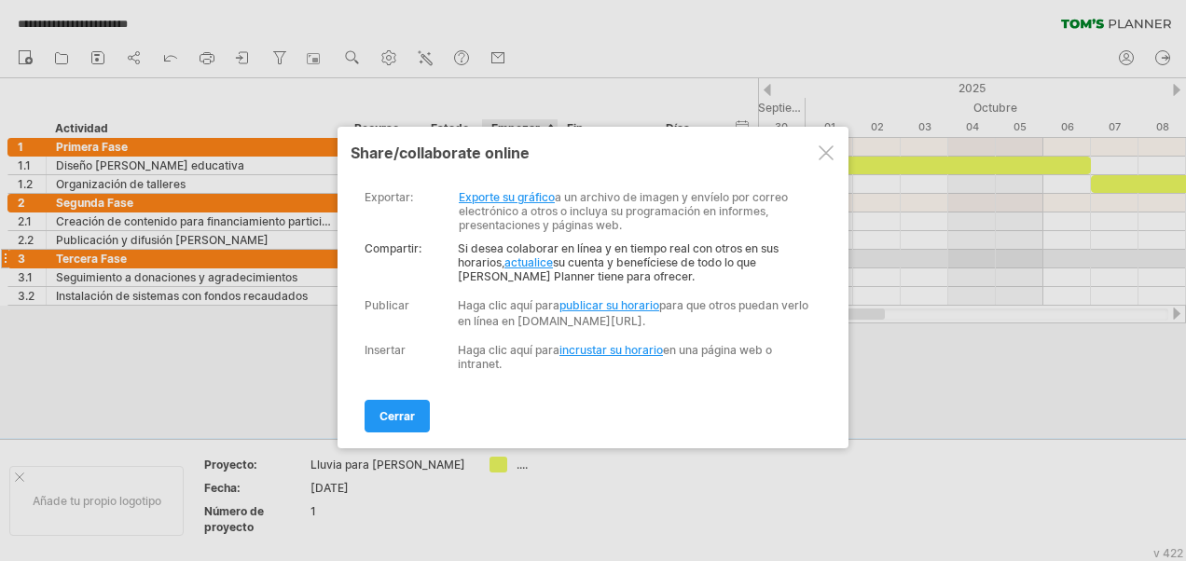
click at [532, 256] on link "actualice" at bounding box center [528, 263] width 48 height 14
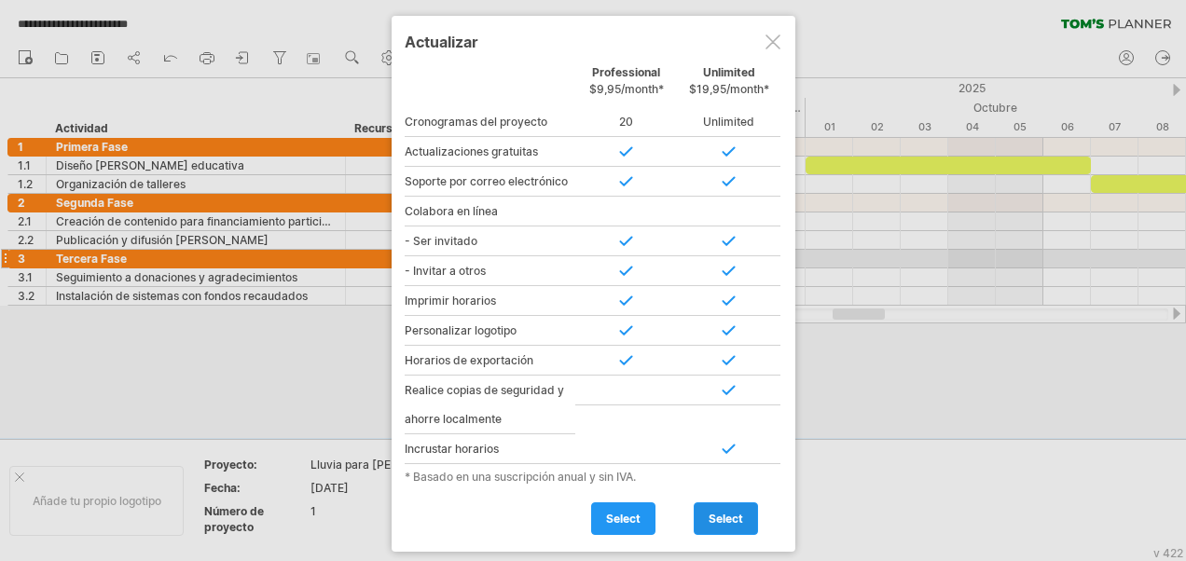
click at [714, 512] on span "select" at bounding box center [726, 519] width 35 height 14
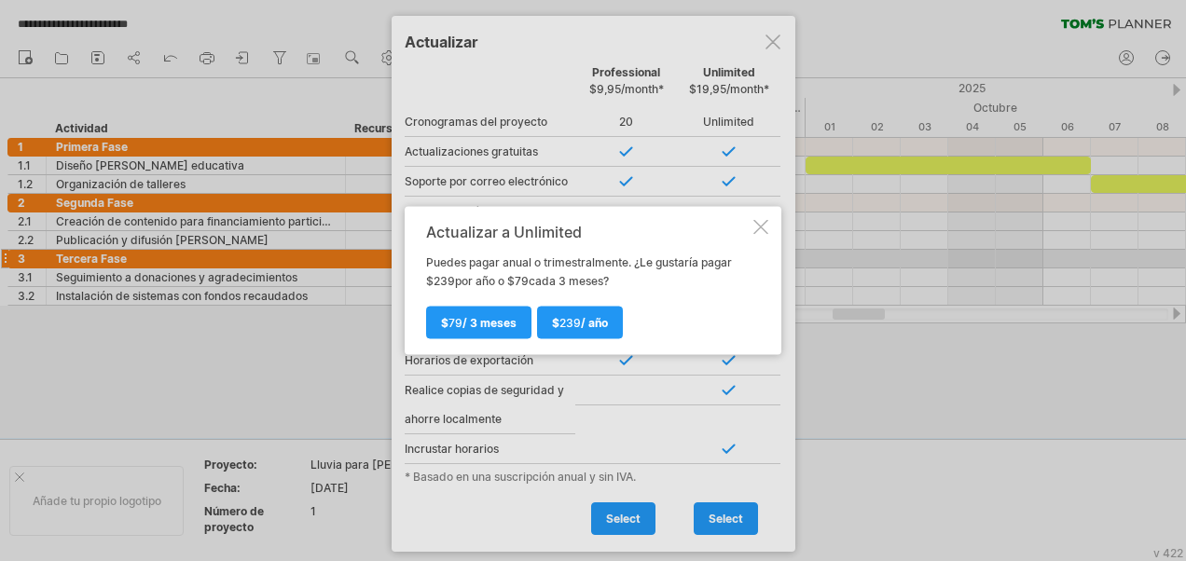
click at [758, 225] on div at bounding box center [760, 227] width 15 height 15
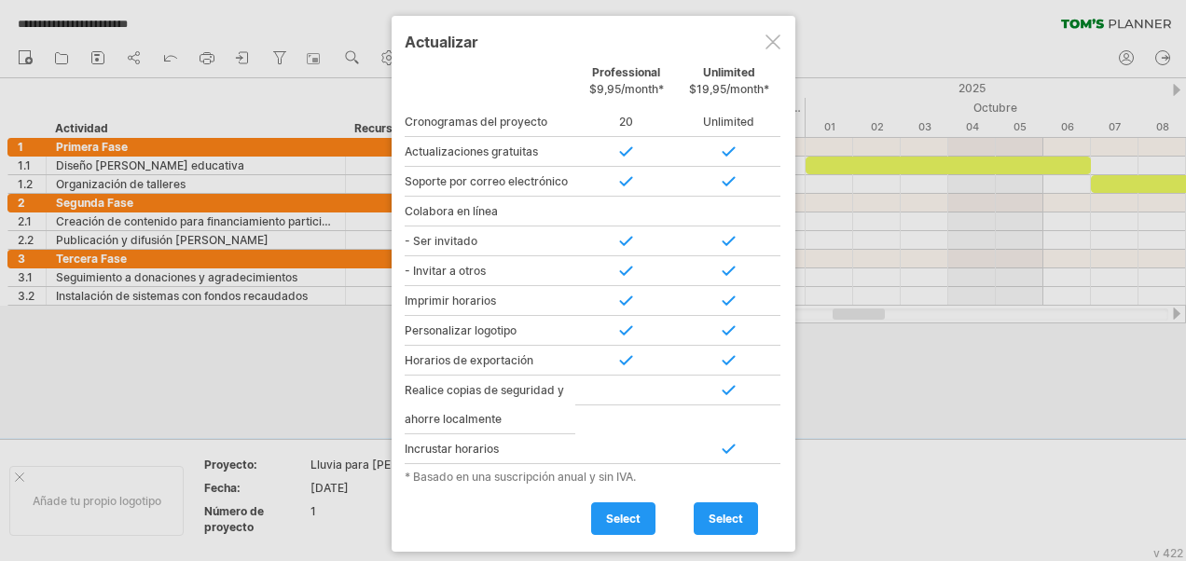
click at [770, 39] on div at bounding box center [773, 42] width 15 height 15
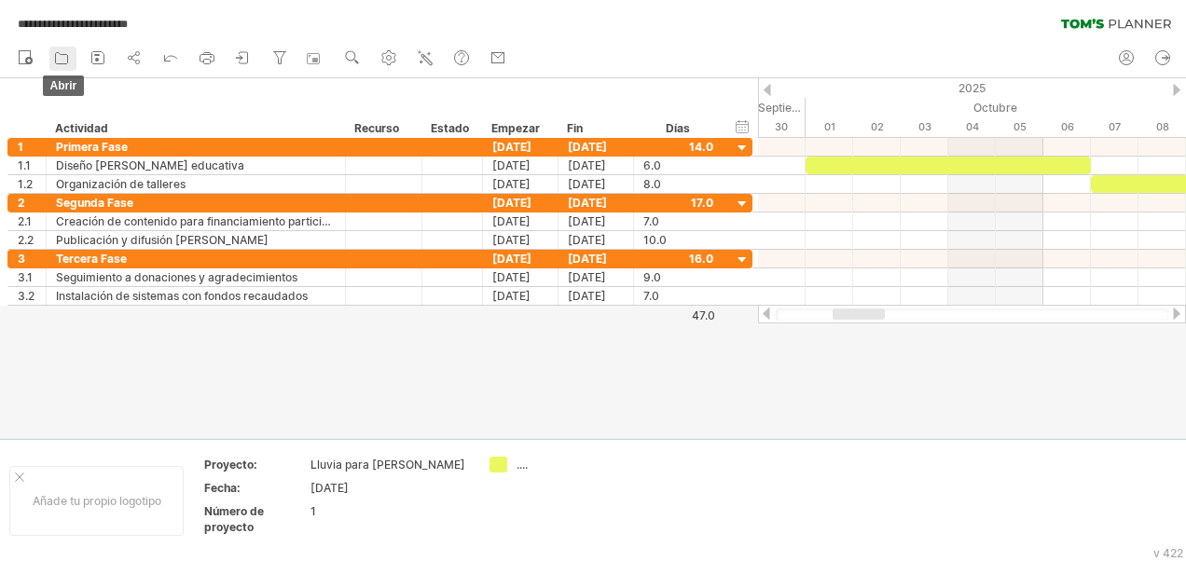
click at [60, 62] on icon at bounding box center [61, 57] width 19 height 19
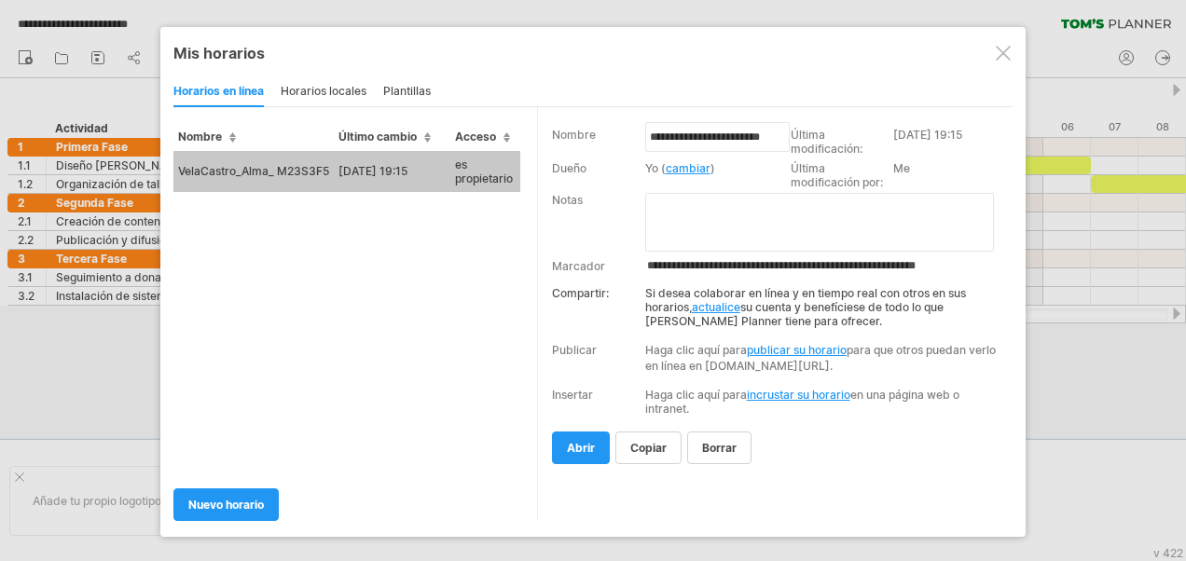
click at [792, 343] on link "publicar su horario" at bounding box center [797, 350] width 100 height 14
select select "**"
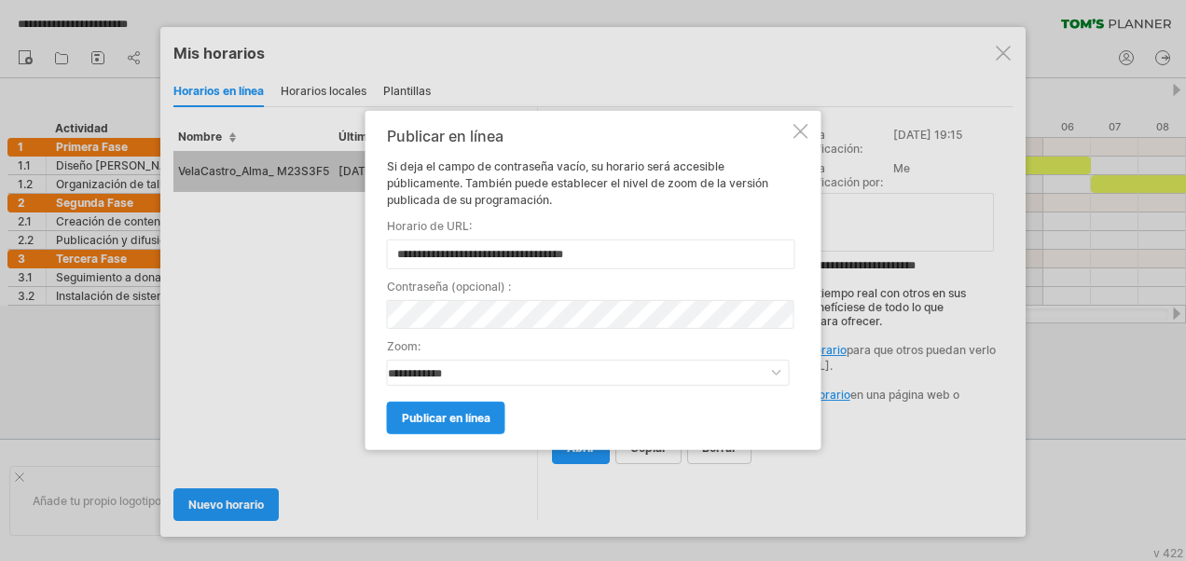
click at [446, 412] on span "Publicar en línea" at bounding box center [446, 418] width 89 height 14
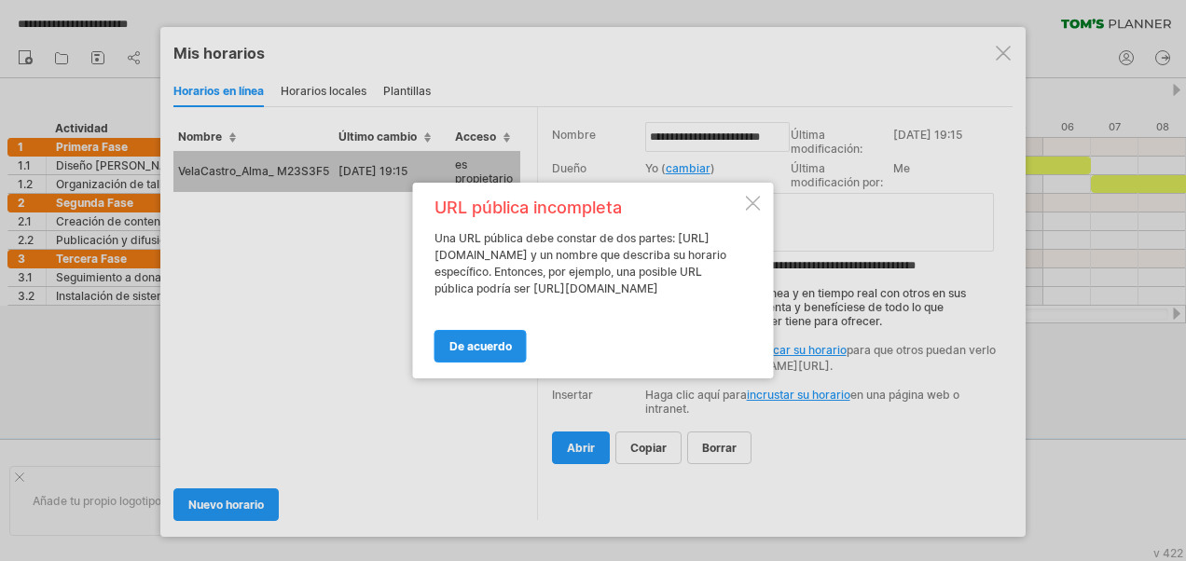
click at [473, 344] on link "De acuerdo" at bounding box center [481, 346] width 92 height 33
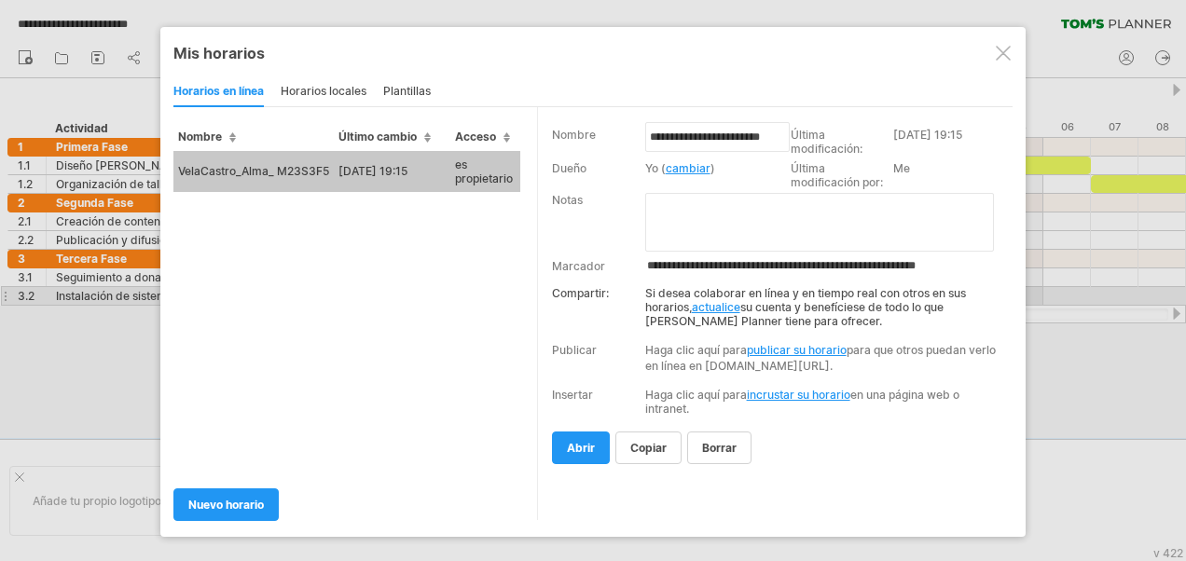
click at [712, 300] on link "actualice" at bounding box center [716, 307] width 48 height 14
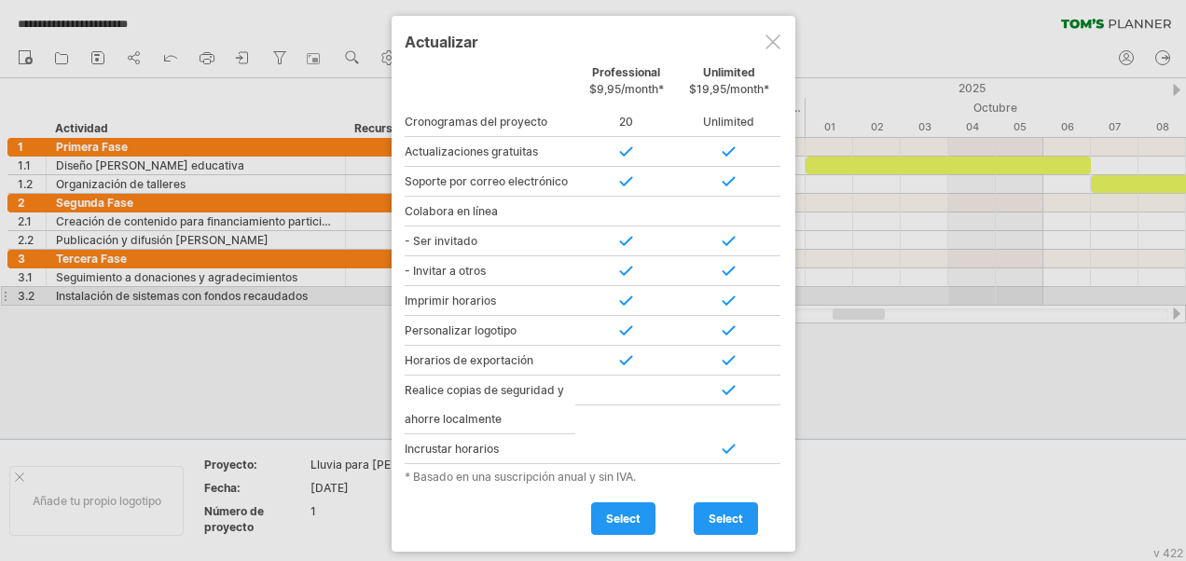
click at [766, 39] on div at bounding box center [773, 42] width 15 height 15
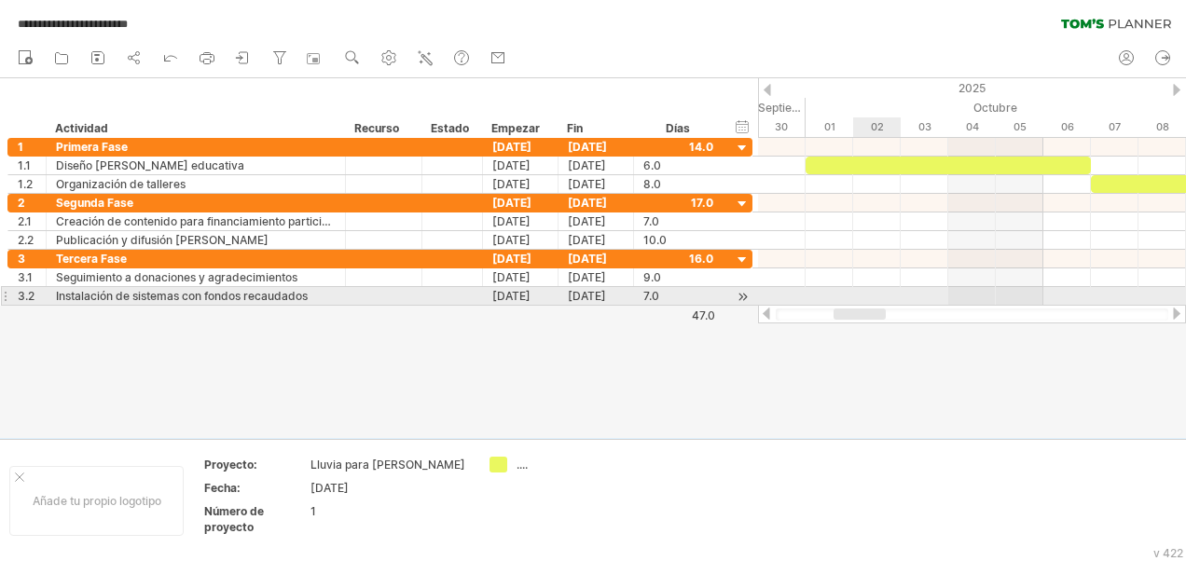
drag, startPoint x: 863, startPoint y: 317, endPoint x: 864, endPoint y: 302, distance: 14.9
click at [864, 302] on div "**********" at bounding box center [593, 280] width 1186 height 561
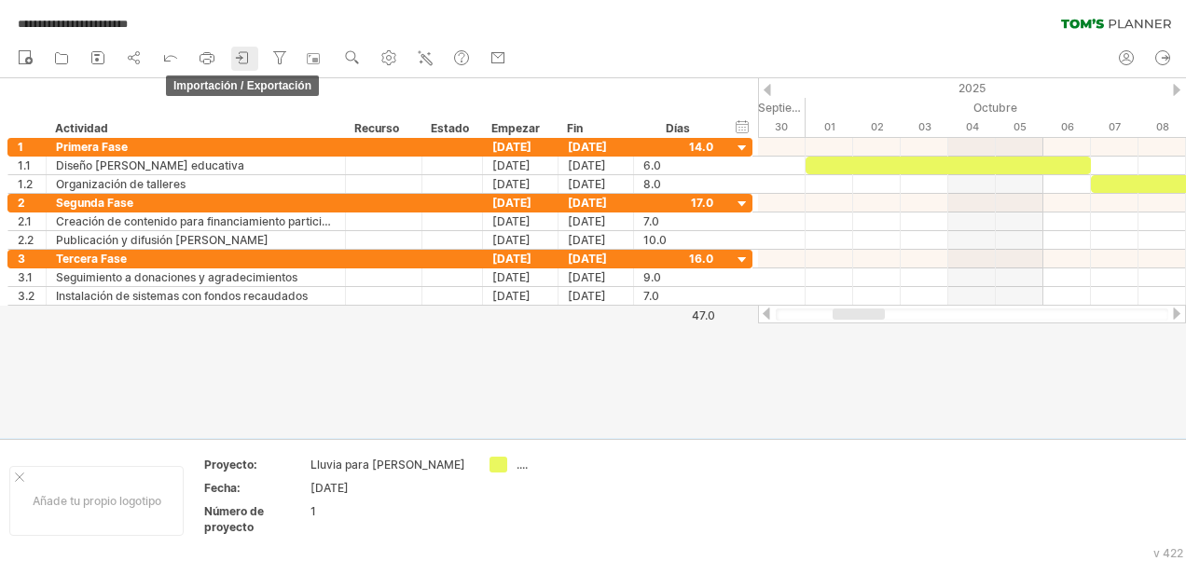
click at [245, 61] on icon at bounding box center [243, 57] width 19 height 19
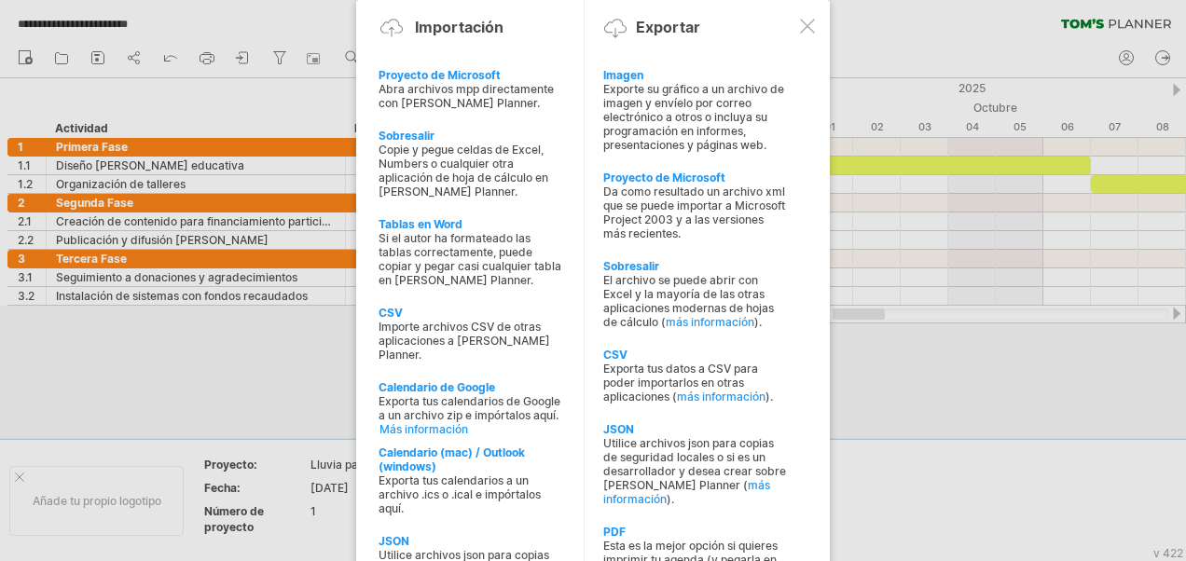
drag, startPoint x: 151, startPoint y: 387, endPoint x: 152, endPoint y: 375, distance: 12.2
click at [151, 385] on div at bounding box center [593, 280] width 1186 height 561
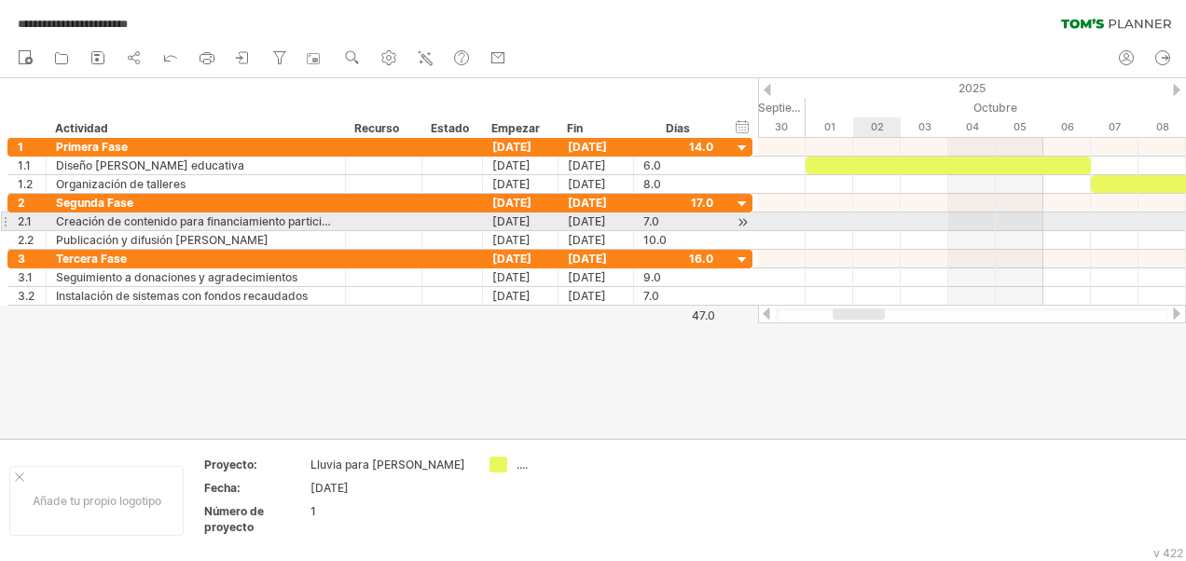
drag, startPoint x: 9, startPoint y: 116, endPoint x: 858, endPoint y: 221, distance: 855.1
click at [858, 221] on div "**********" at bounding box center [593, 280] width 1186 height 561
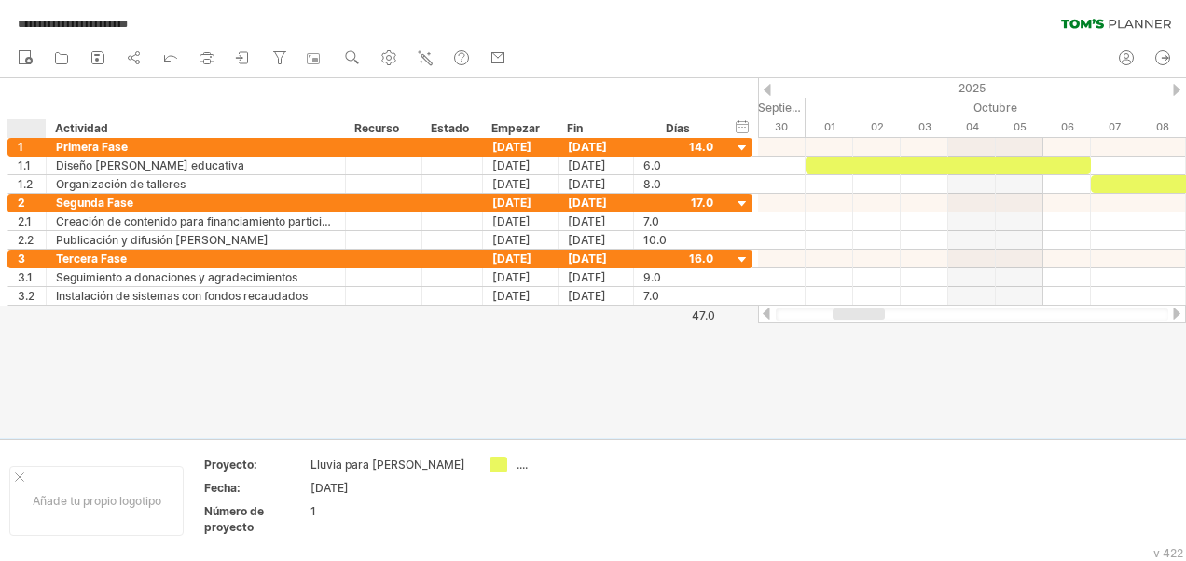
click at [55, 125] on div "Actividad" at bounding box center [195, 128] width 280 height 19
click at [90, 325] on div at bounding box center [593, 258] width 1186 height 360
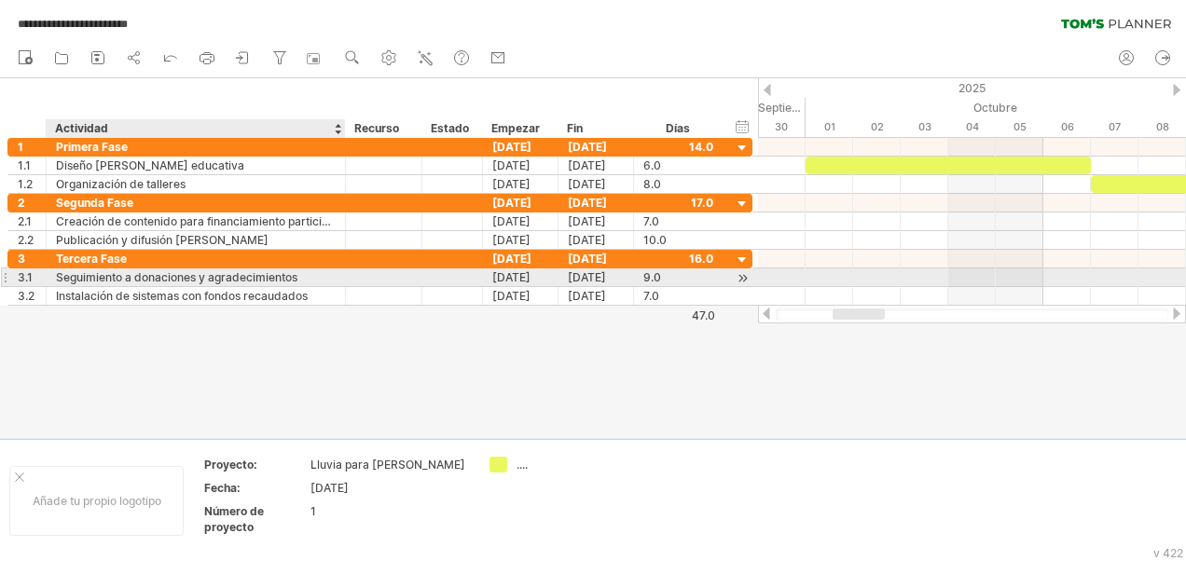
drag, startPoint x: 7, startPoint y: 119, endPoint x: 110, endPoint y: 275, distance: 186.5
click at [110, 275] on div "**********" at bounding box center [593, 280] width 1186 height 561
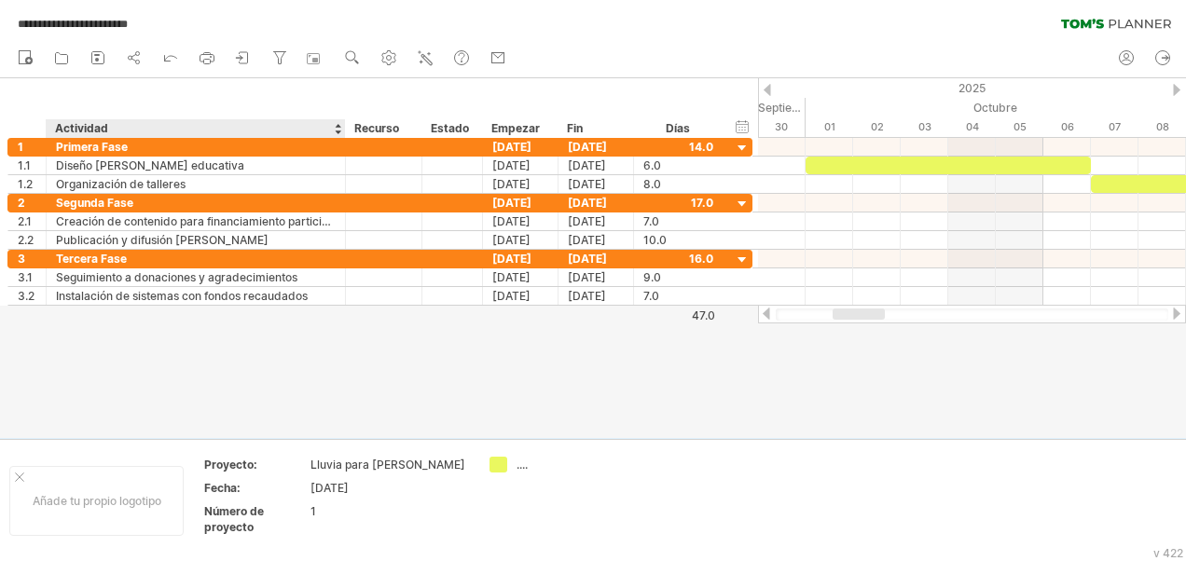
click at [81, 339] on div at bounding box center [593, 258] width 1186 height 360
click at [131, 59] on circle at bounding box center [131, 58] width 4 height 4
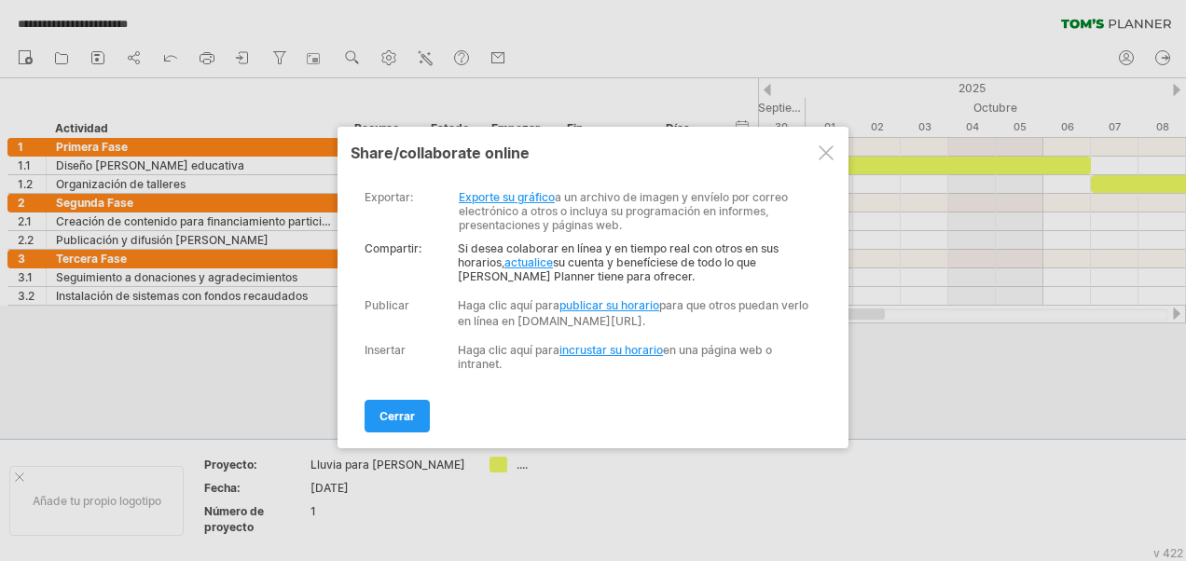
click at [629, 298] on link "publicar su horario" at bounding box center [610, 305] width 100 height 14
select select "**"
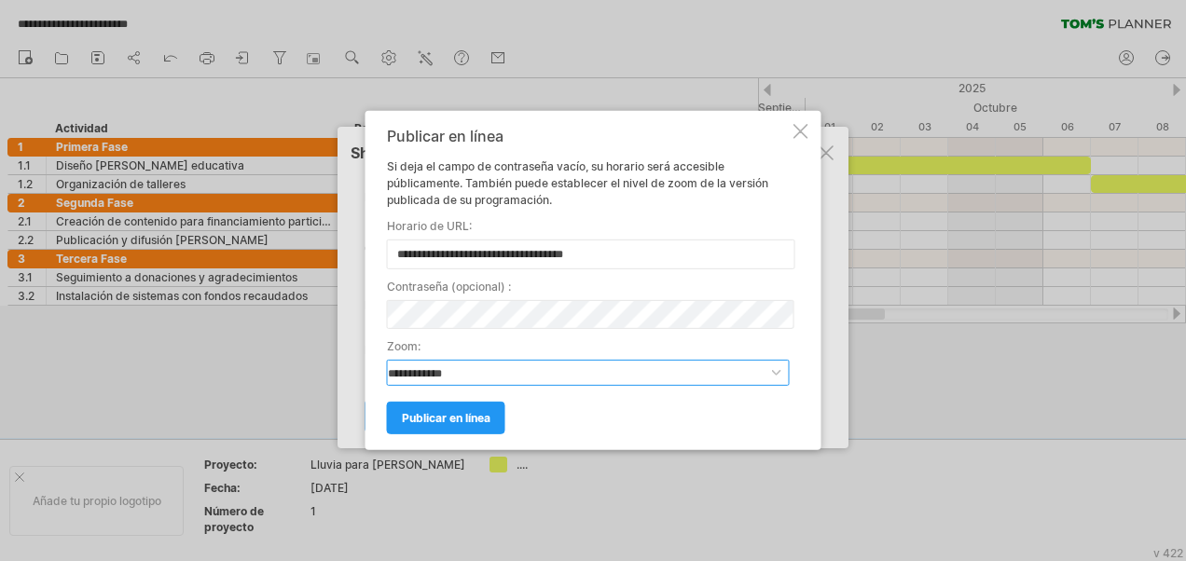
click at [778, 367] on select "**********" at bounding box center [588, 373] width 403 height 26
click at [424, 404] on link "Publicar en línea" at bounding box center [446, 418] width 118 height 33
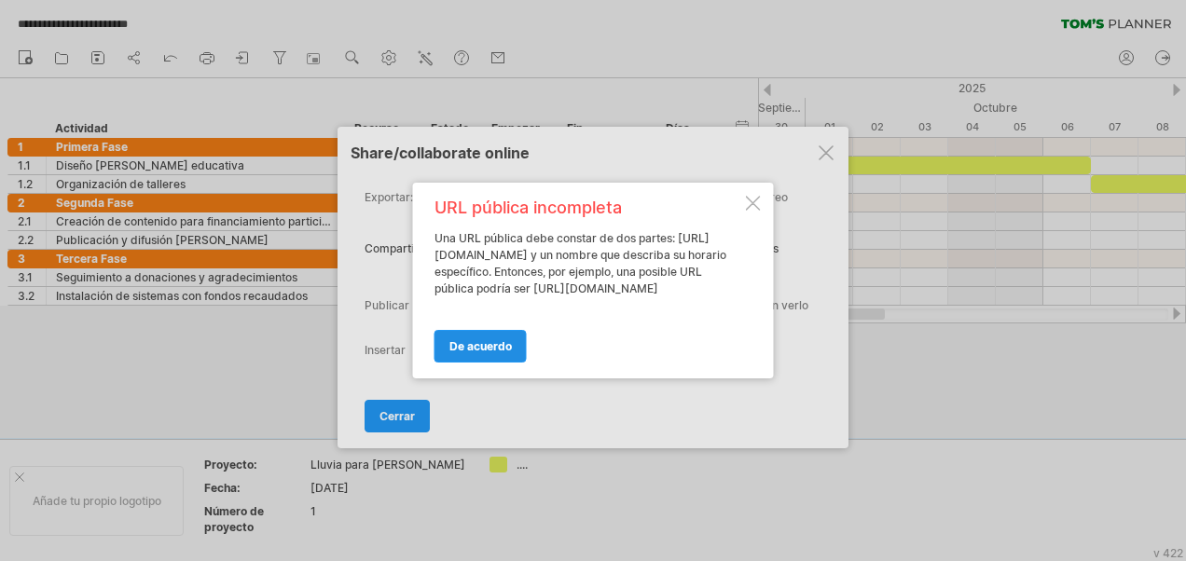
click at [496, 353] on span "De acuerdo" at bounding box center [480, 346] width 62 height 14
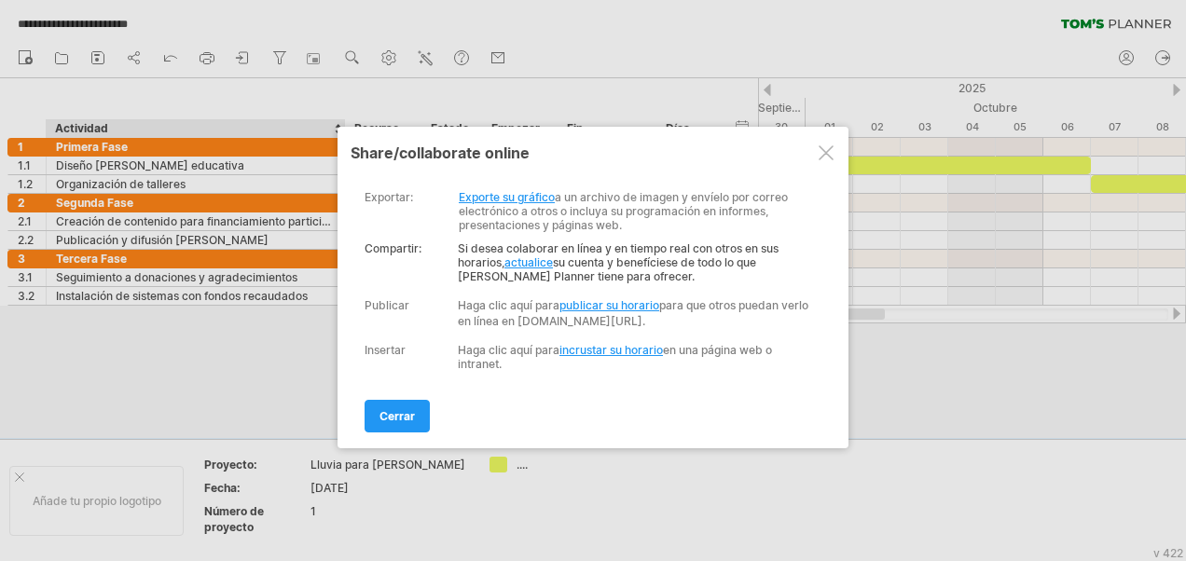
click at [259, 351] on div at bounding box center [593, 280] width 1186 height 561
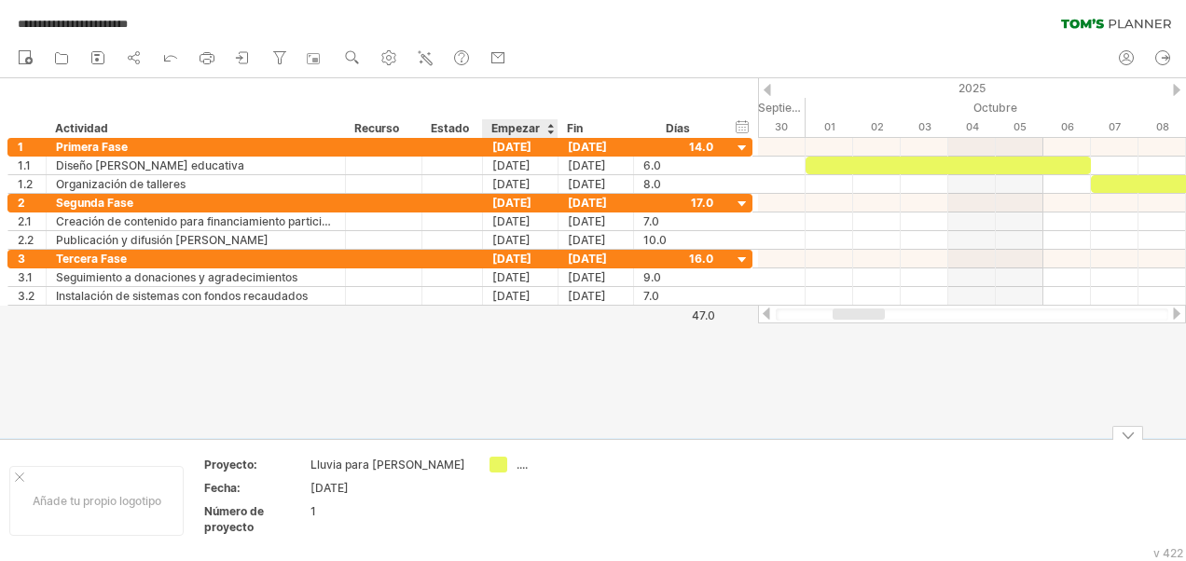
click at [526, 470] on div "...." at bounding box center [568, 465] width 102 height 16
type input "**********"
click at [537, 498] on td "[URL][DOMAIN_NAME]" at bounding box center [553, 501] width 147 height 88
click at [544, 500] on td "[URL][DOMAIN_NAME]" at bounding box center [553, 501] width 147 height 88
click at [618, 467] on div "[URL][DOMAIN_NAME]" at bounding box center [568, 473] width 102 height 32
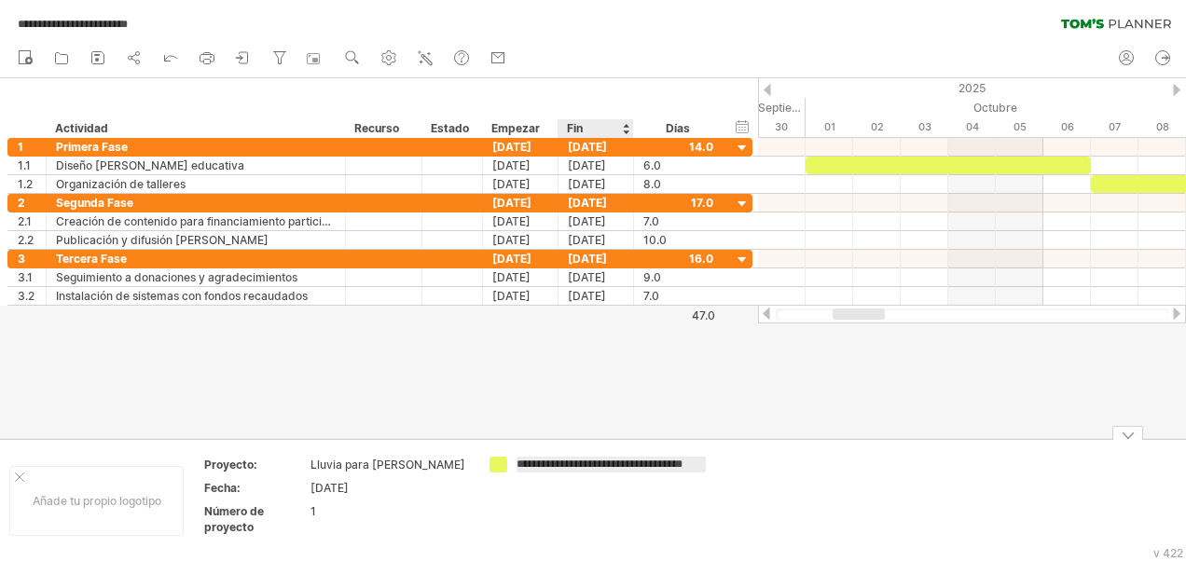
scroll to position [0, 8]
click at [775, 479] on td at bounding box center [701, 501] width 147 height 88
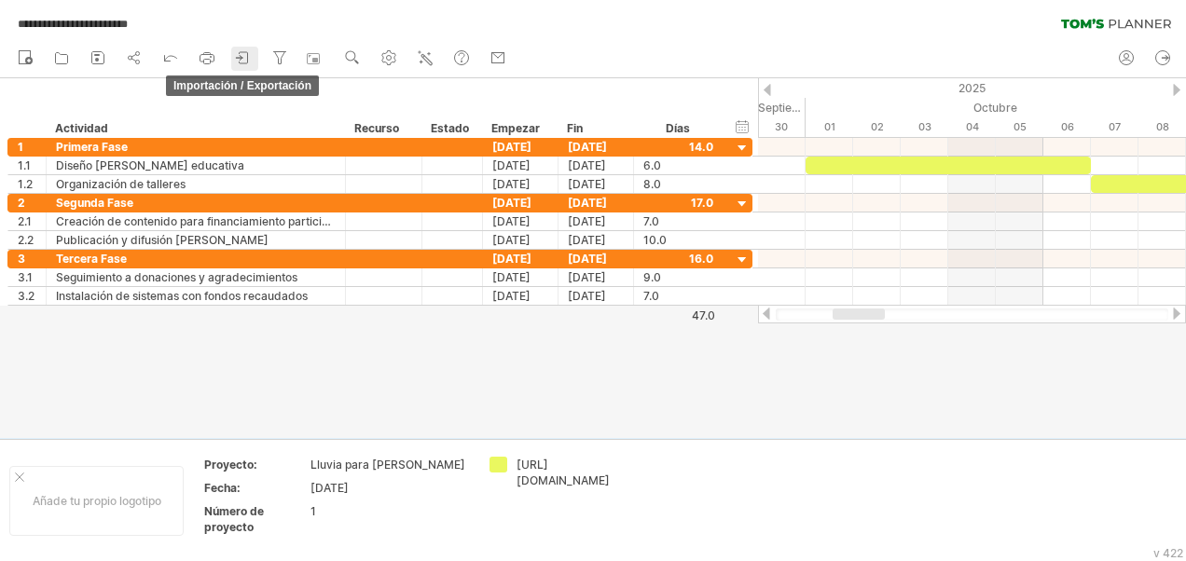
click at [238, 54] on icon at bounding box center [243, 57] width 19 height 19
click at [0, 0] on div at bounding box center [0, 0] width 0 height 0
click at [242, 54] on icon at bounding box center [243, 57] width 19 height 19
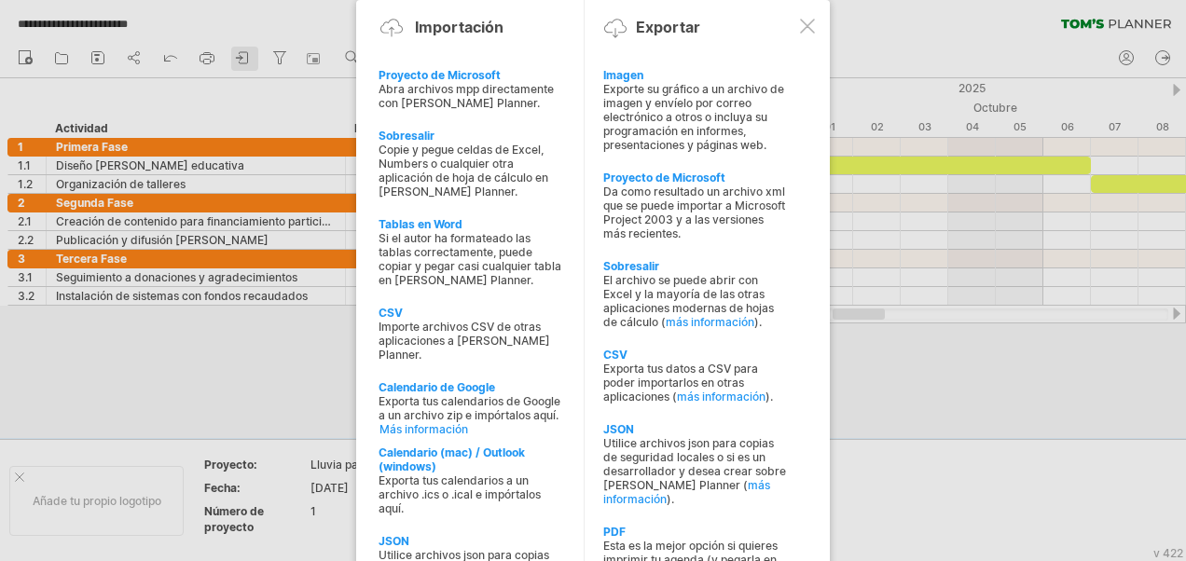
click at [242, 54] on div at bounding box center [593, 280] width 1186 height 561
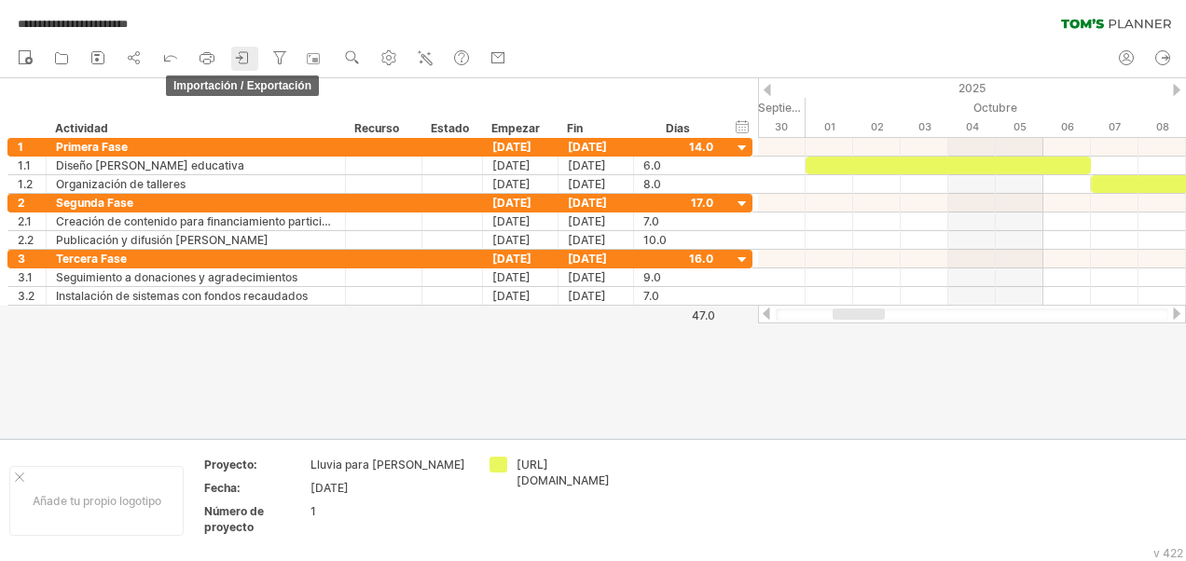
click at [242, 54] on icon at bounding box center [243, 57] width 19 height 19
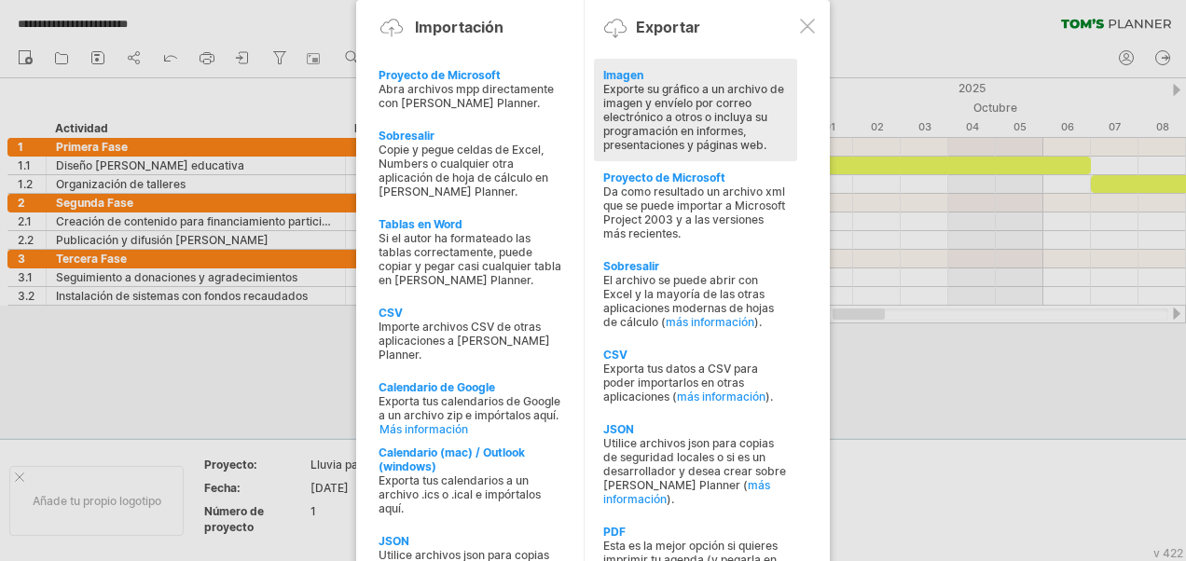
click at [643, 90] on div "Exporte su gráfico a un archivo de imagen y envíelo por correo electrónico a ot…" at bounding box center [695, 117] width 185 height 70
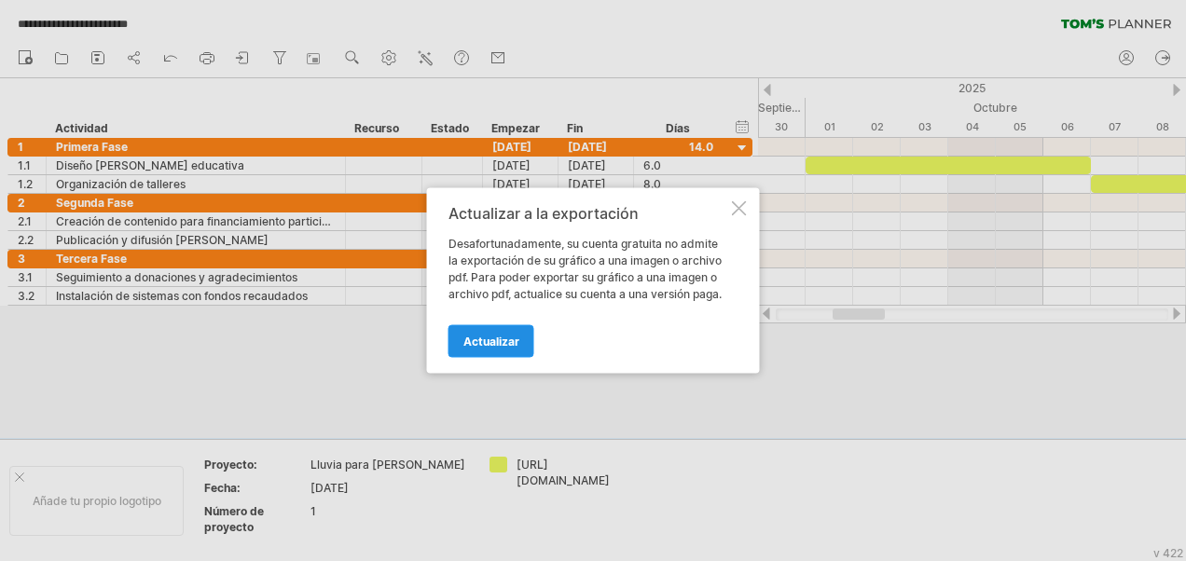
click at [502, 336] on span "Actualizar" at bounding box center [491, 342] width 56 height 14
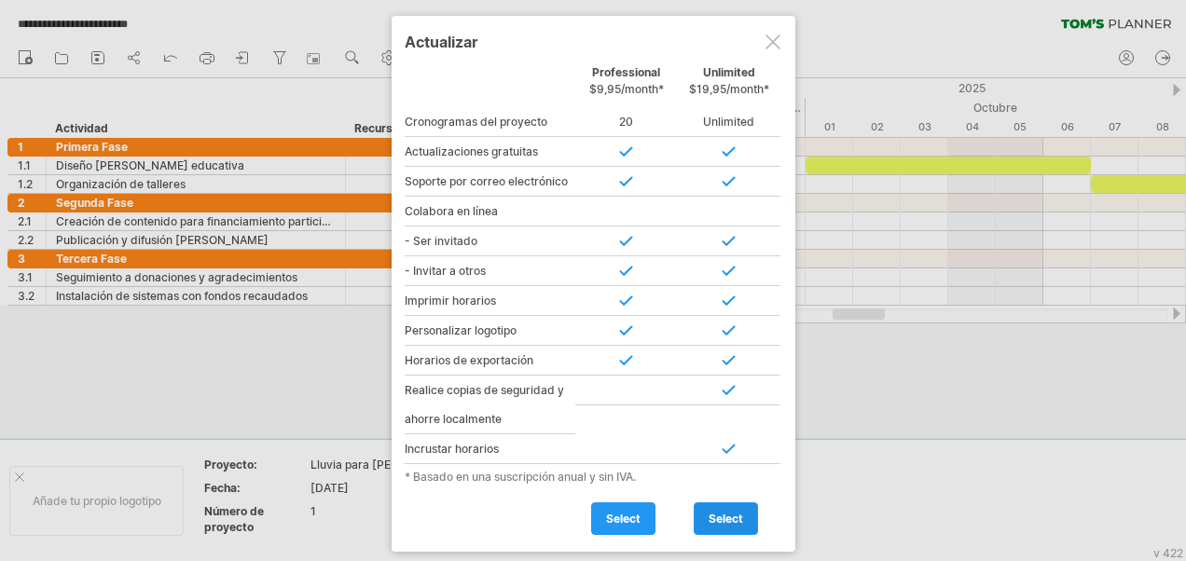
click at [727, 512] on span "select" at bounding box center [726, 519] width 35 height 14
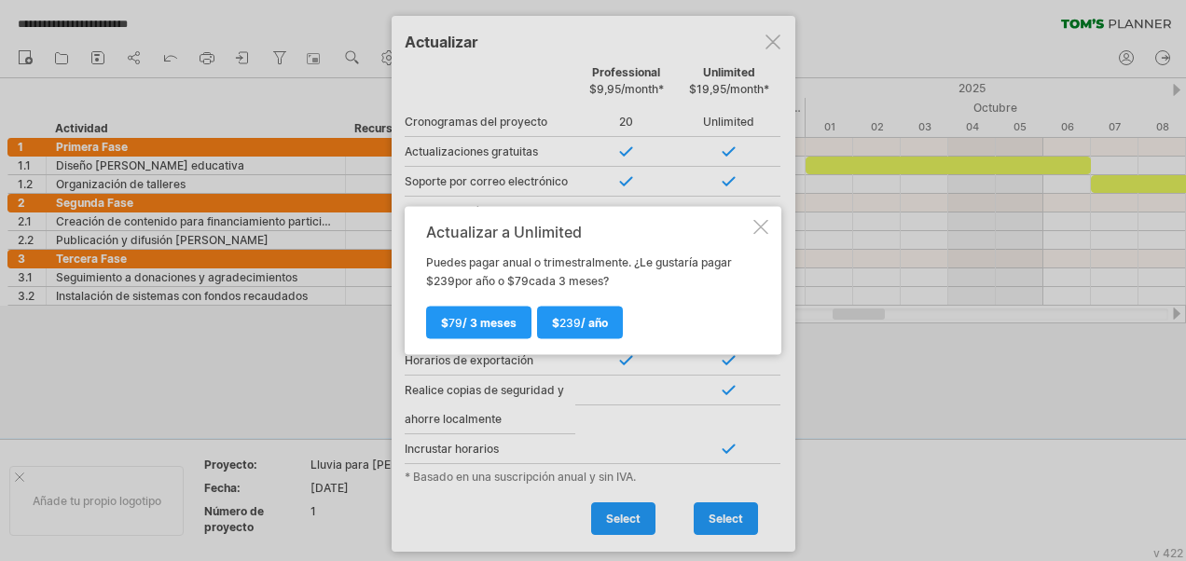
click at [767, 37] on div at bounding box center [593, 280] width 1186 height 561
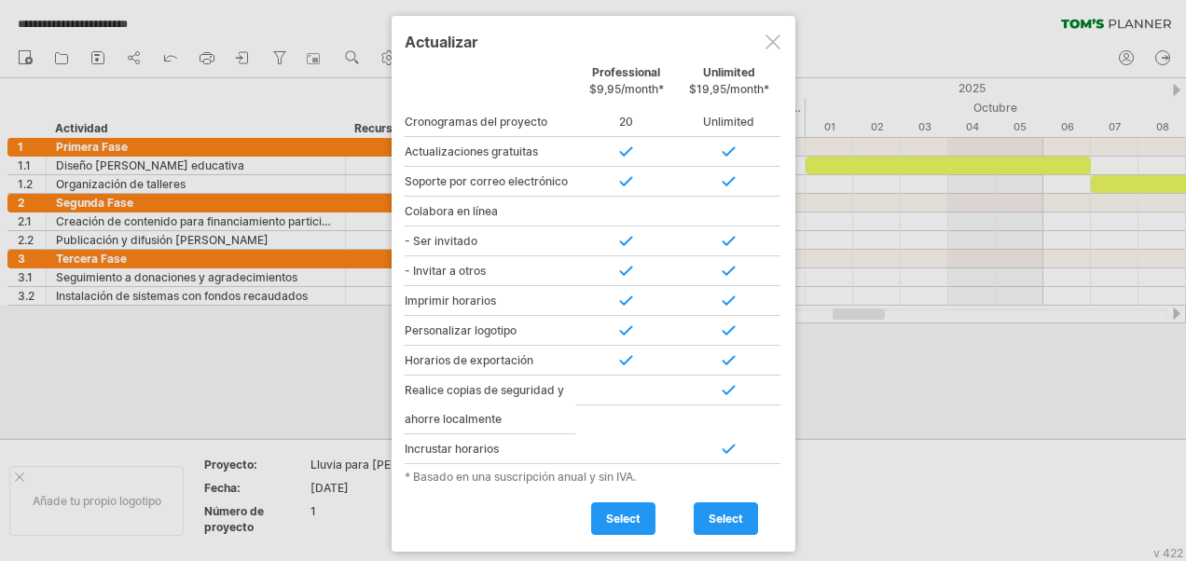
click at [768, 44] on div at bounding box center [773, 42] width 15 height 15
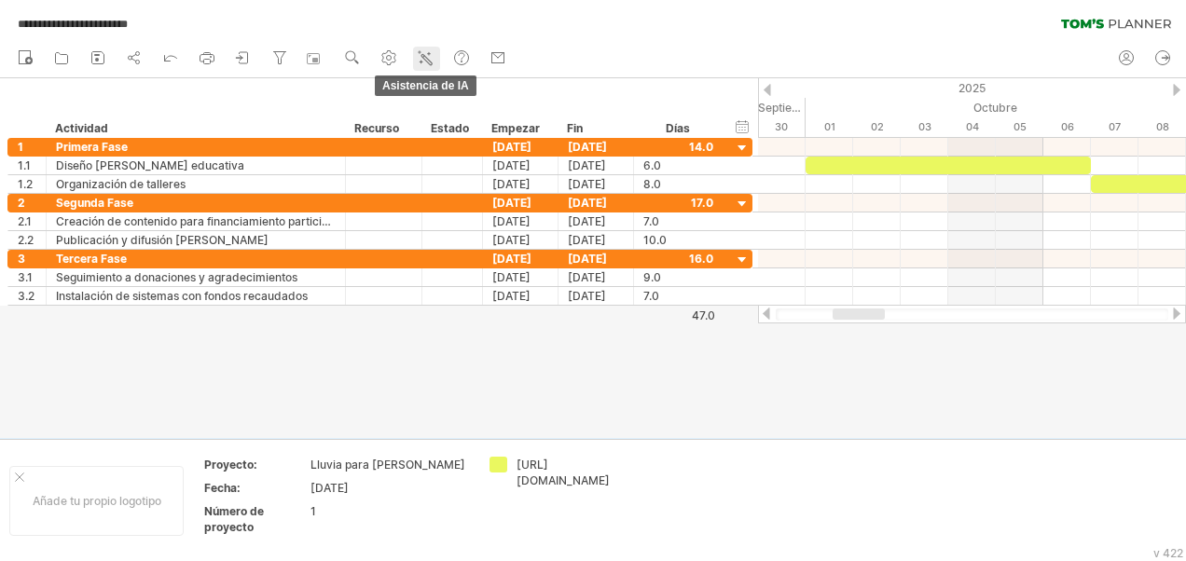
click at [416, 62] on link "Asistencia de IA" at bounding box center [426, 59] width 27 height 24
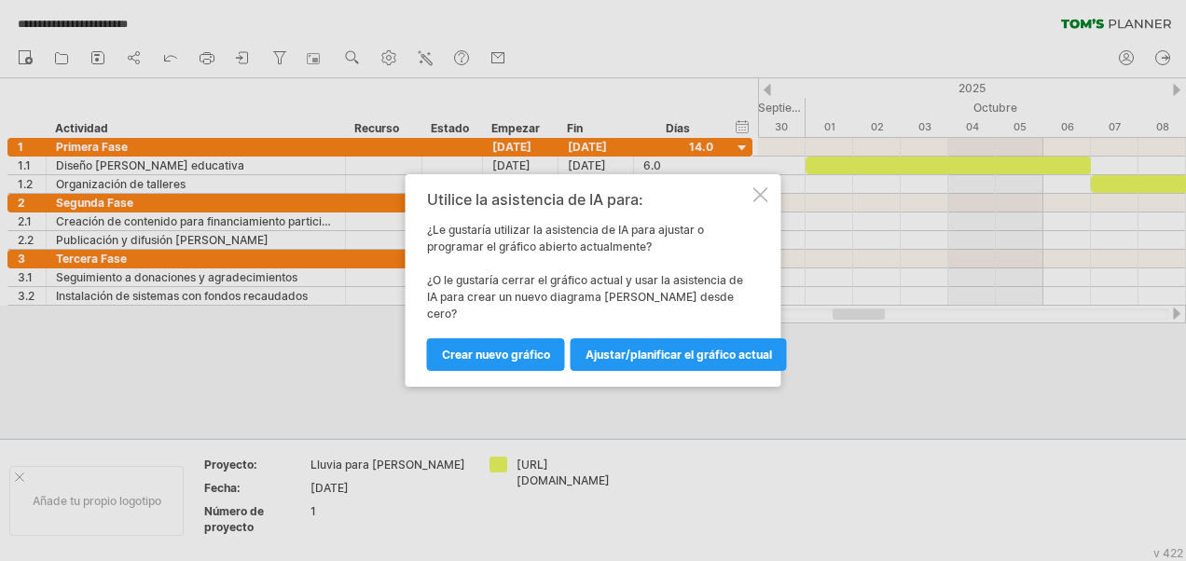
click at [756, 199] on div at bounding box center [760, 194] width 15 height 15
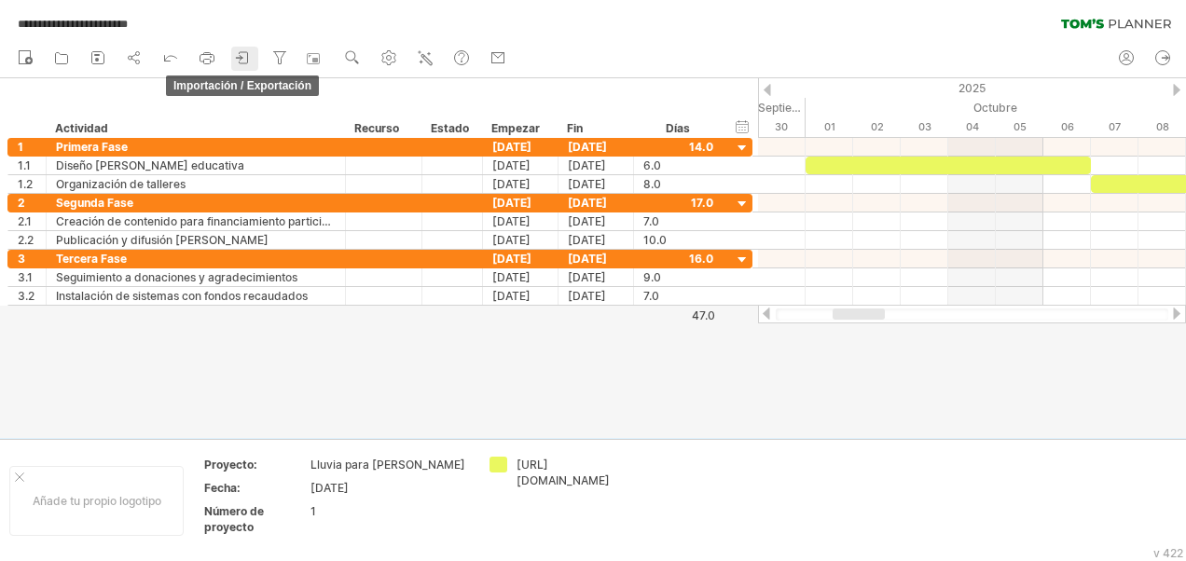
click at [241, 61] on icon at bounding box center [243, 57] width 19 height 19
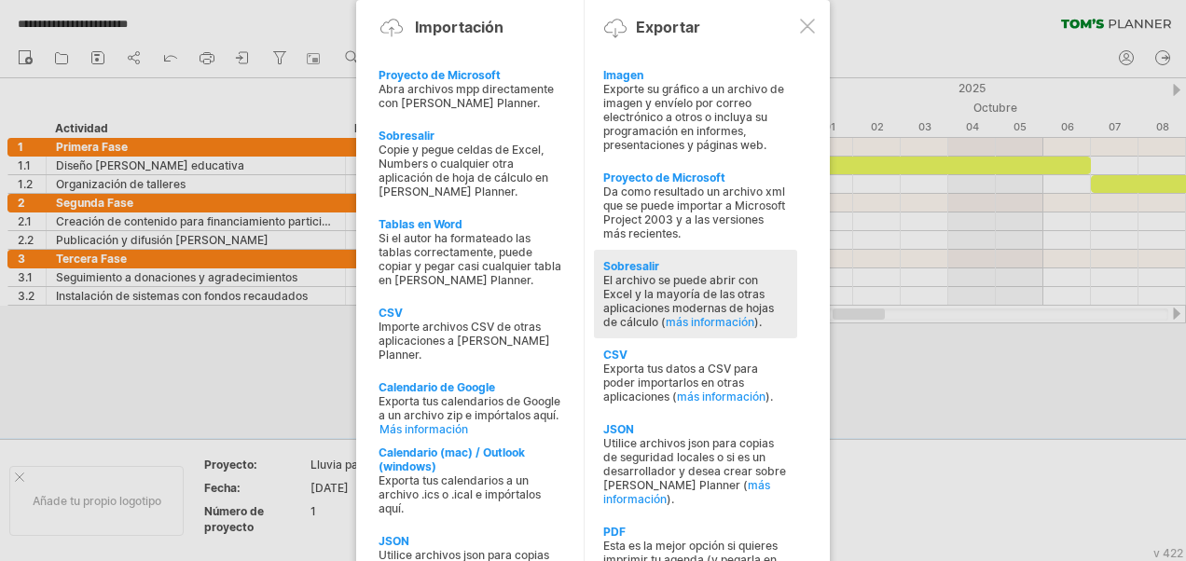
click at [657, 290] on div "El archivo se puede abrir con Excel y la mayoría de las otras aplicaciones mode…" at bounding box center [695, 301] width 185 height 56
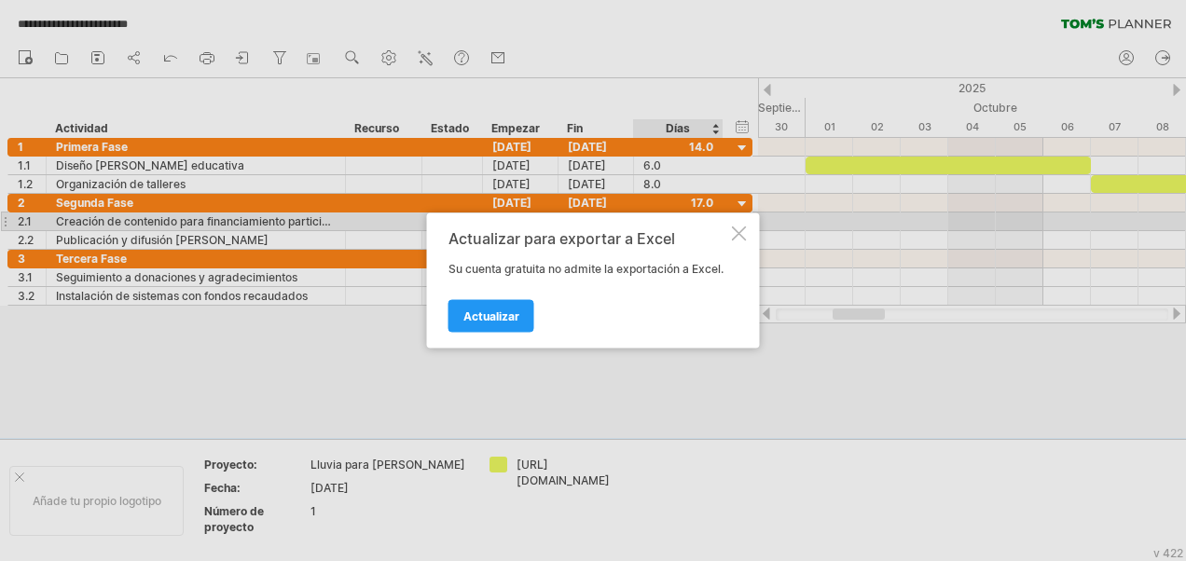
click at [740, 229] on div at bounding box center [739, 234] width 15 height 15
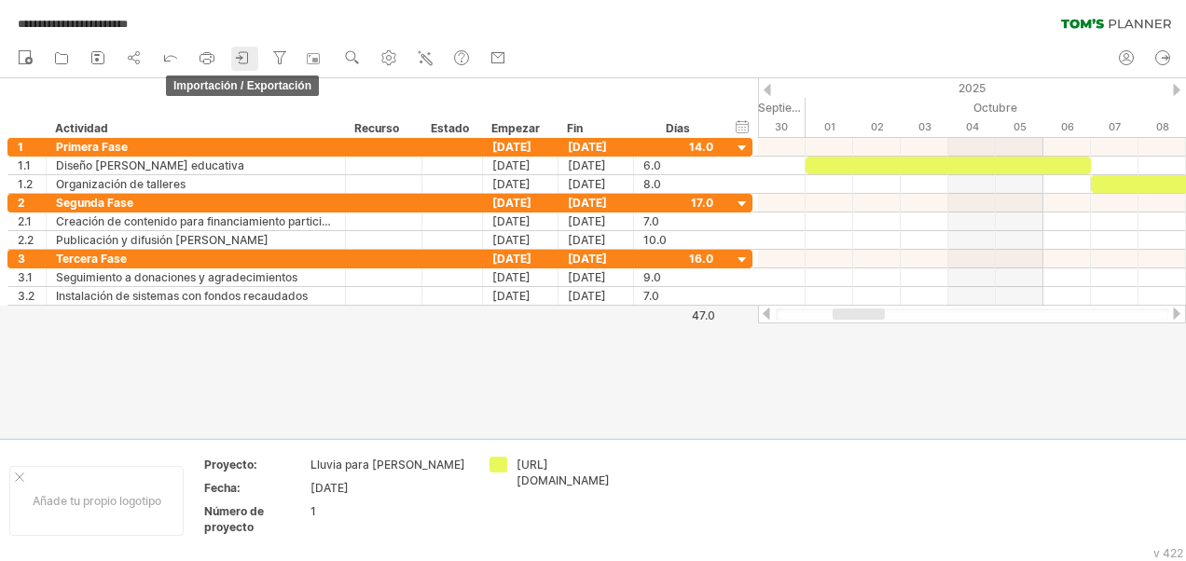
click at [244, 58] on icon at bounding box center [243, 57] width 19 height 19
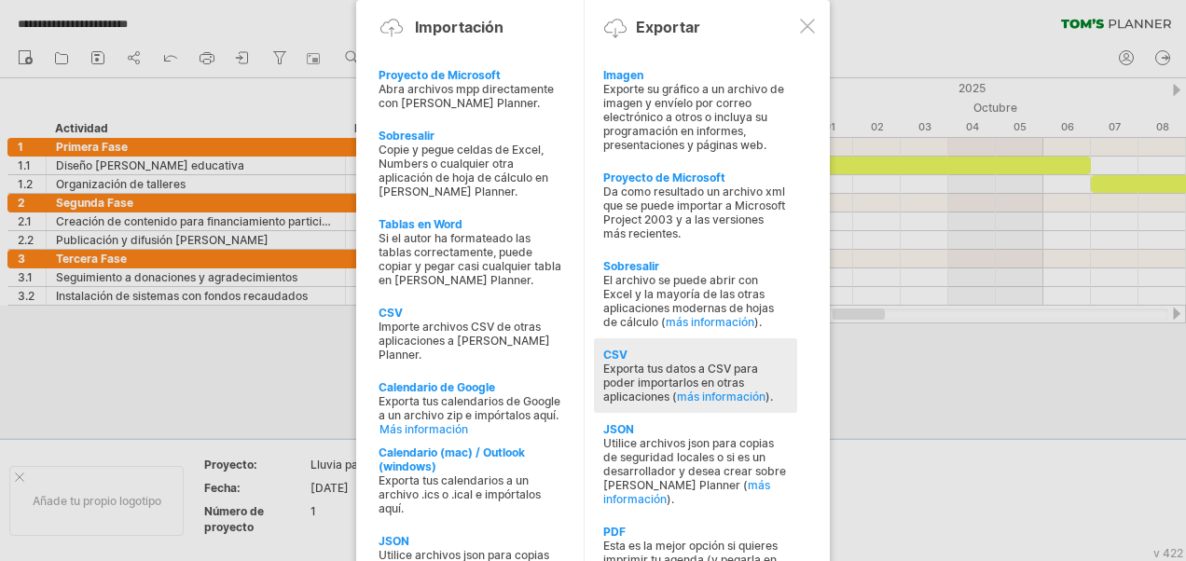
click at [665, 362] on div "Exporta tus datos a CSV para poder importarlos en otras aplicaciones ( más info…" at bounding box center [695, 383] width 185 height 42
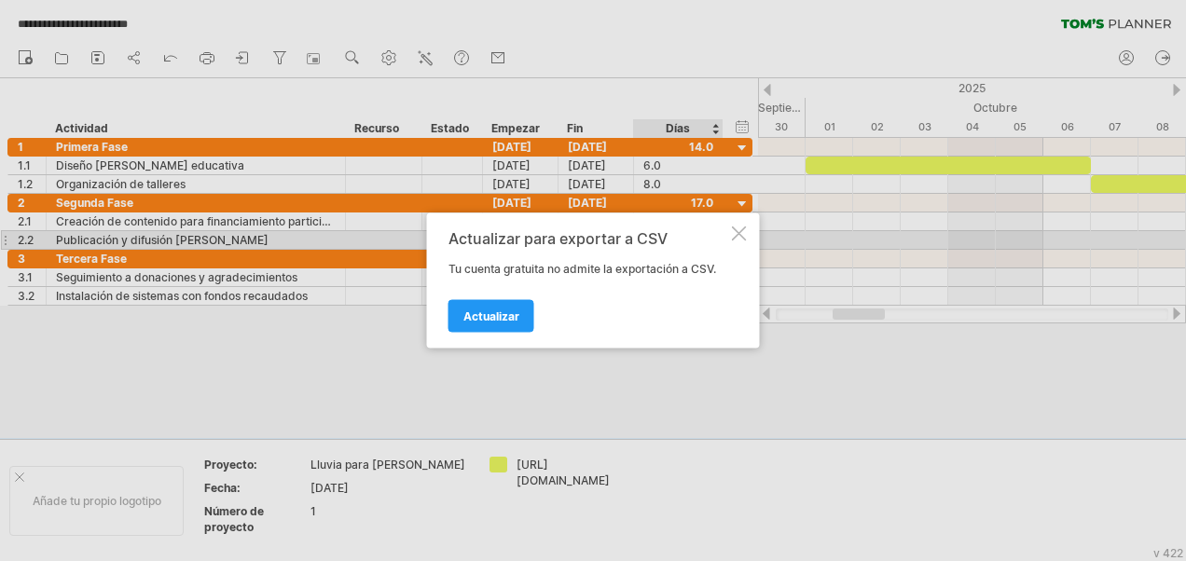
click at [735, 233] on div at bounding box center [739, 234] width 15 height 15
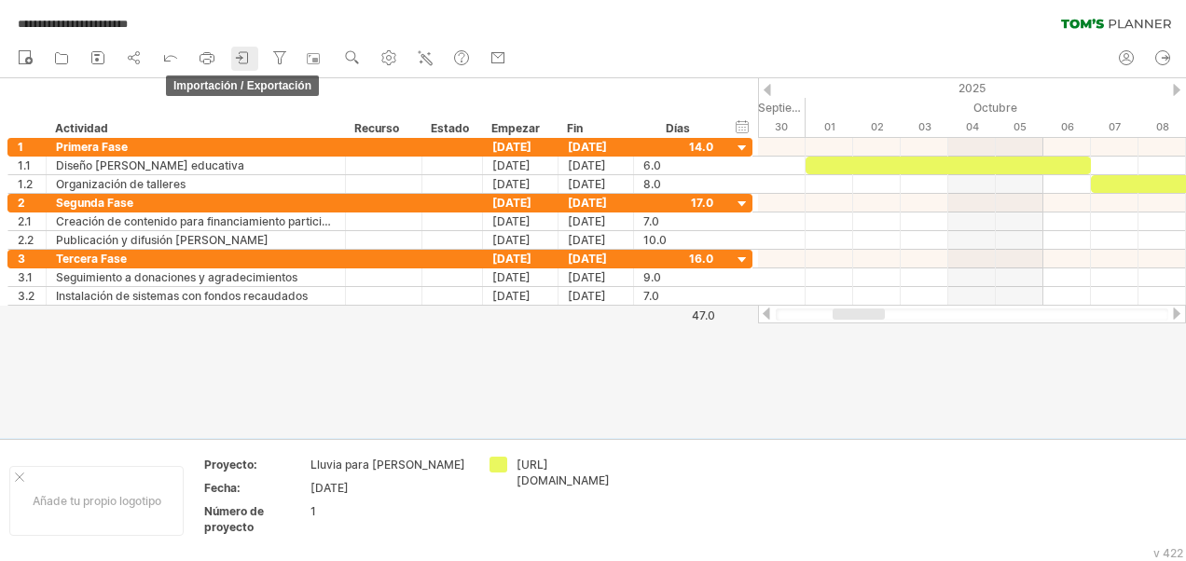
click at [238, 63] on icon at bounding box center [243, 57] width 19 height 19
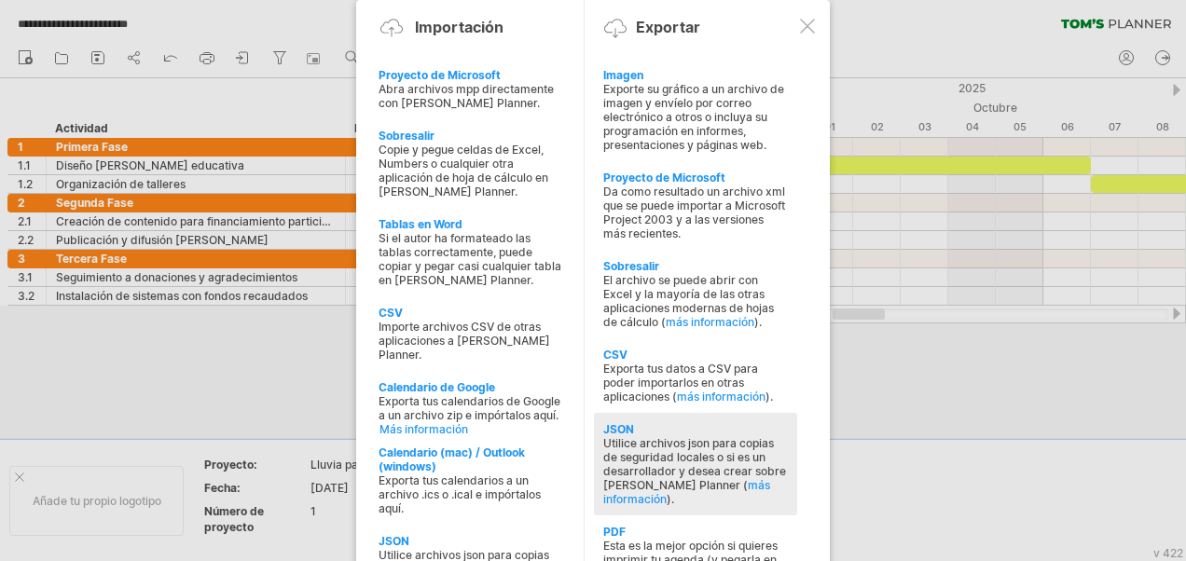
click at [682, 436] on div "Utilice archivos json para copias de seguridad locales o si es un desarrollador…" at bounding box center [695, 471] width 185 height 70
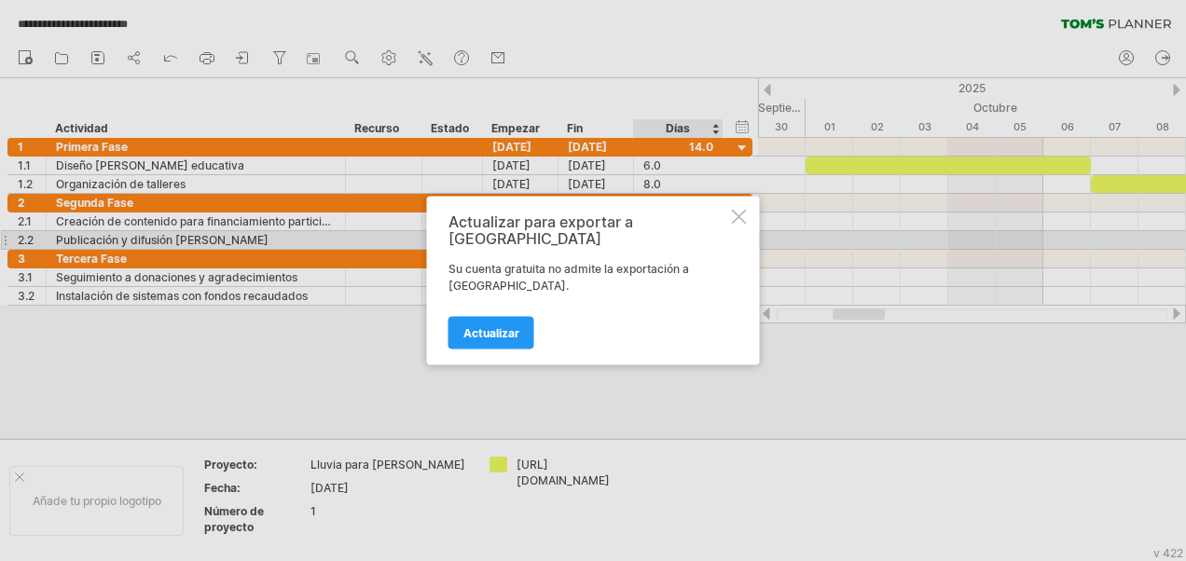
click at [736, 225] on div at bounding box center [739, 217] width 15 height 15
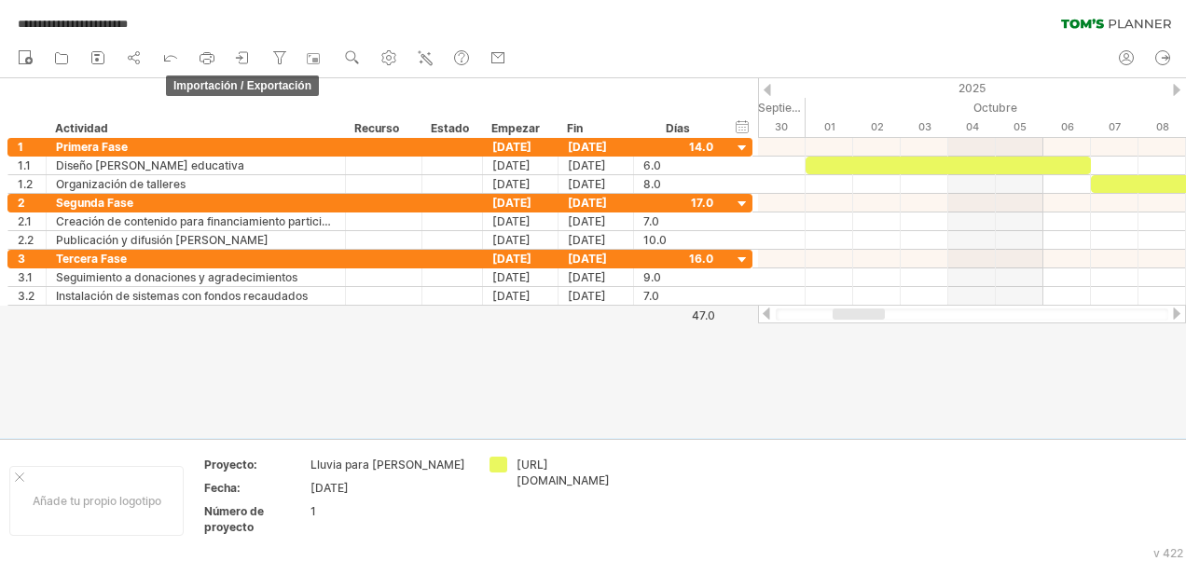
click at [243, 58] on icon at bounding box center [243, 57] width 19 height 19
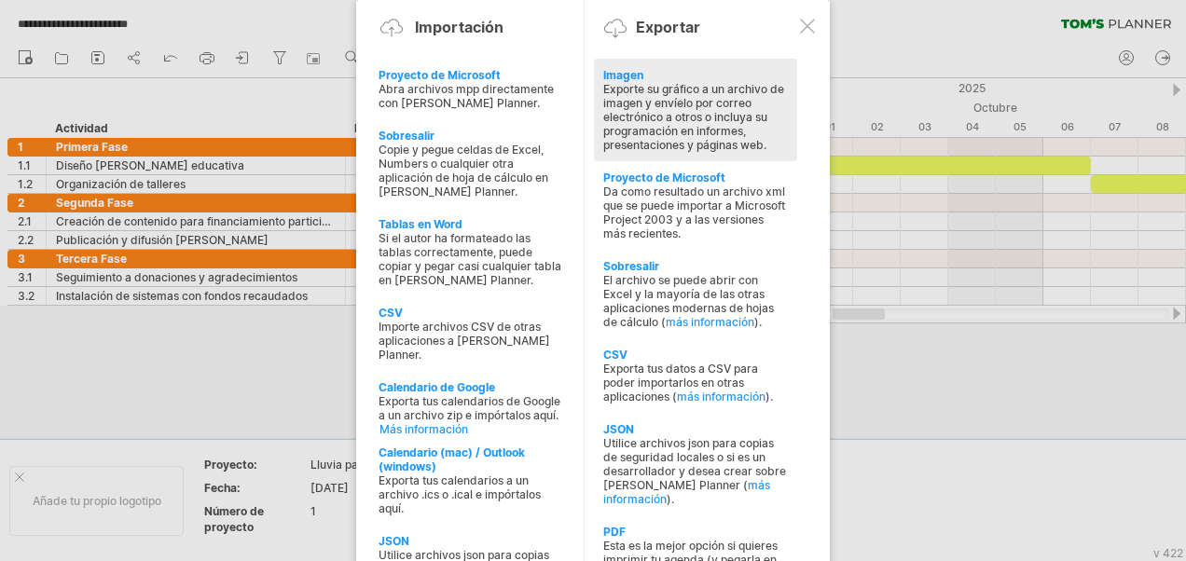
click at [646, 101] on div "Exporte su gráfico a un archivo de imagen y envíelo por correo electrónico a ot…" at bounding box center [695, 117] width 185 height 70
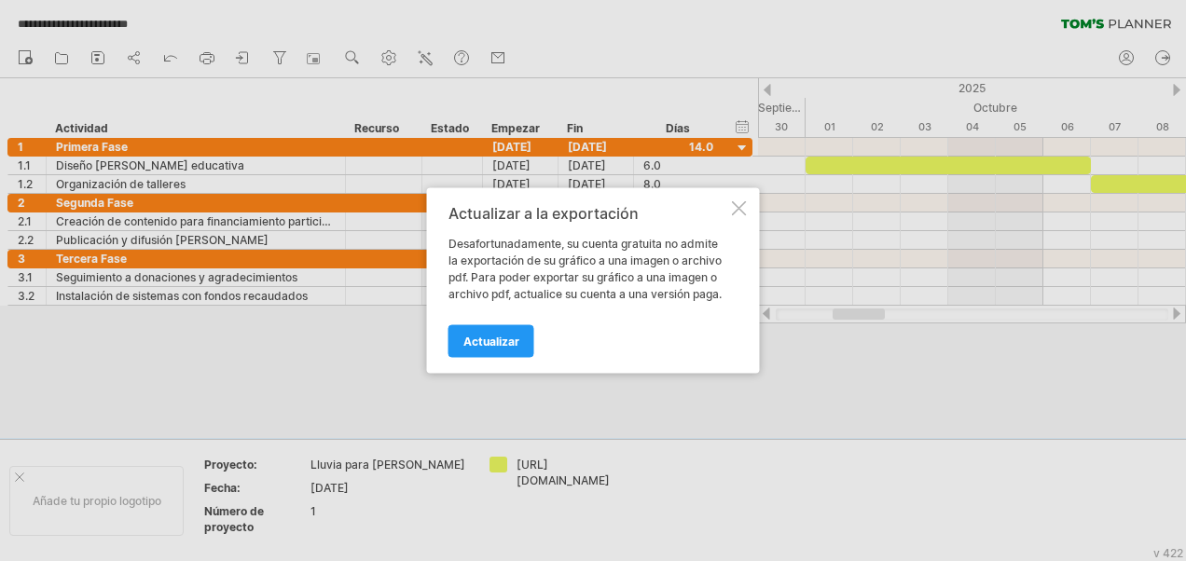
click at [735, 200] on div "Actualizar a la exportación Desafortunadamente, su cuenta gratuita no admite la…" at bounding box center [593, 281] width 333 height 186
click at [732, 207] on div at bounding box center [739, 208] width 15 height 15
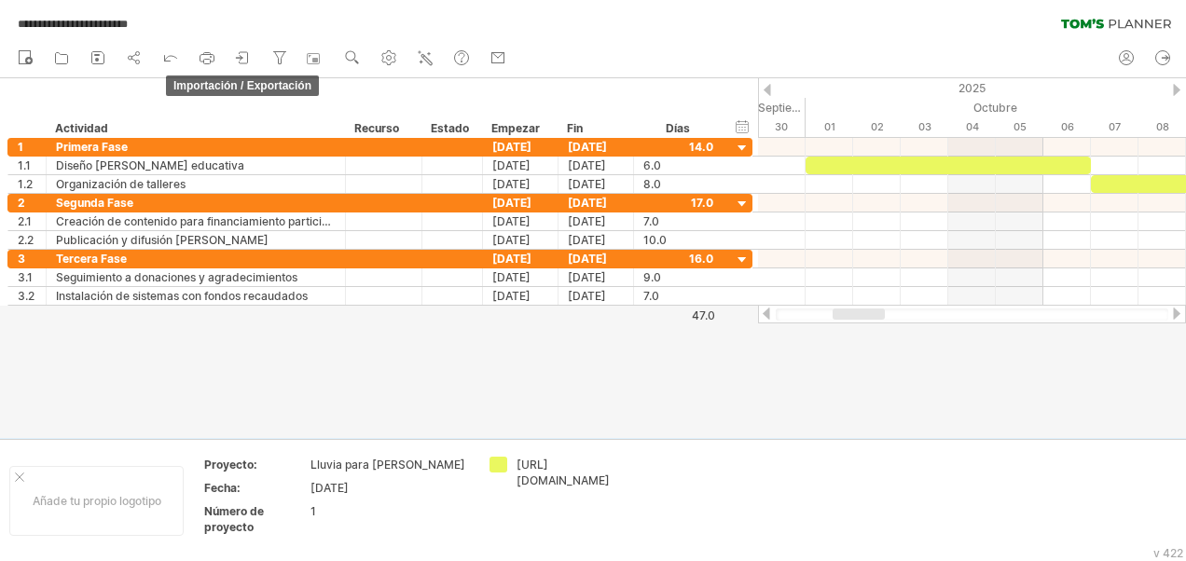
click at [244, 59] on icon at bounding box center [243, 57] width 19 height 19
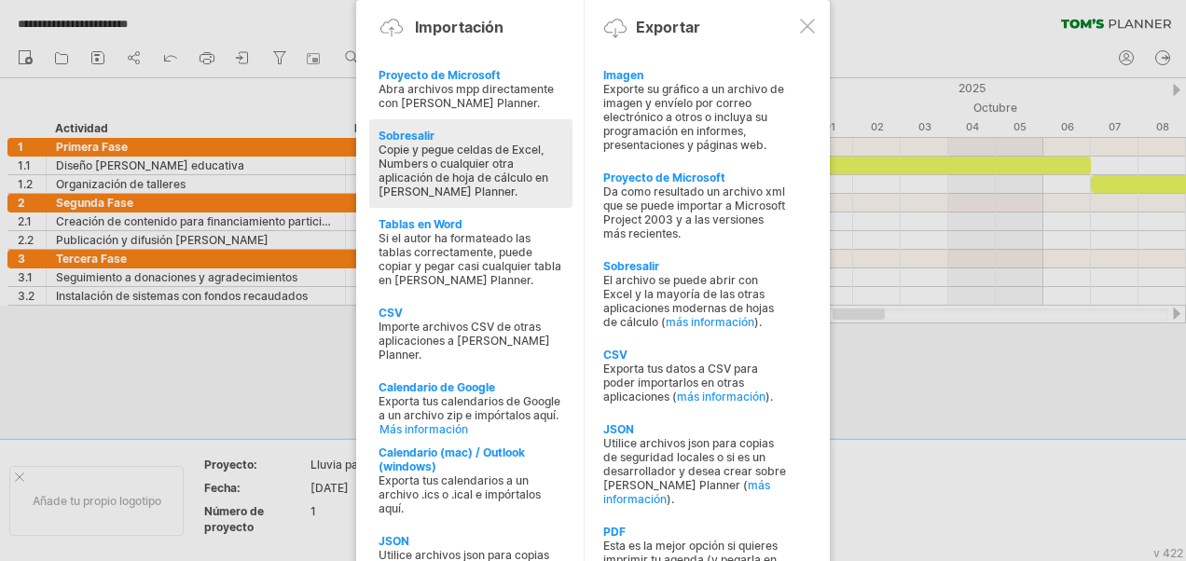
click at [482, 157] on div "Copie y pegue celdas de Excel, Numbers o cualquier otra aplicación de hoja de c…" at bounding box center [471, 171] width 185 height 56
type textarea "**********"
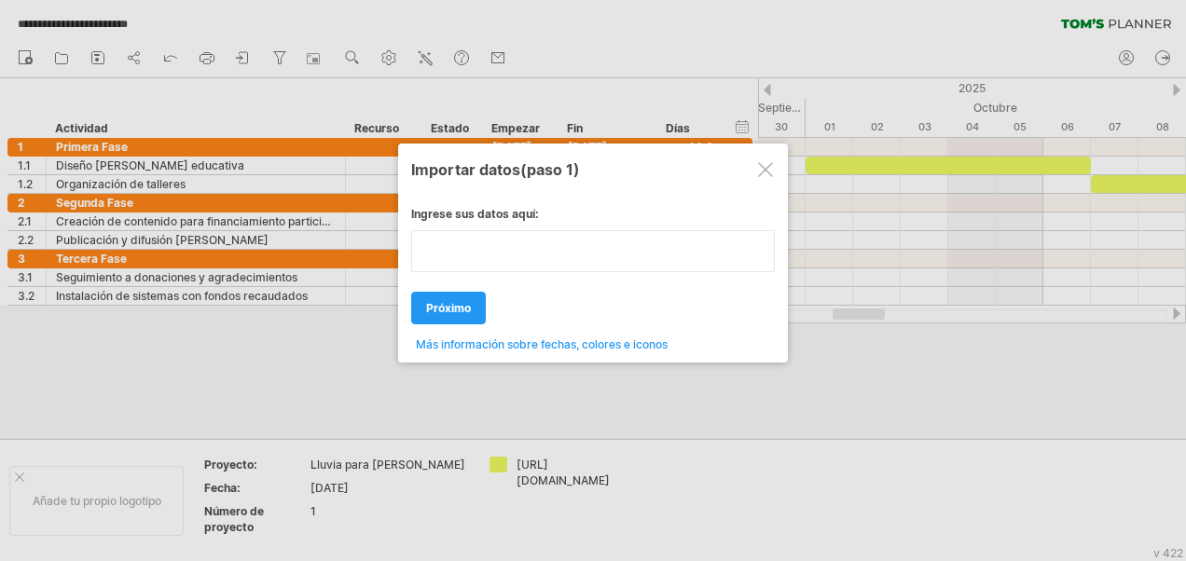
click at [454, 278] on div "Ingrese sus datos aquí: Your data: Weekend days ' mon tue próximo next" at bounding box center [593, 272] width 364 height 159
paste textarea "**********"
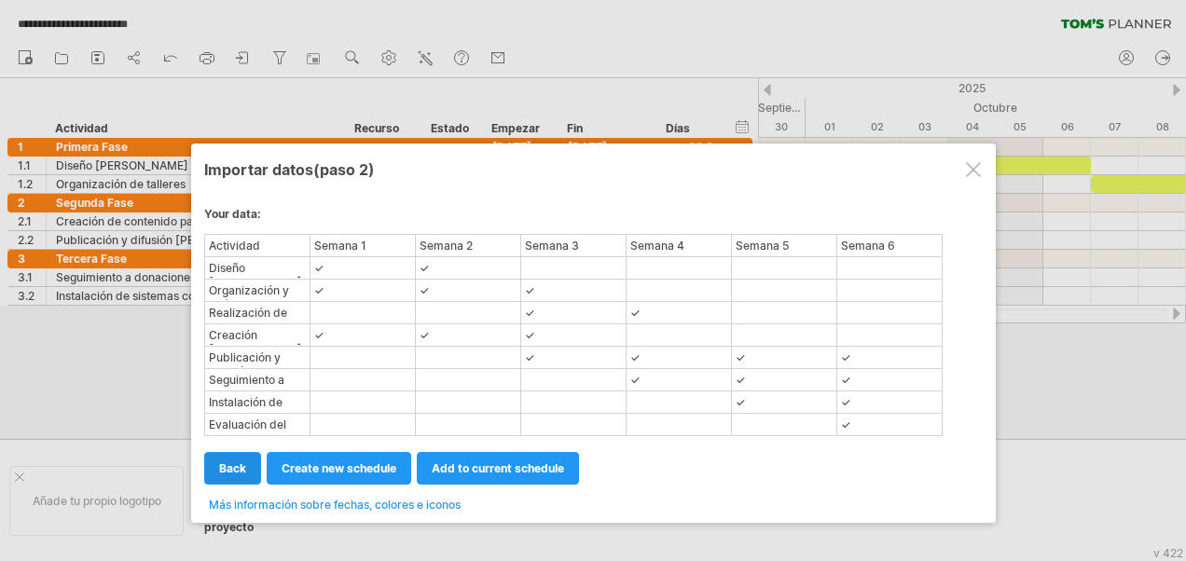
click at [220, 463] on span "back" at bounding box center [232, 469] width 27 height 14
type textarea "**********"
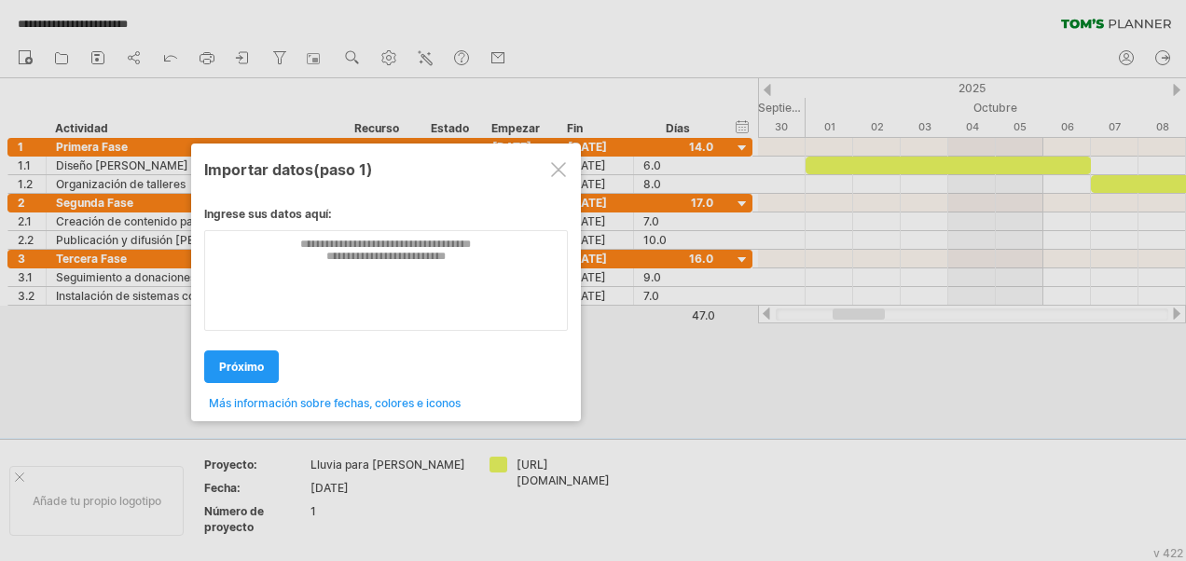
click at [220, 463] on div at bounding box center [593, 280] width 1186 height 561
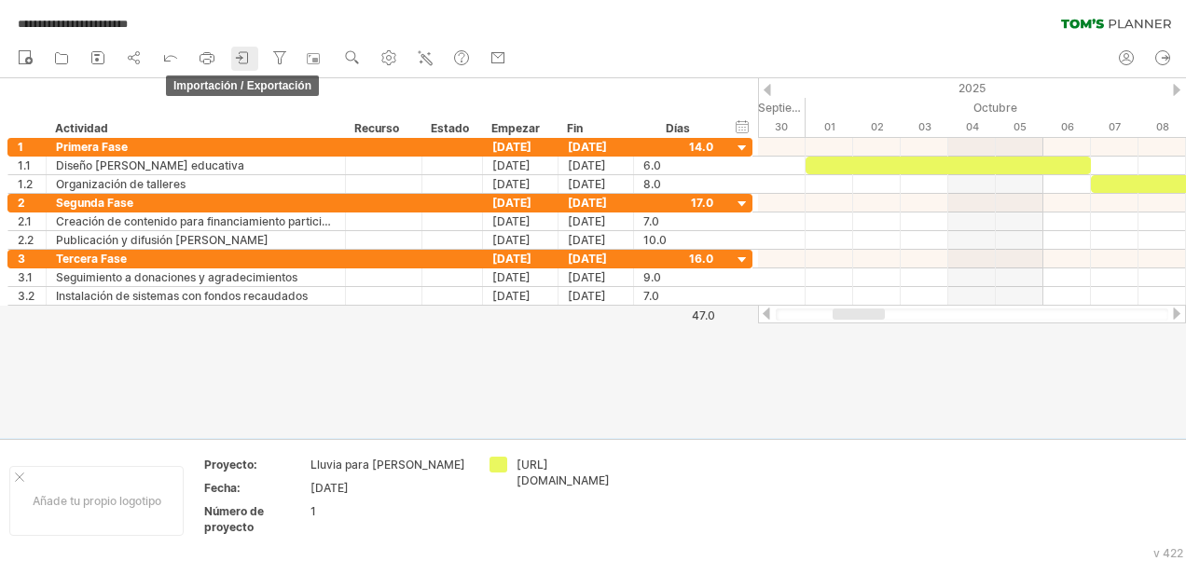
click at [242, 58] on icon at bounding box center [239, 57] width 6 height 5
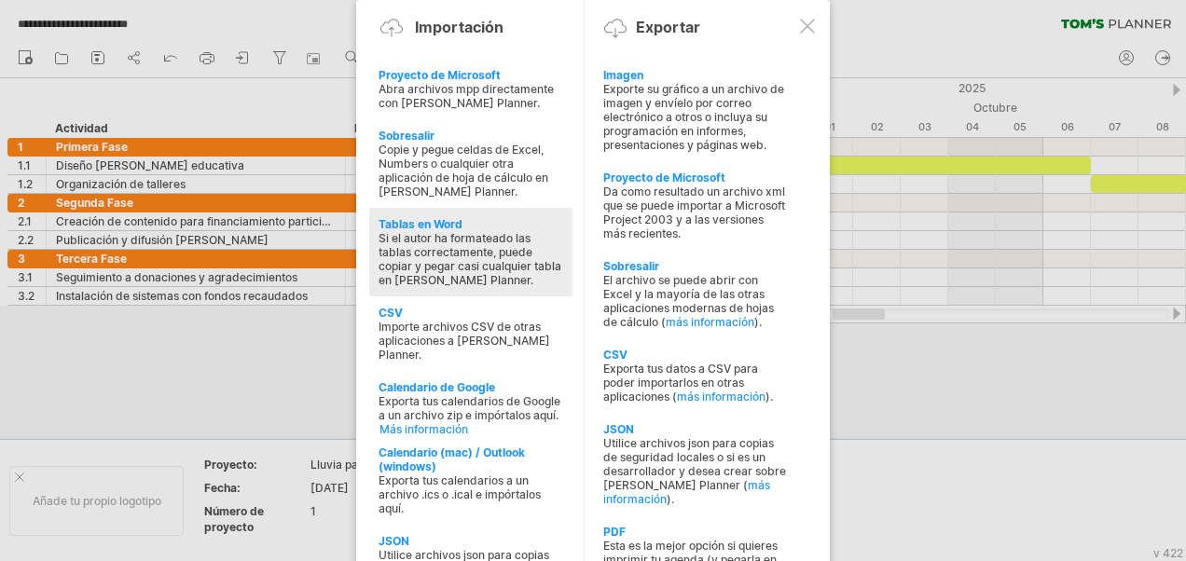
click at [445, 231] on div "Si el autor ha formateado las tablas correctamente, puede copiar y pegar casi c…" at bounding box center [471, 259] width 185 height 56
click at [0, 0] on textarea at bounding box center [0, 0] width 0 height 0
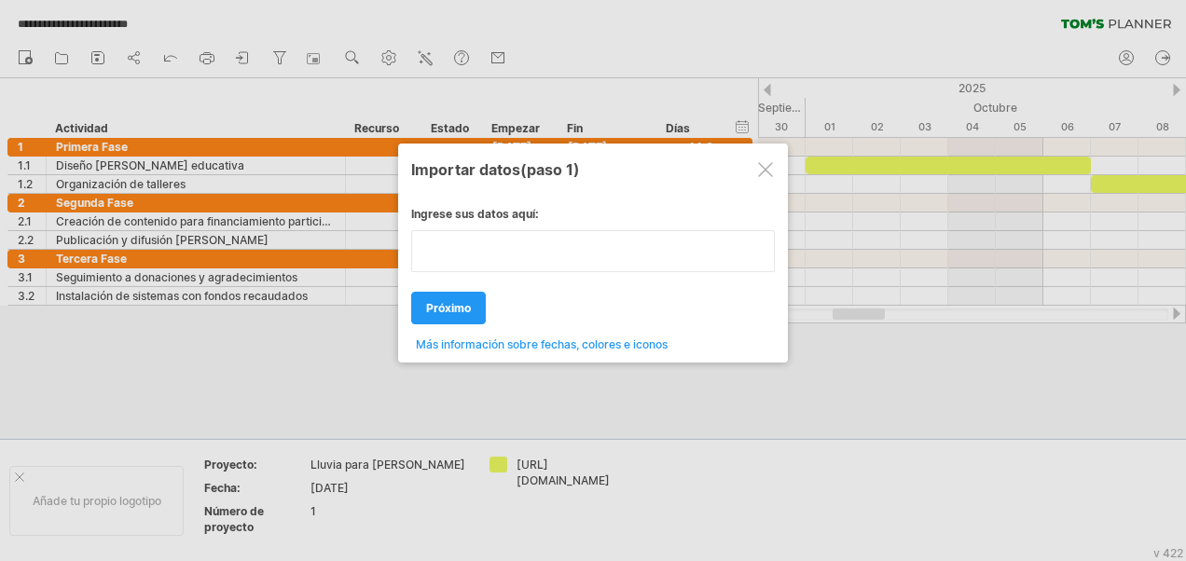
click at [430, 240] on textarea at bounding box center [593, 251] width 364 height 42
paste textarea "**********"
type textarea "**********"
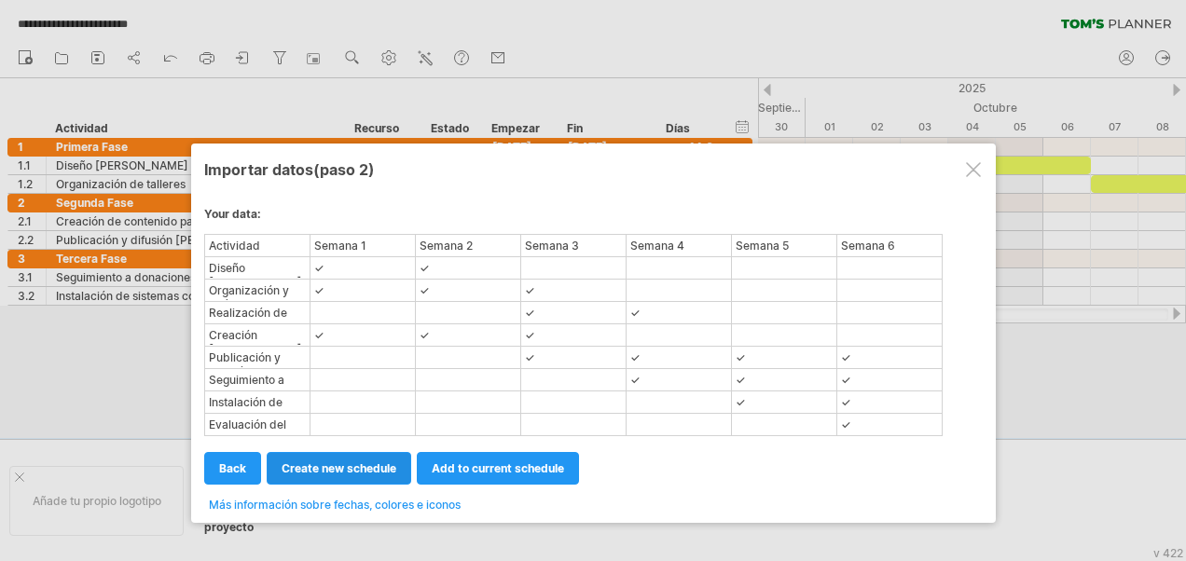
click at [353, 466] on span "create new schedule" at bounding box center [339, 469] width 115 height 14
select select "***"
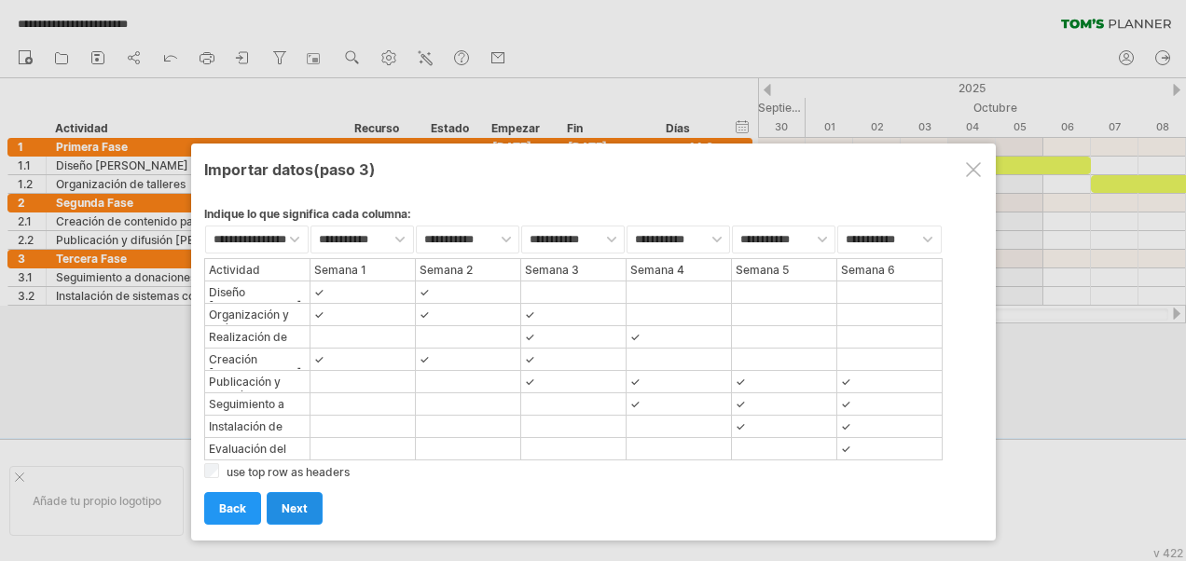
click at [290, 494] on link "next" at bounding box center [295, 508] width 56 height 33
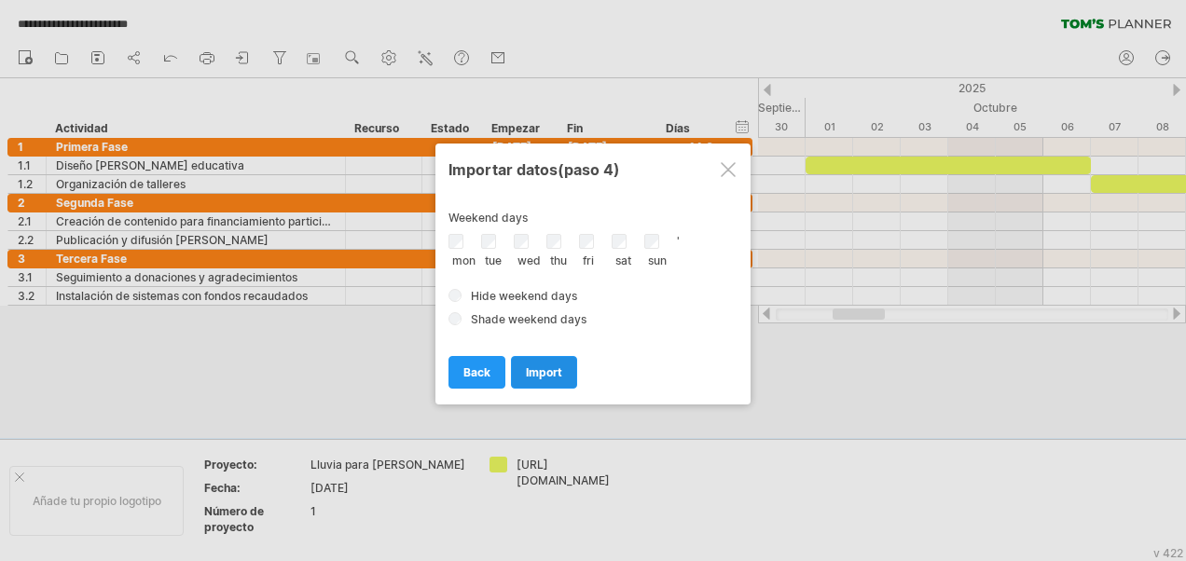
click at [542, 367] on span "import" at bounding box center [544, 373] width 36 height 14
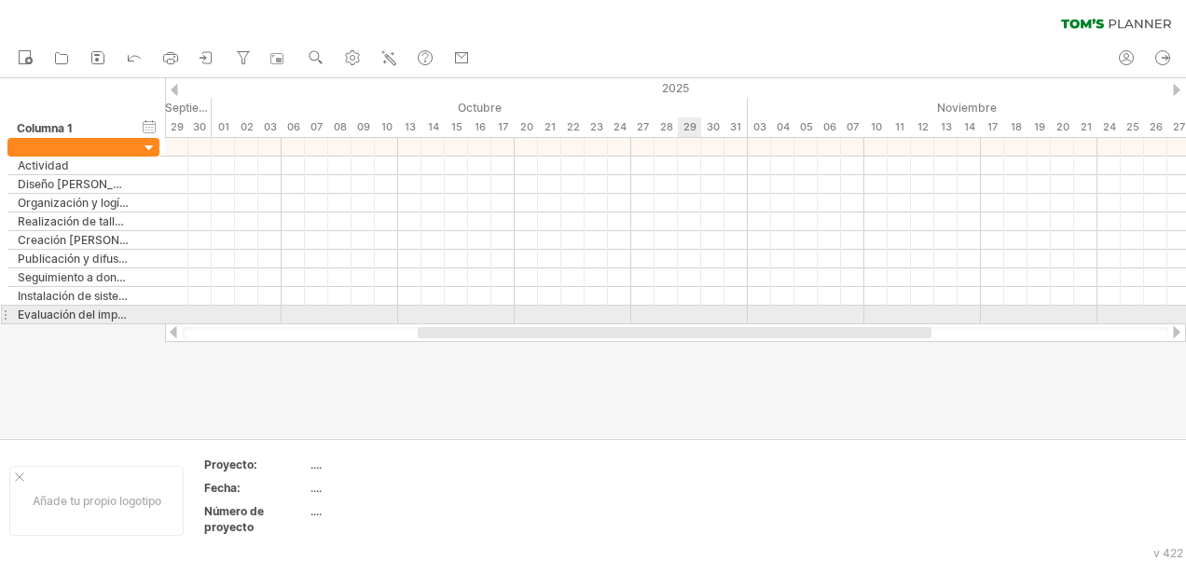
drag, startPoint x: 582, startPoint y: 325, endPoint x: 692, endPoint y: 323, distance: 110.1
click at [692, 323] on div "Trying to reach [DOMAIN_NAME] Connected again... 0% autosave... clear filter" at bounding box center [593, 280] width 1186 height 561
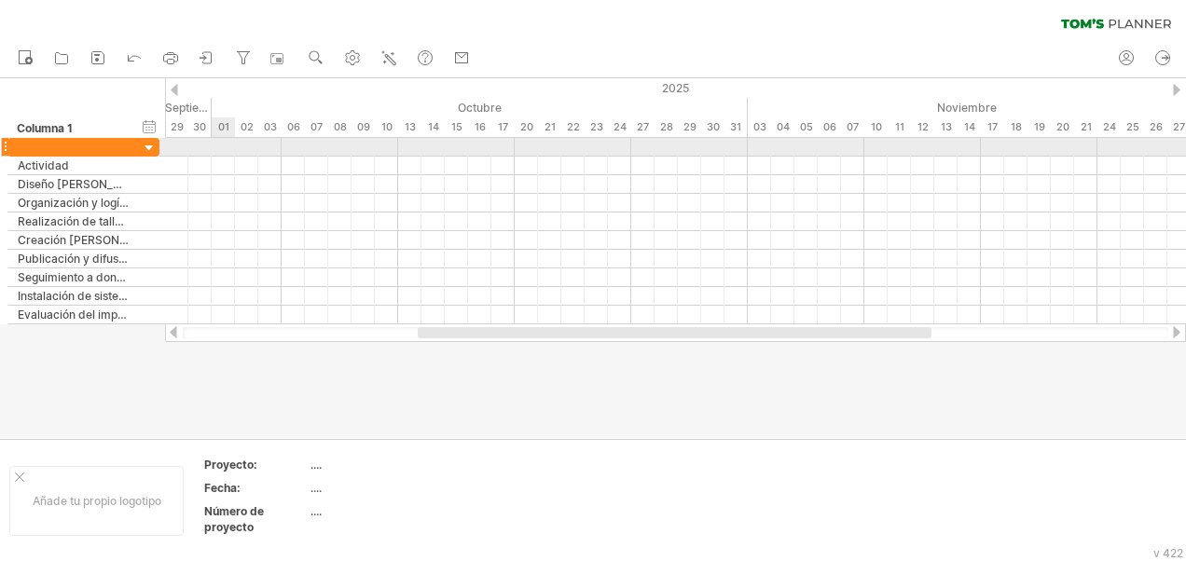
click at [223, 155] on div at bounding box center [675, 147] width 1021 height 19
click at [223, 146] on div at bounding box center [675, 147] width 1021 height 19
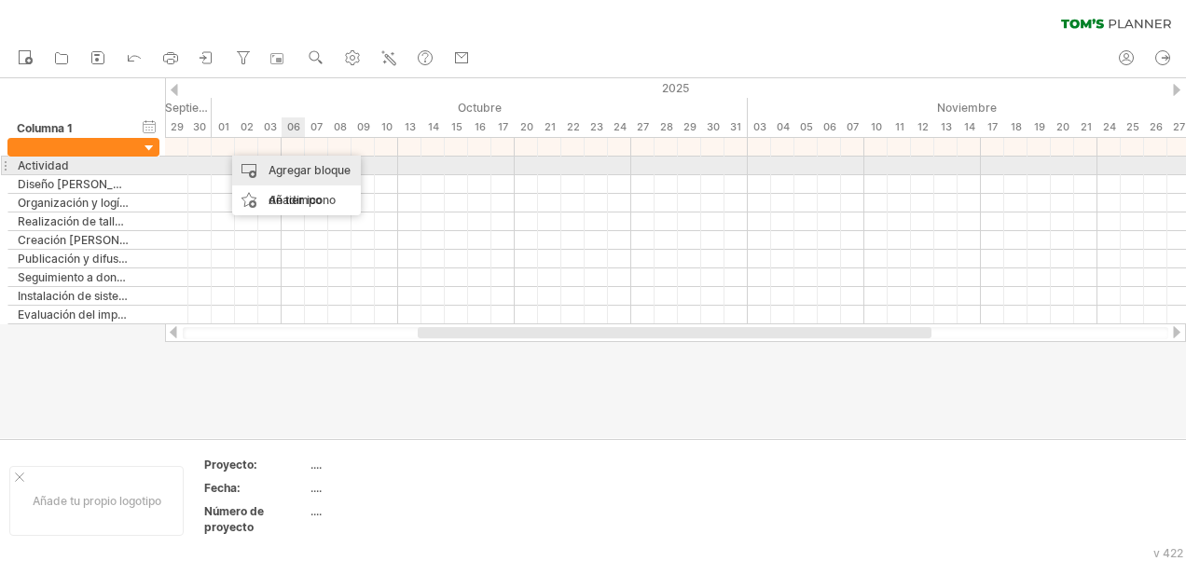
click at [297, 172] on div "Agregar bloque de tiempo" at bounding box center [296, 186] width 129 height 60
click at [298, 171] on div "Agregar bloque de tiempo" at bounding box center [296, 186] width 129 height 60
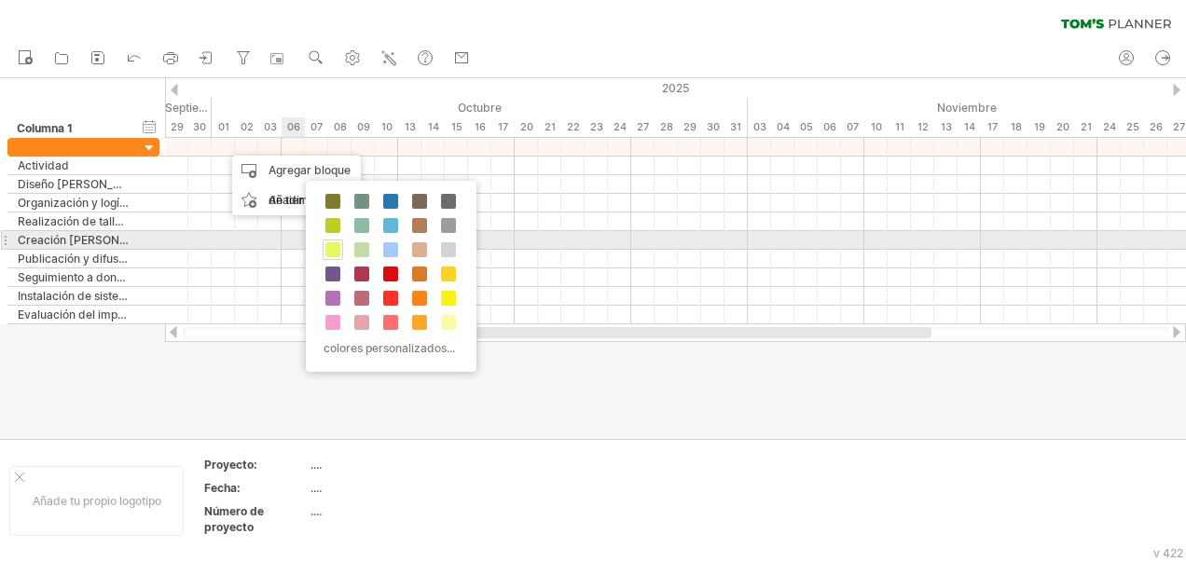
click at [327, 245] on span at bounding box center [332, 249] width 15 height 15
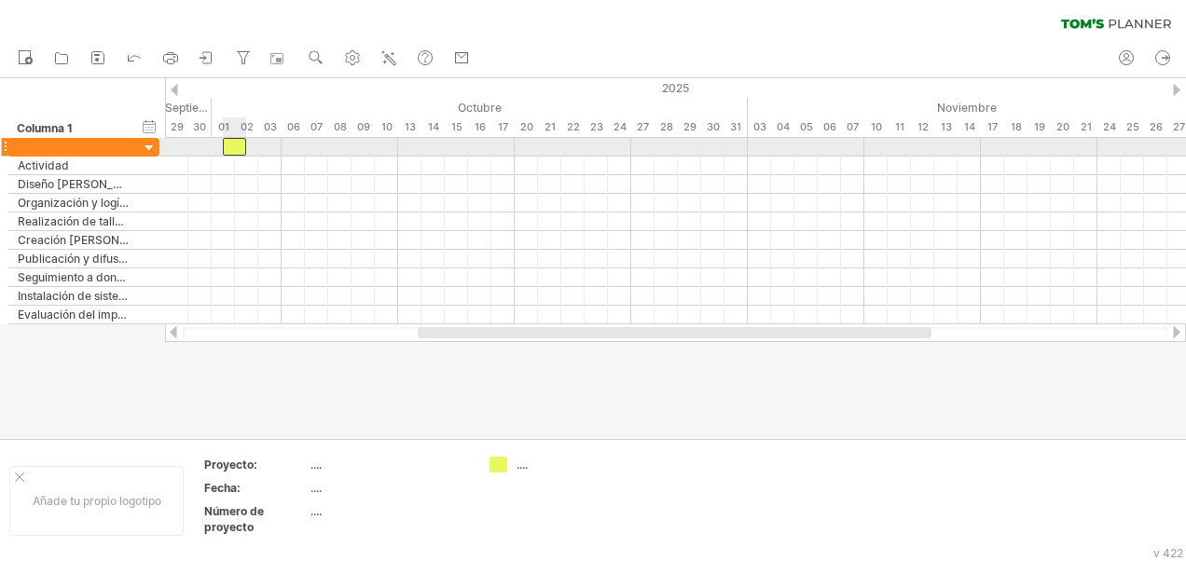
click at [236, 147] on div at bounding box center [234, 147] width 23 height 18
click at [228, 147] on div at bounding box center [234, 147] width 23 height 18
click at [215, 145] on span at bounding box center [211, 147] width 7 height 18
click at [219, 146] on div at bounding box center [223, 147] width 23 height 18
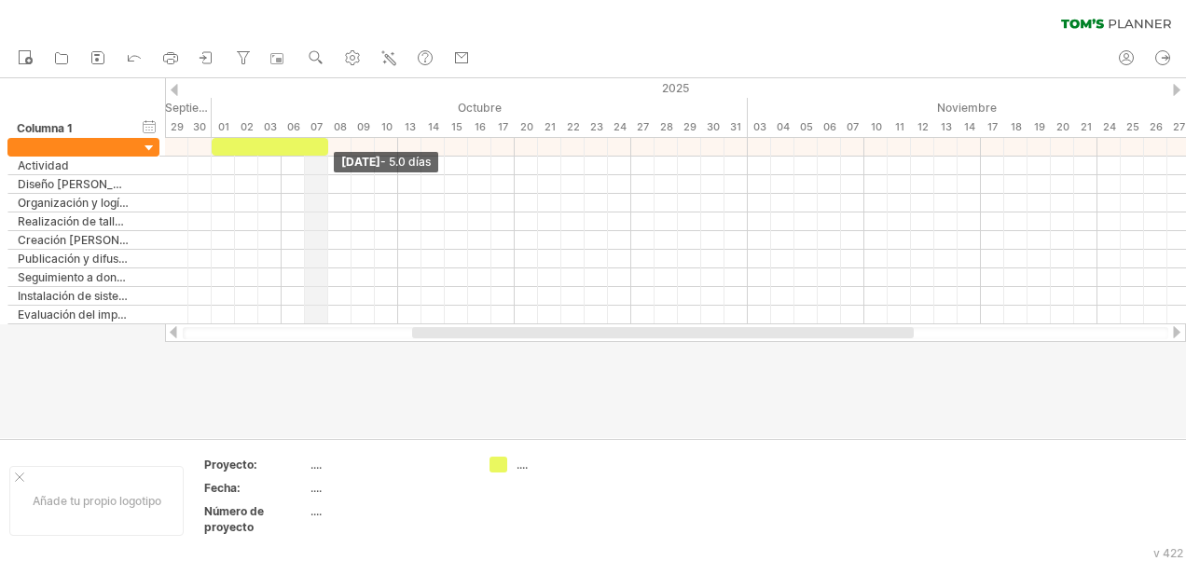
drag, startPoint x: 235, startPoint y: 144, endPoint x: 323, endPoint y: 136, distance: 88.0
click at [323, 136] on div "Trying to reach [DOMAIN_NAME] Connected again... 0% autosave... clear filter" at bounding box center [593, 280] width 1186 height 561
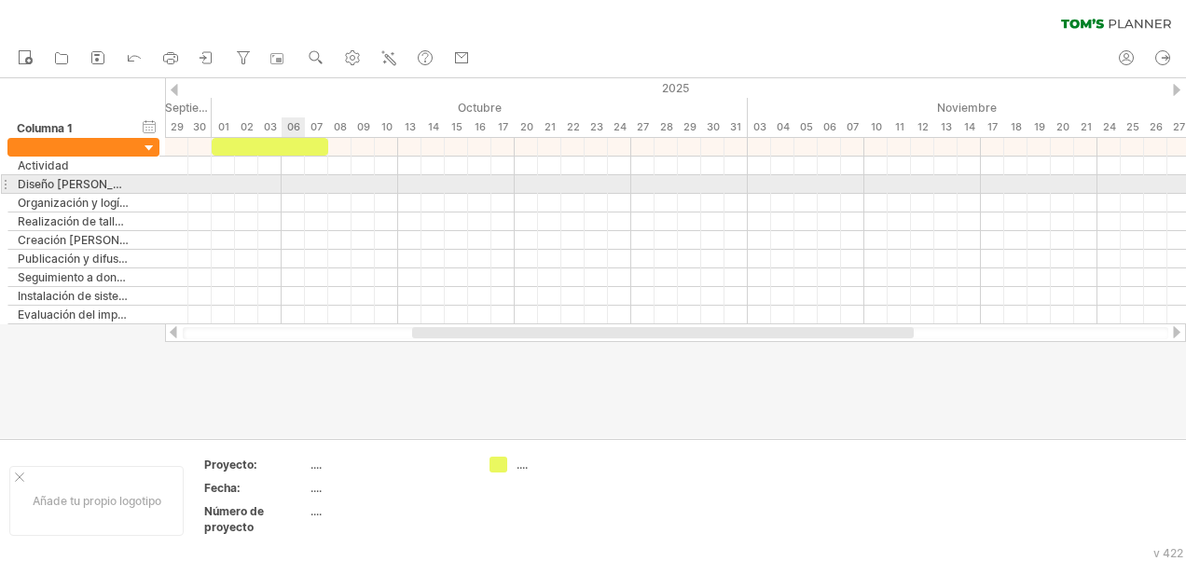
click at [295, 187] on div at bounding box center [675, 184] width 1021 height 19
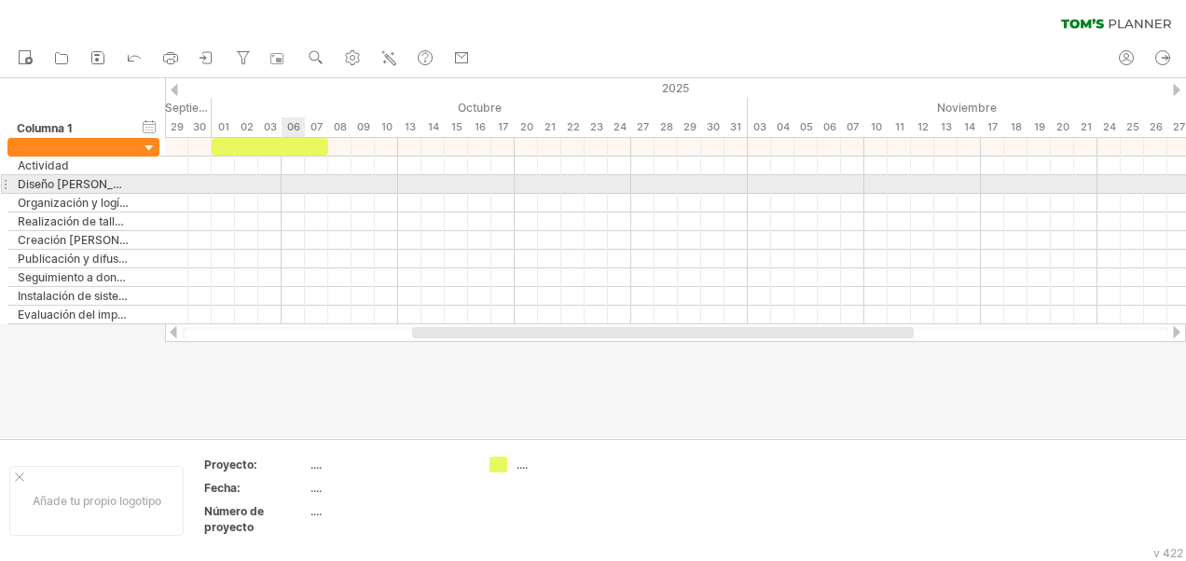
click at [295, 187] on div at bounding box center [675, 184] width 1021 height 19
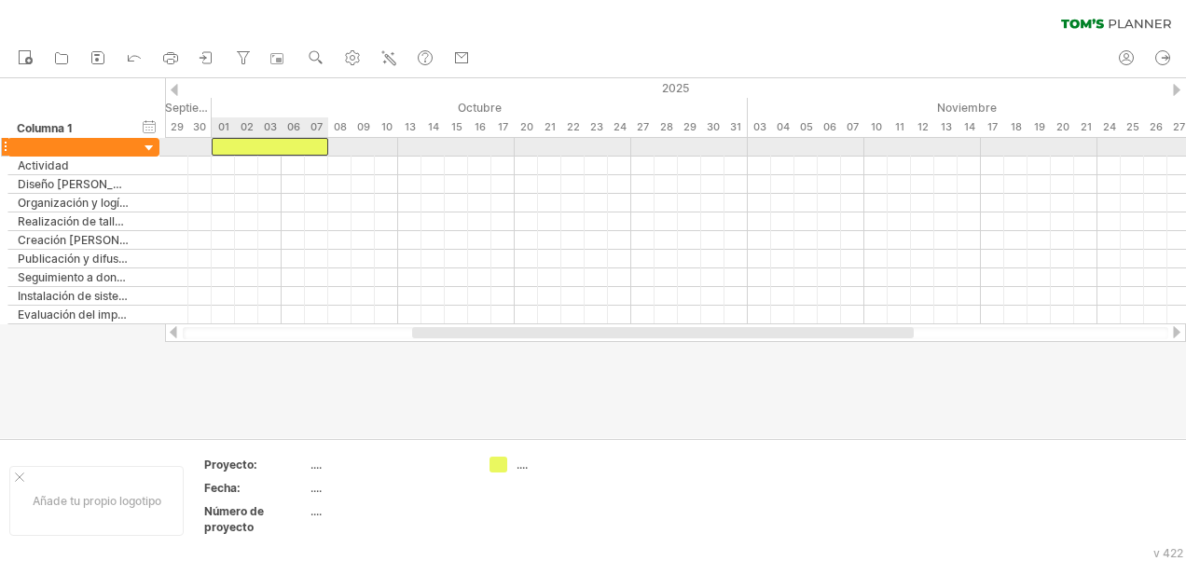
click at [304, 143] on div at bounding box center [270, 147] width 117 height 18
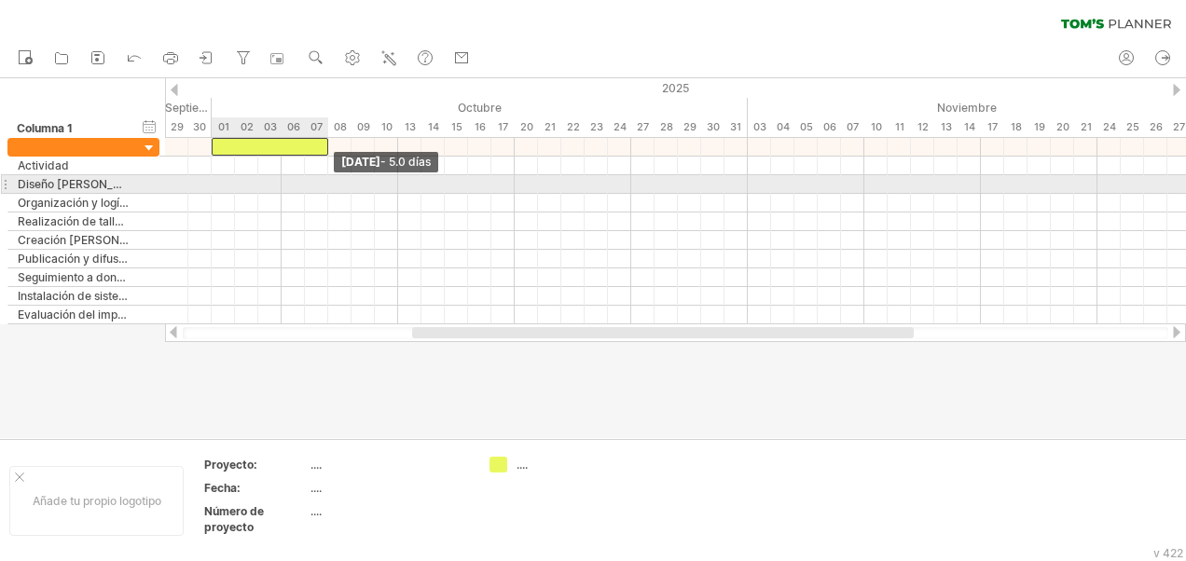
drag, startPoint x: 327, startPoint y: 145, endPoint x: 330, endPoint y: 179, distance: 34.6
click at [330, 179] on div "[DATE] - 5.0 días [DATE]" at bounding box center [675, 231] width 1021 height 187
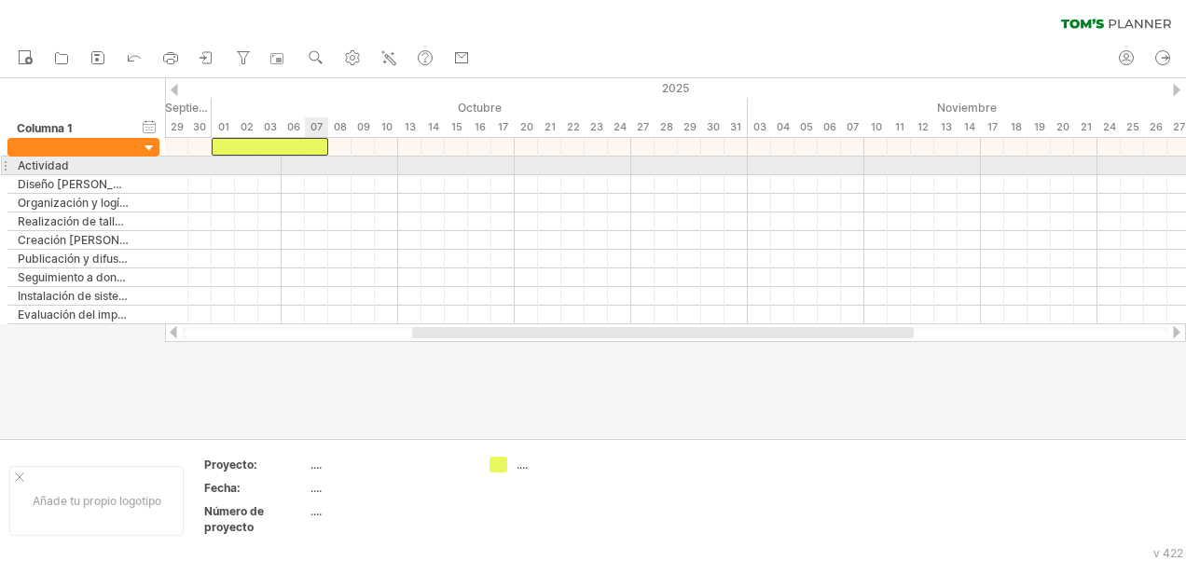
click at [309, 164] on div at bounding box center [675, 166] width 1021 height 19
click at [303, 162] on div at bounding box center [675, 166] width 1021 height 19
click at [304, 162] on div at bounding box center [675, 166] width 1021 height 19
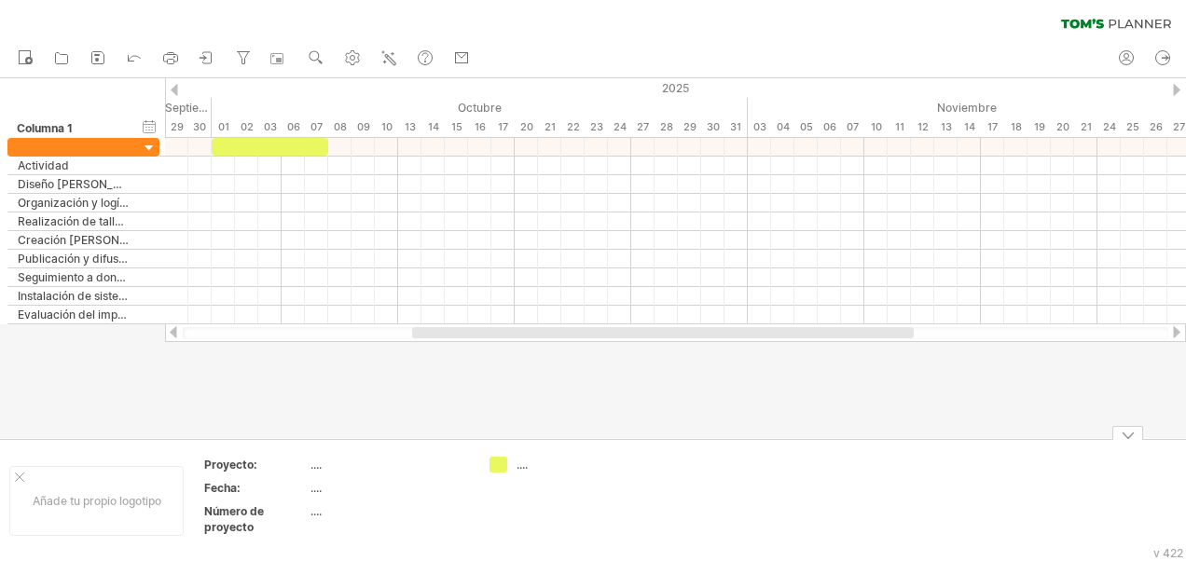
click at [515, 463] on div "...." at bounding box center [554, 465] width 129 height 16
click at [504, 464] on div "Trying to reach [DOMAIN_NAME] Connected again... 0% autosave... clear filter" at bounding box center [593, 280] width 1186 height 561
click at [524, 467] on div "...." at bounding box center [568, 465] width 102 height 16
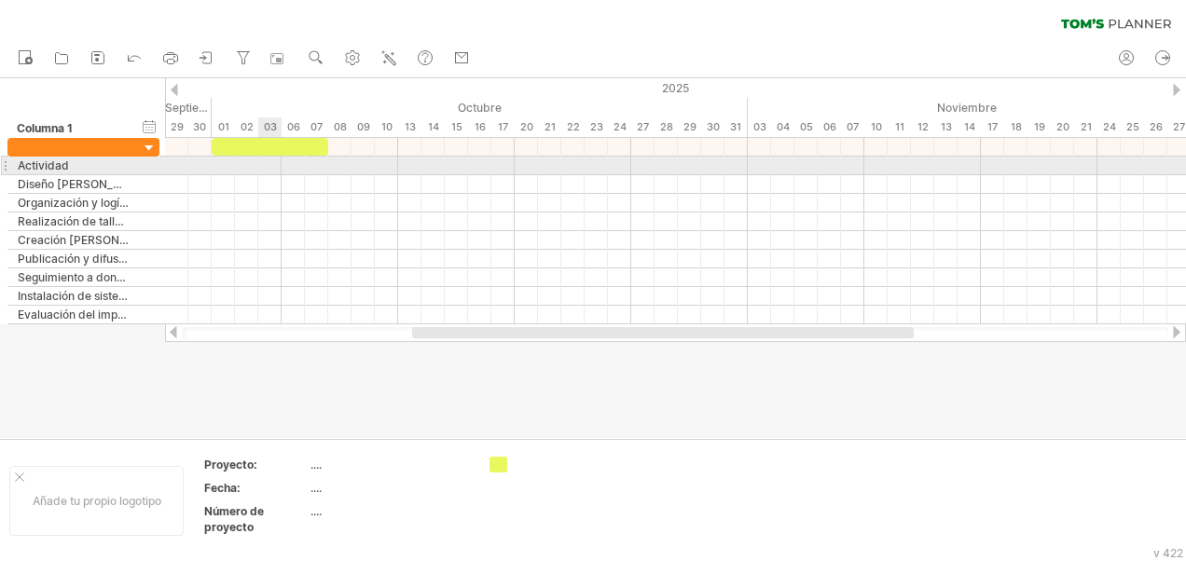
click at [263, 170] on div at bounding box center [675, 166] width 1021 height 19
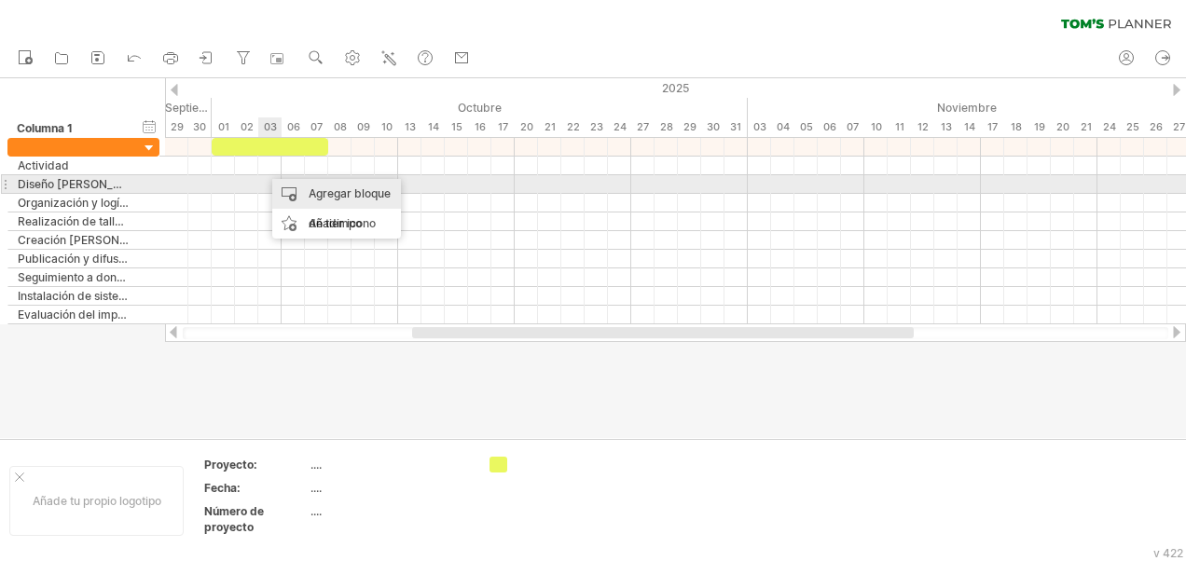
click at [347, 192] on div "Agregar bloque de tiempo" at bounding box center [336, 209] width 129 height 60
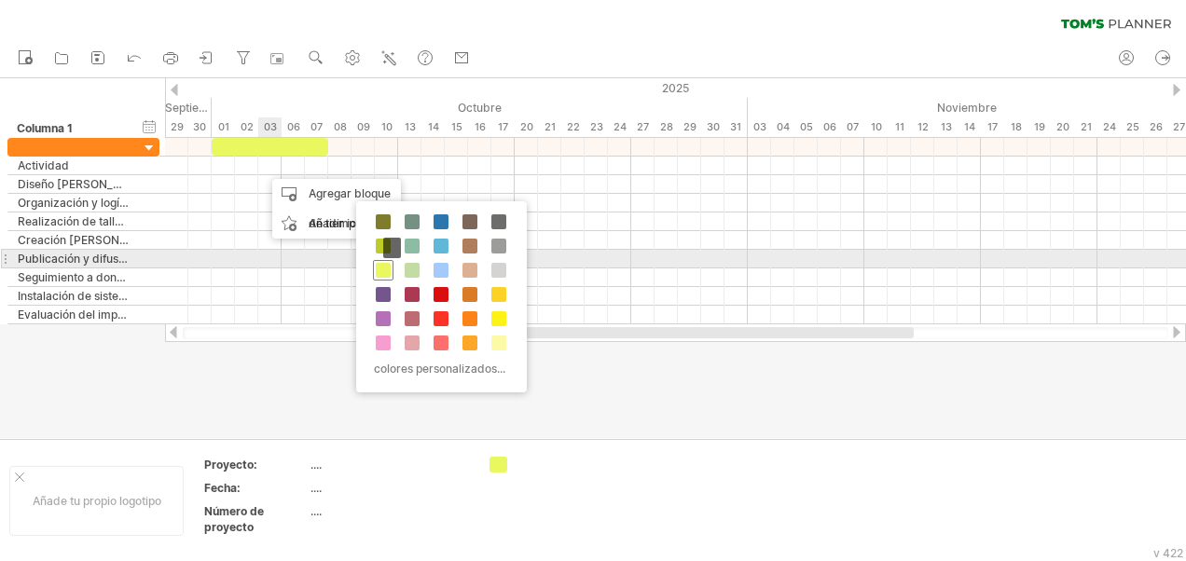
click at [389, 267] on span at bounding box center [383, 270] width 15 height 15
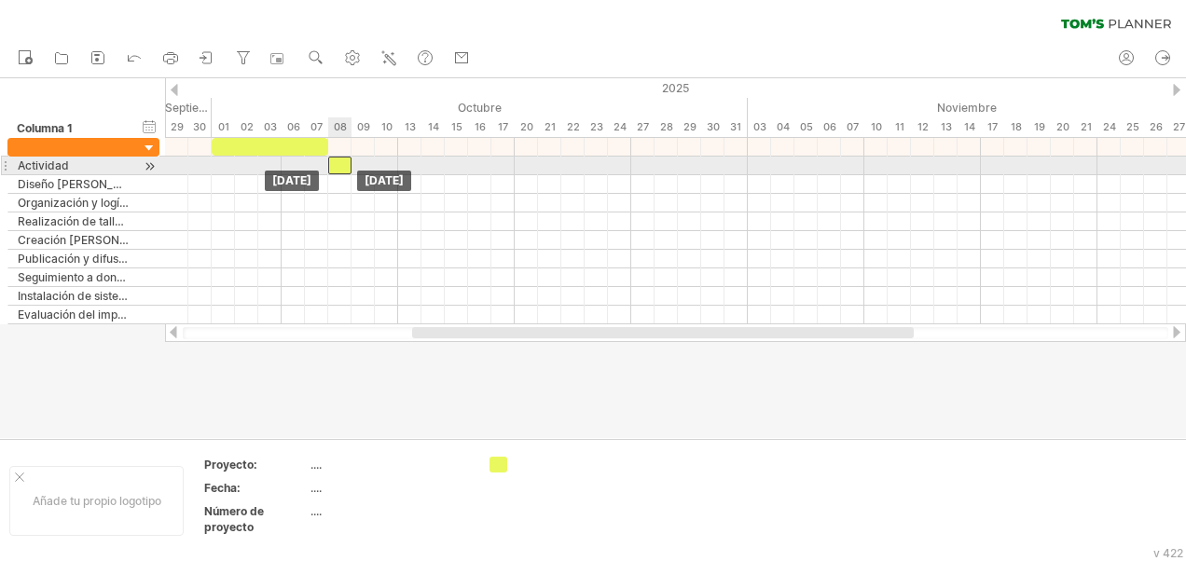
drag, startPoint x: 274, startPoint y: 165, endPoint x: 341, endPoint y: 164, distance: 67.1
click at [341, 164] on div at bounding box center [339, 166] width 23 height 18
drag, startPoint x: 342, startPoint y: 167, endPoint x: 226, endPoint y: 167, distance: 116.6
click at [226, 167] on div at bounding box center [223, 166] width 23 height 18
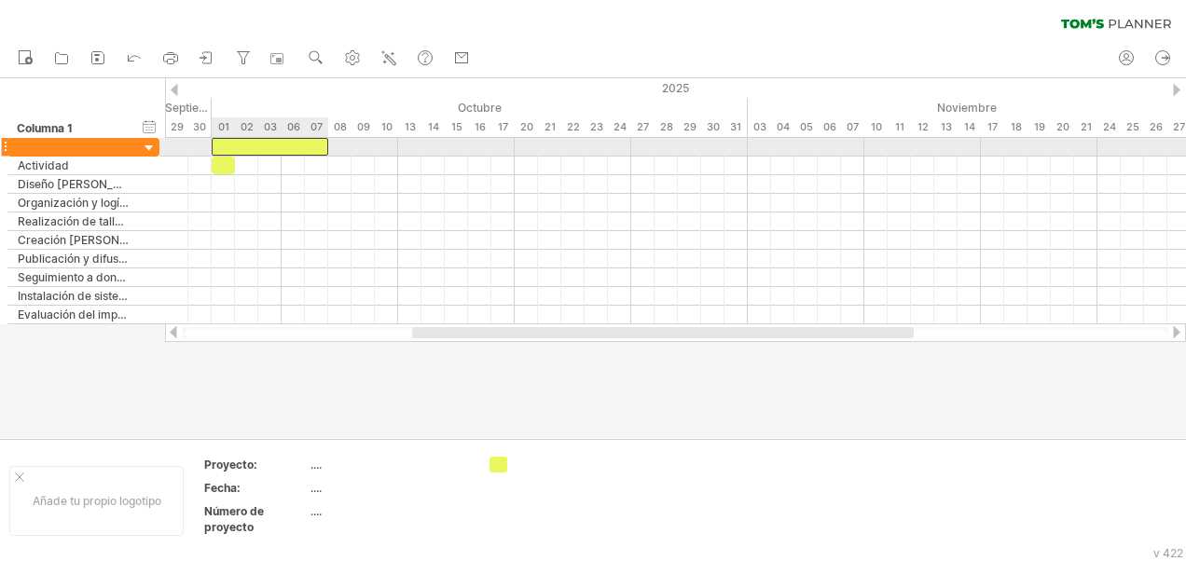
click at [241, 140] on div at bounding box center [270, 147] width 117 height 18
click at [319, 147] on div at bounding box center [270, 147] width 117 height 18
click at [323, 147] on div at bounding box center [270, 147] width 117 height 18
click at [326, 145] on span at bounding box center [328, 147] width 7 height 18
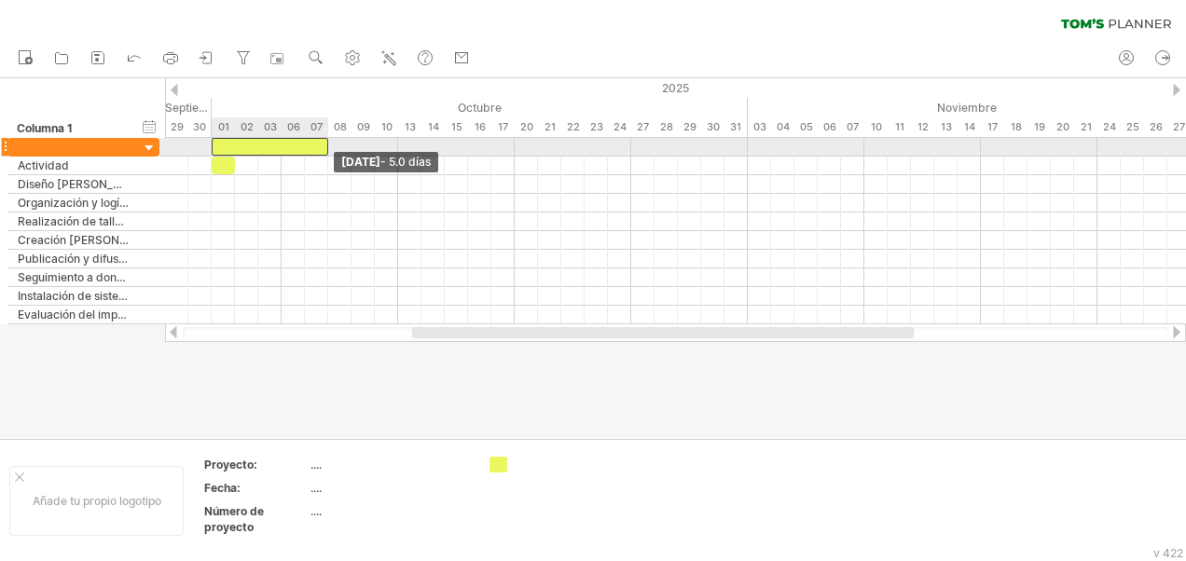
click at [326, 145] on span at bounding box center [328, 147] width 7 height 18
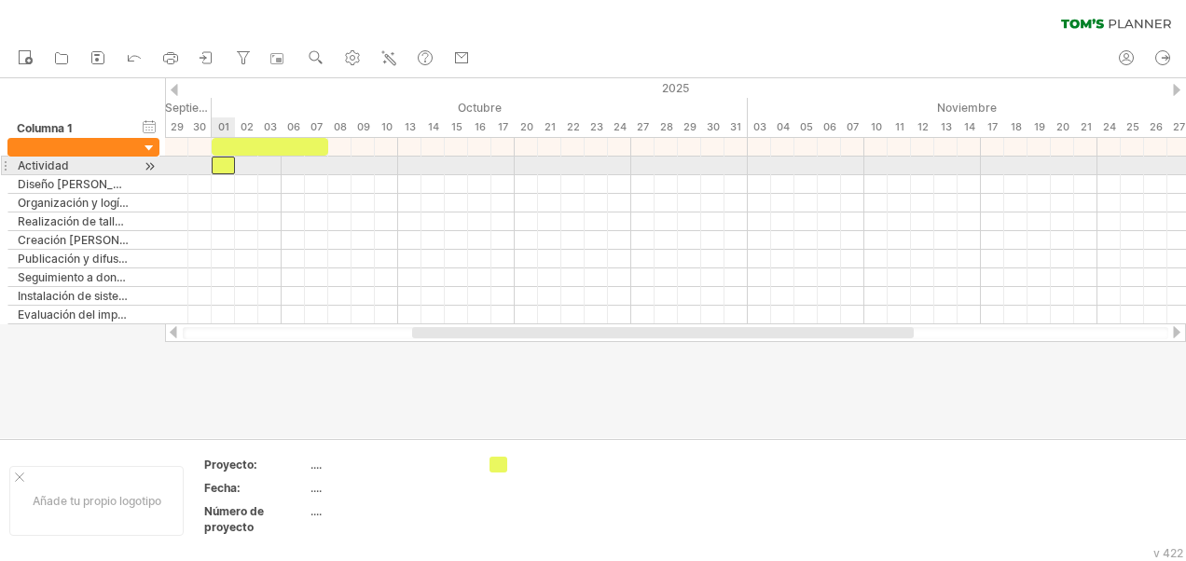
click at [224, 165] on div at bounding box center [223, 166] width 23 height 18
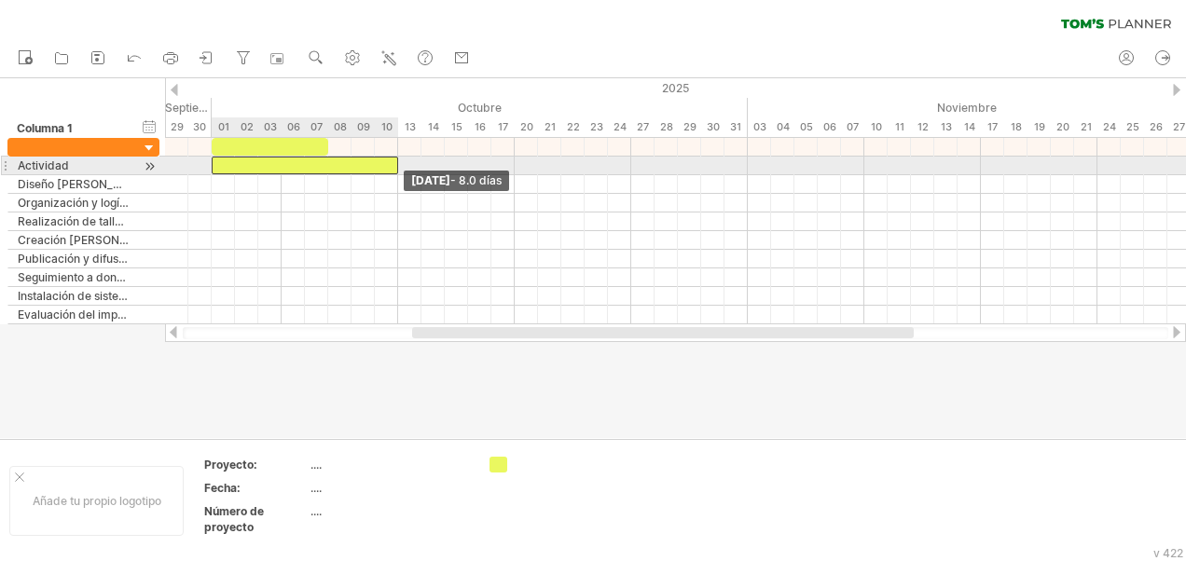
drag, startPoint x: 232, startPoint y: 165, endPoint x: 394, endPoint y: 159, distance: 161.4
click at [394, 159] on div at bounding box center [305, 166] width 187 height 18
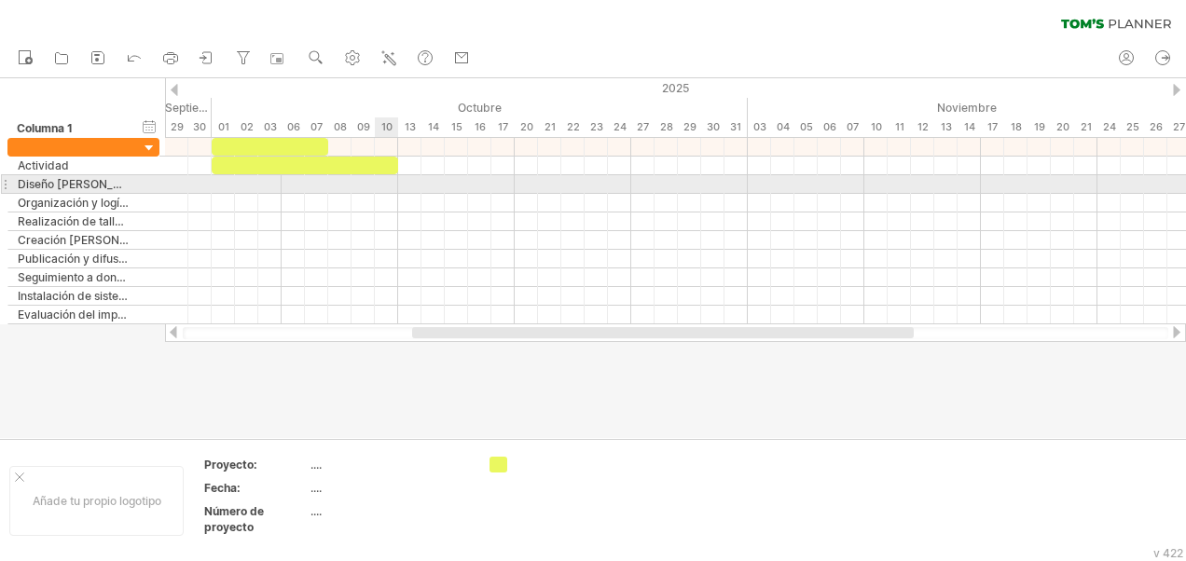
click at [388, 181] on div at bounding box center [675, 184] width 1021 height 19
click at [393, 182] on div at bounding box center [675, 184] width 1021 height 19
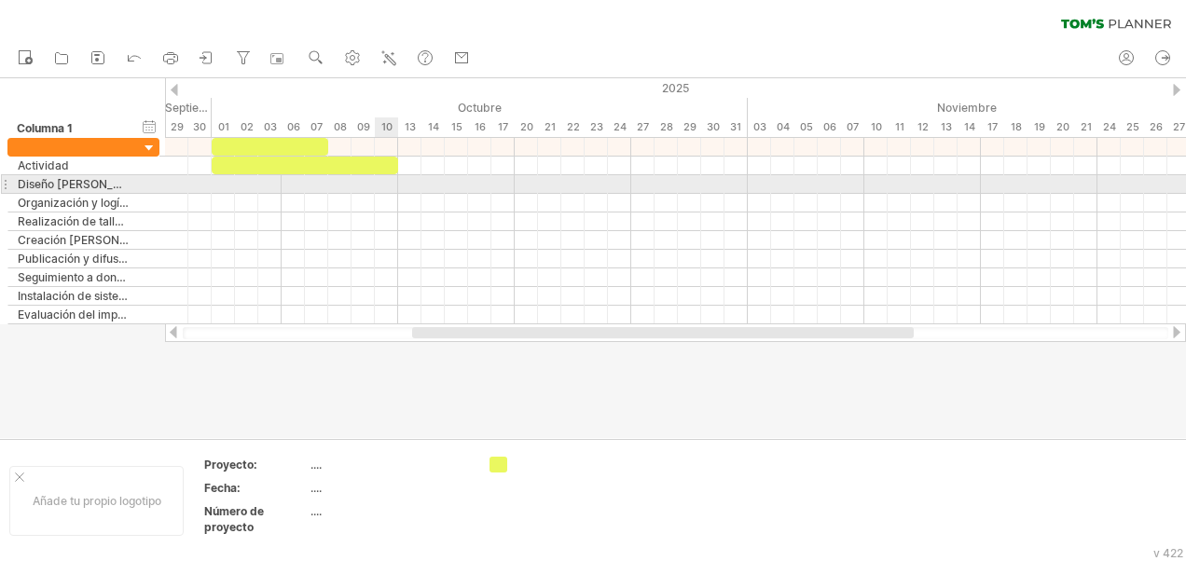
click at [393, 182] on div at bounding box center [675, 184] width 1021 height 19
